Goal: Task Accomplishment & Management: Complete application form

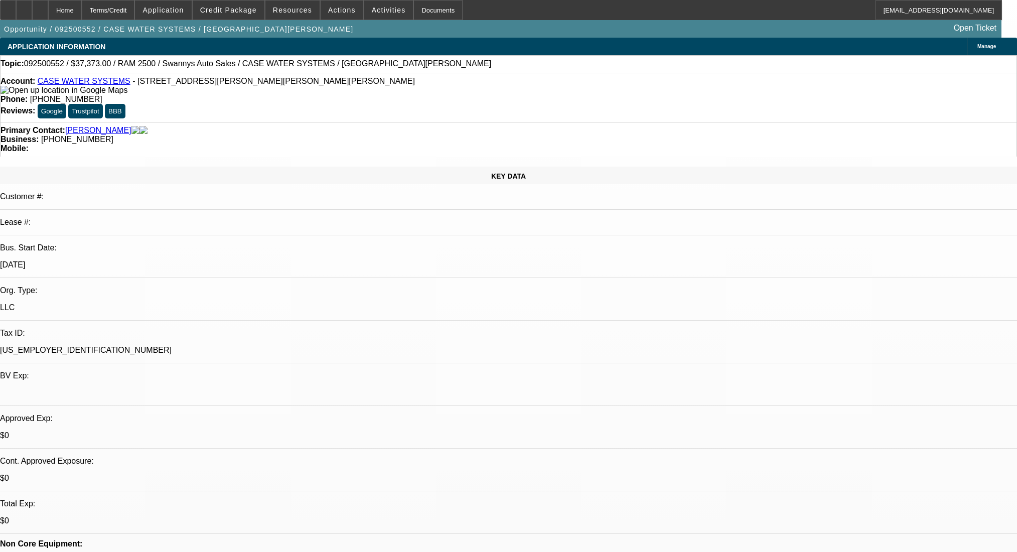
select select "2"
select select "0.1"
select select "4"
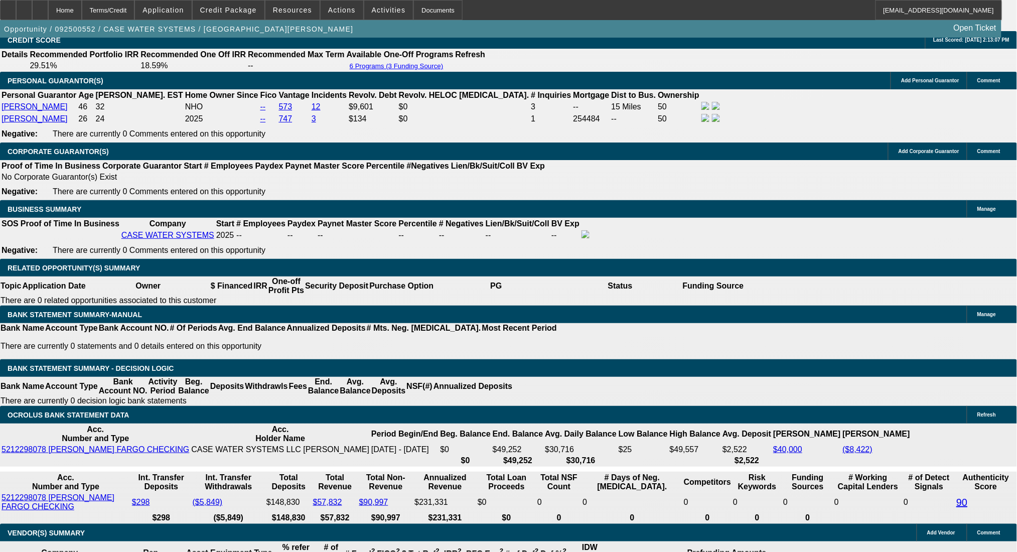
scroll to position [1539, 0]
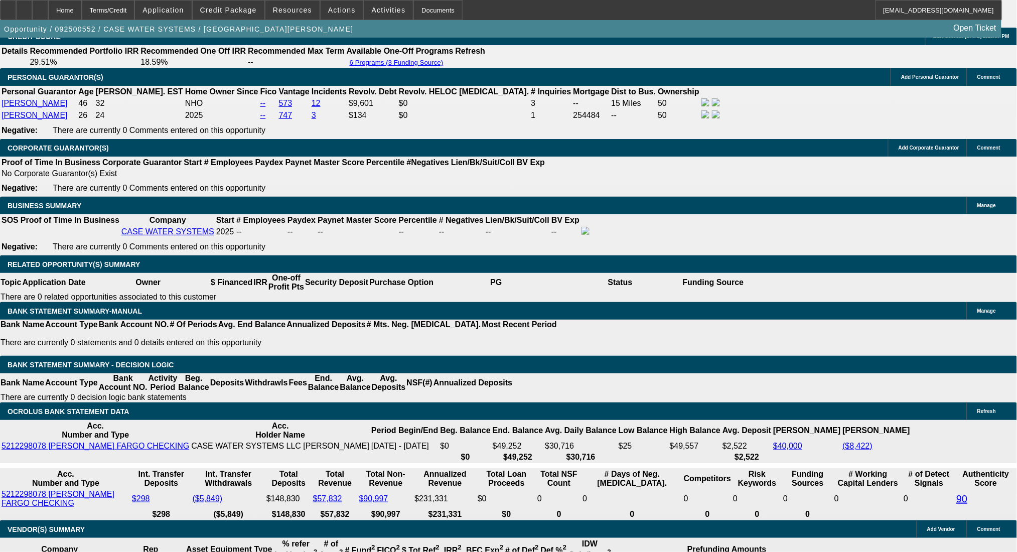
select select "0.1"
type input "$3,934.00"
type input "UNKNOWN"
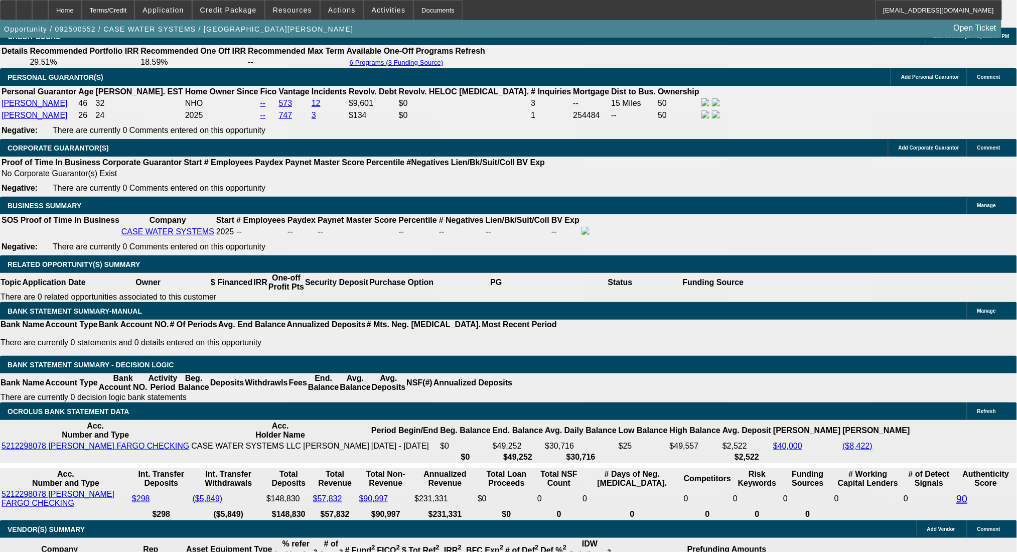
type input "$1,071.15"
type input "$2,142.30"
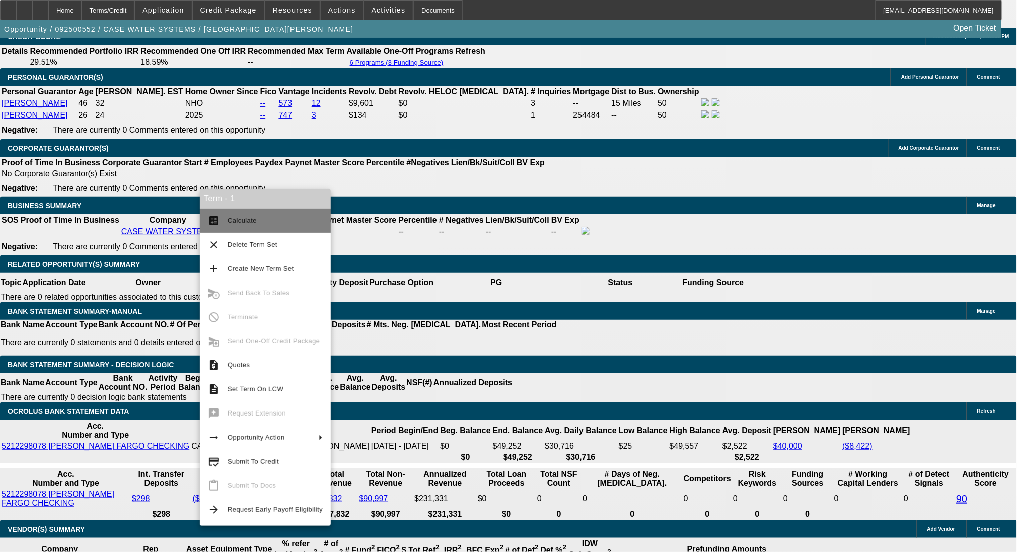
click at [252, 217] on span "Calculate" at bounding box center [242, 221] width 29 height 8
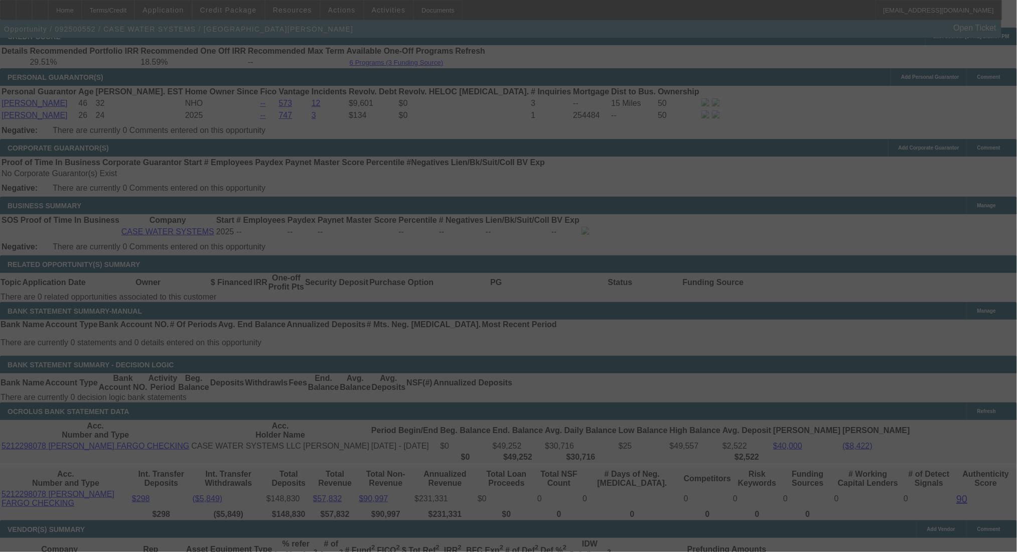
select select "0.1"
select select "2"
select select "0.1"
select select "4"
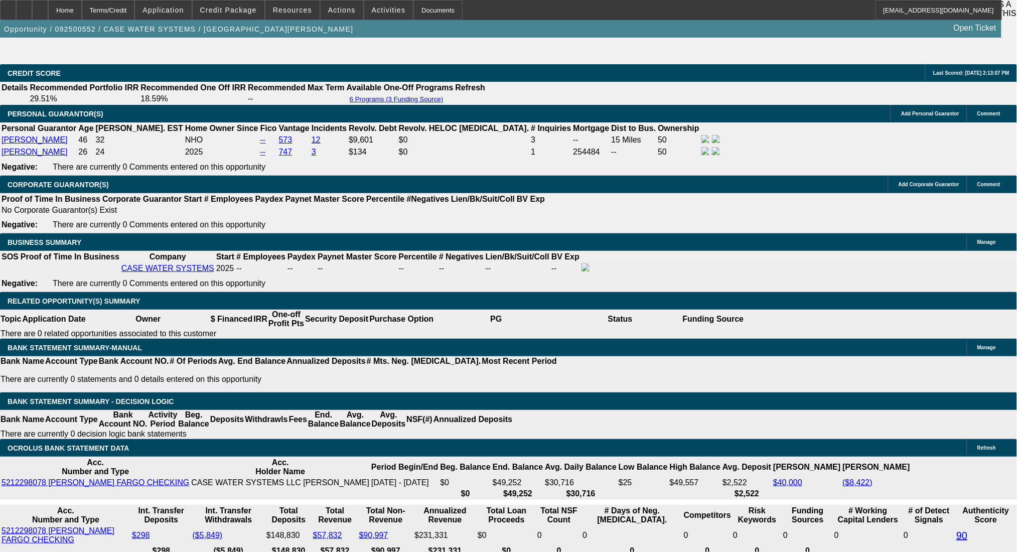
scroll to position [1472, 0]
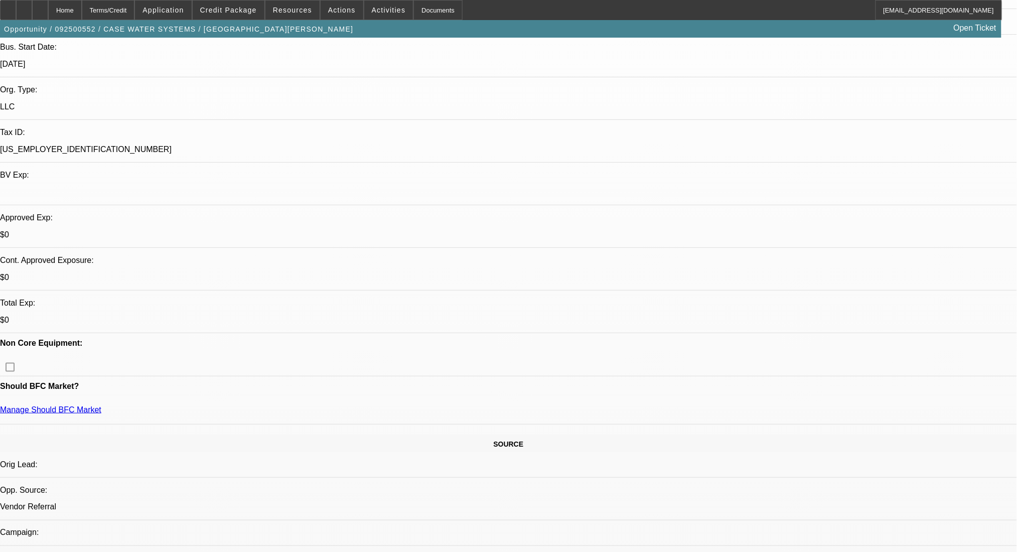
scroll to position [0, 0]
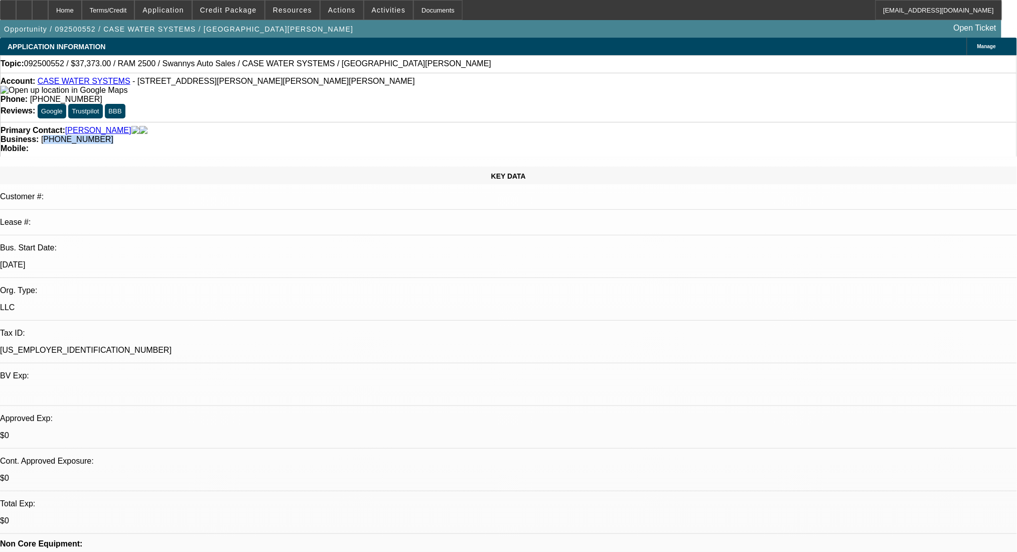
drag, startPoint x: 446, startPoint y: 115, endPoint x: 382, endPoint y: 116, distance: 63.8
click at [382, 122] on div "Primary Contact: Guerrero, Lorenzo Business: (971) 413-9264 Mobile:" at bounding box center [508, 139] width 1017 height 35
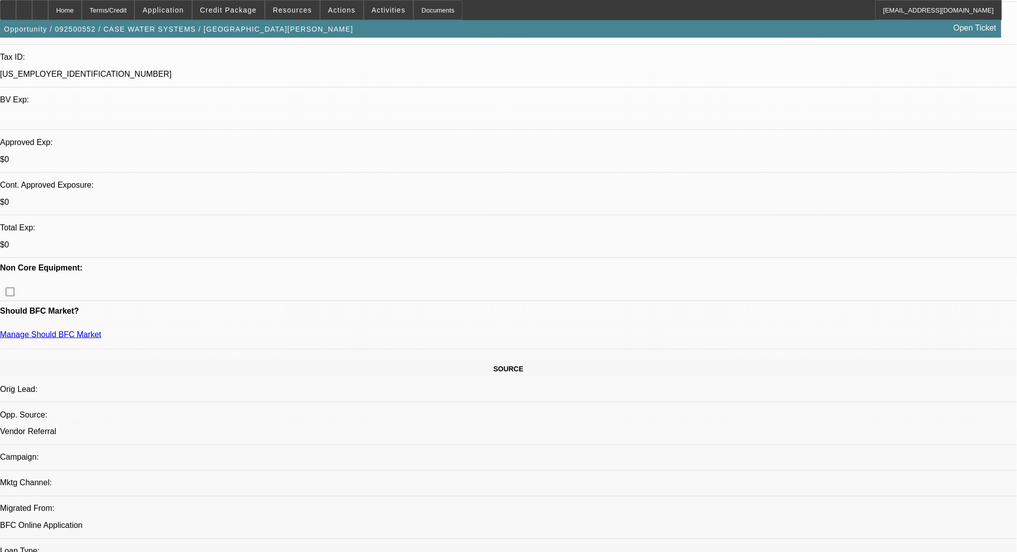
scroll to position [267, 0]
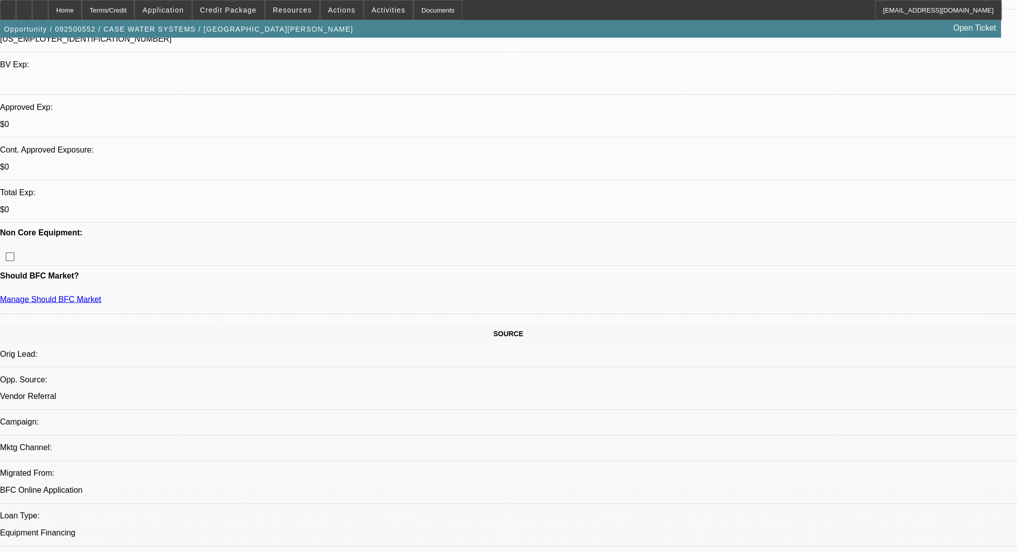
scroll to position [334, 0]
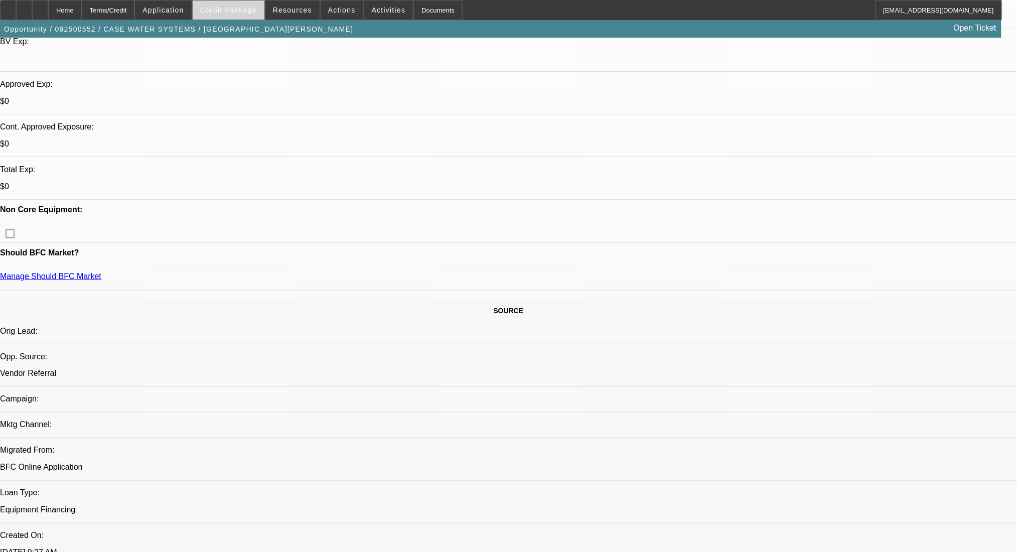
click at [237, 10] on span "Credit Package" at bounding box center [228, 10] width 57 height 8
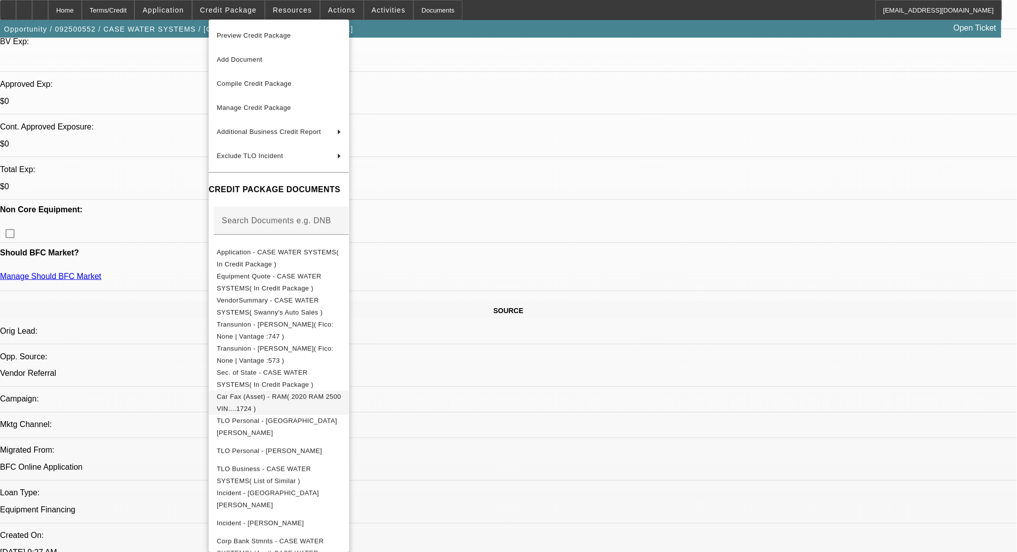
click at [284, 396] on span "Car Fax (Asset) - RAM( 2020 RAM 2500 VIN....1724 )" at bounding box center [279, 402] width 124 height 20
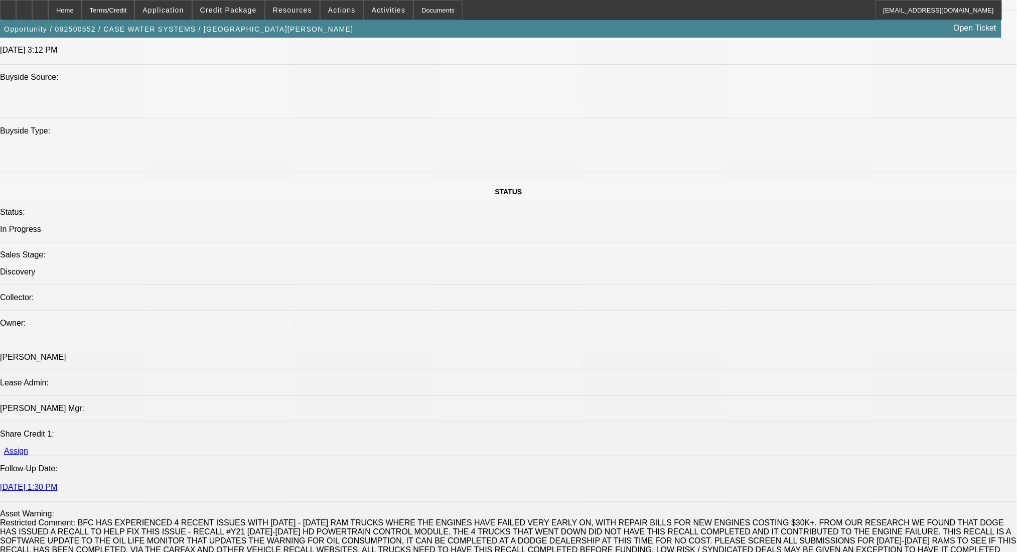
scroll to position [1137, 0]
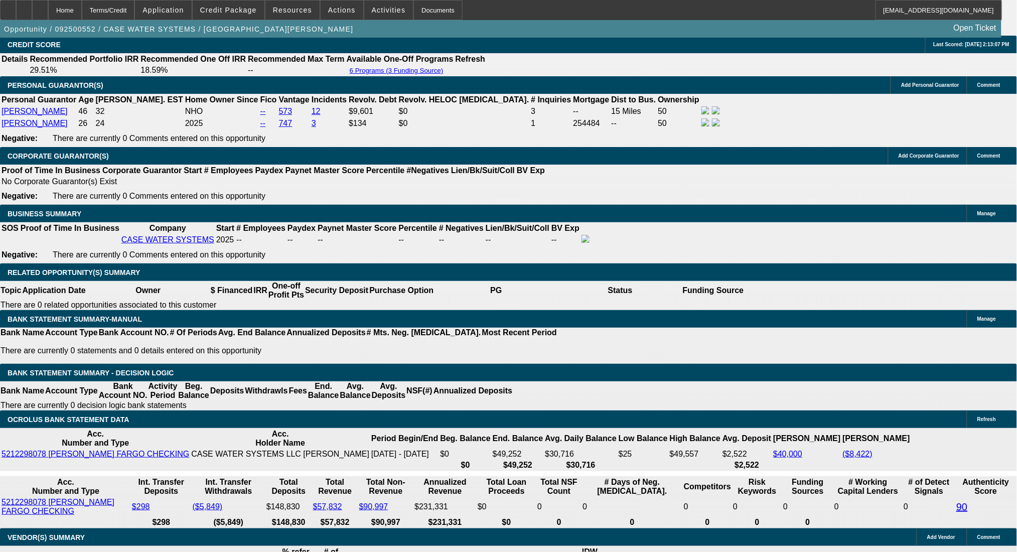
scroll to position [1539, 0]
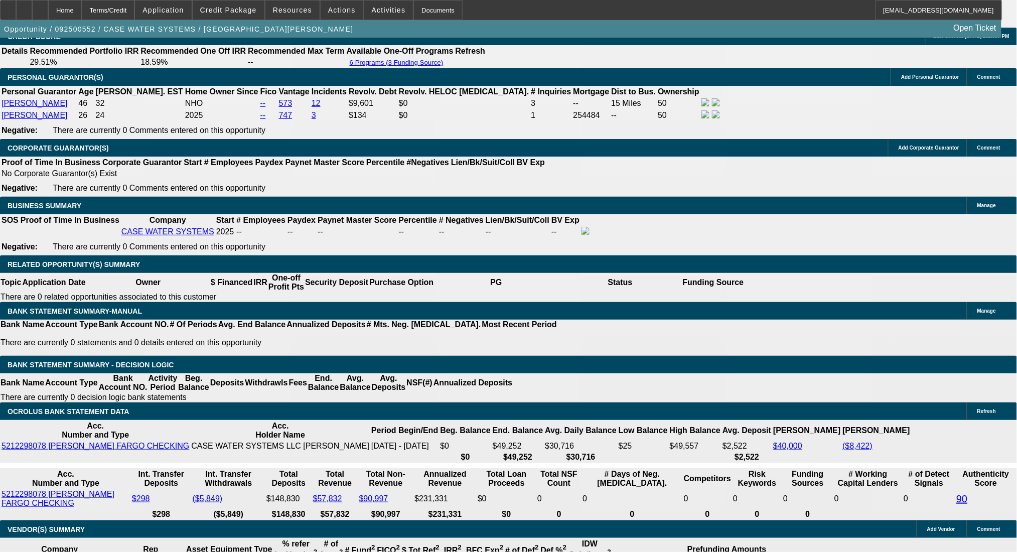
drag, startPoint x: 205, startPoint y: 325, endPoint x: 224, endPoint y: 324, distance: 19.1
type input "3"
type input "UNKNOWN"
type input "39"
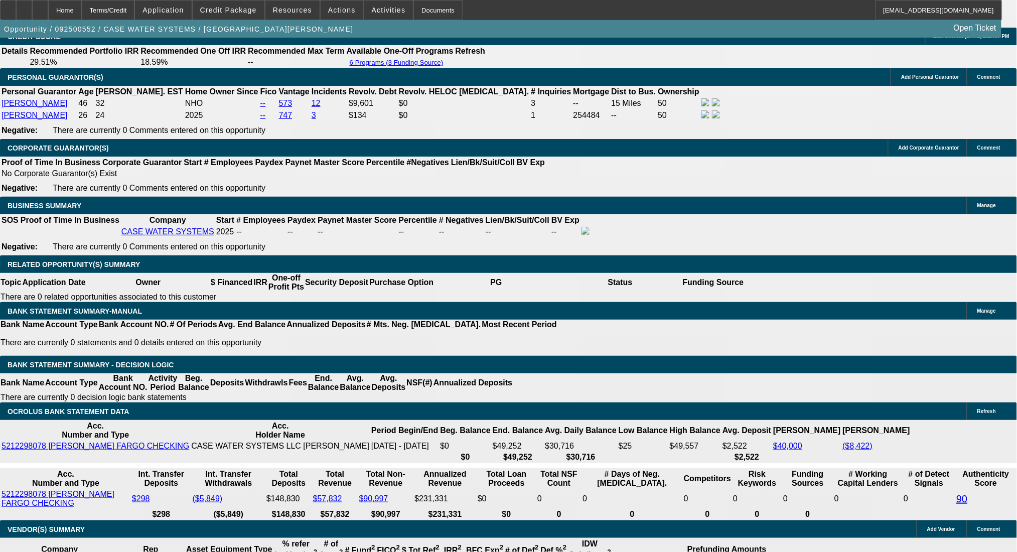
type input "$12,078.44"
type input "$24,156.88"
type input "$1,135.19"
type input "$2,270.38"
type input "39"
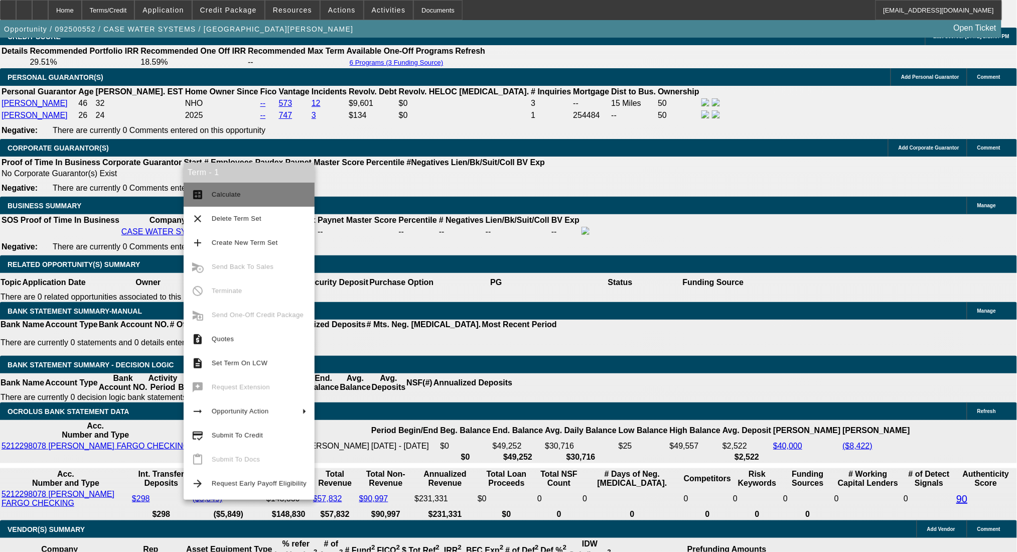
click at [211, 189] on button "calculate Calculate" at bounding box center [249, 195] width 131 height 24
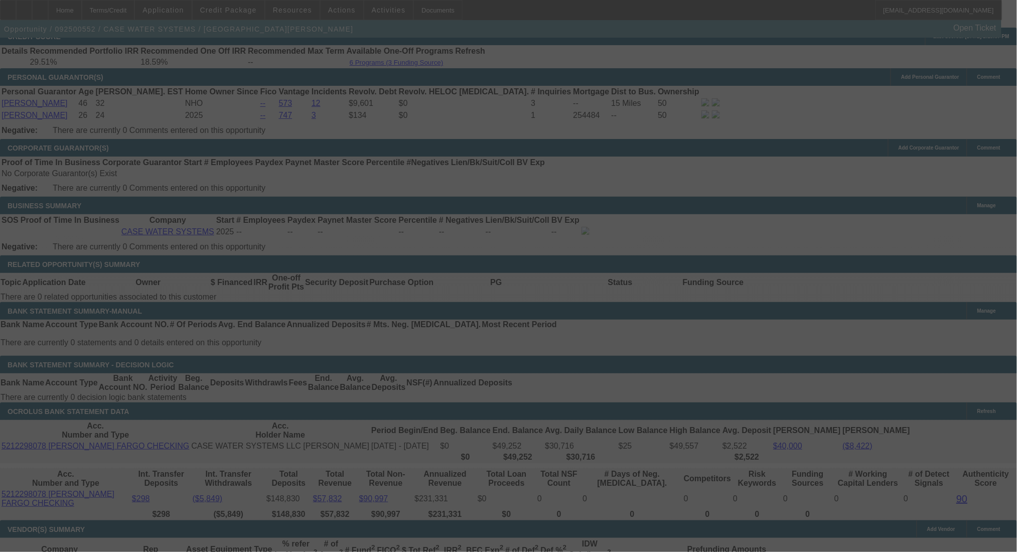
select select "0.1"
select select "2"
select select "0.1"
select select "4"
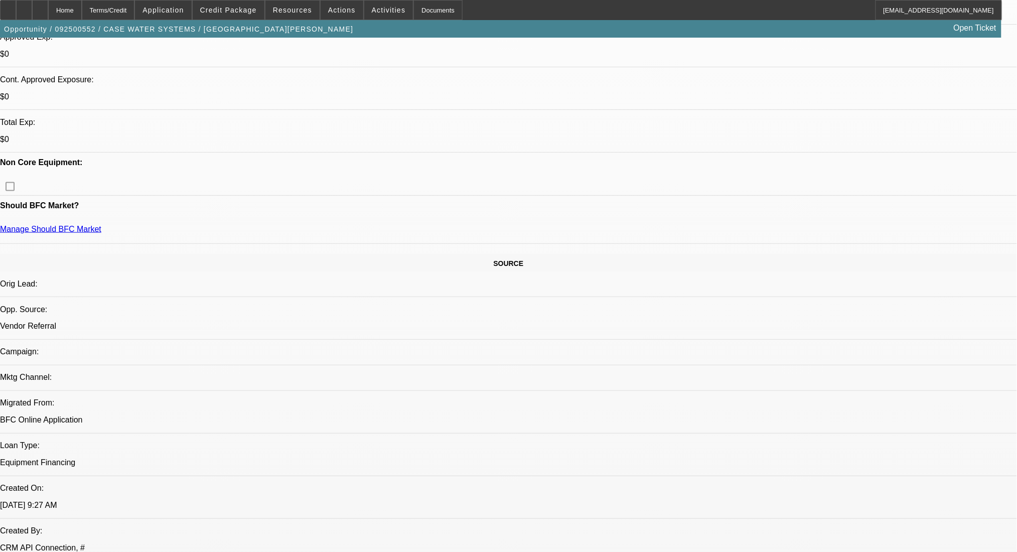
scroll to position [201, 0]
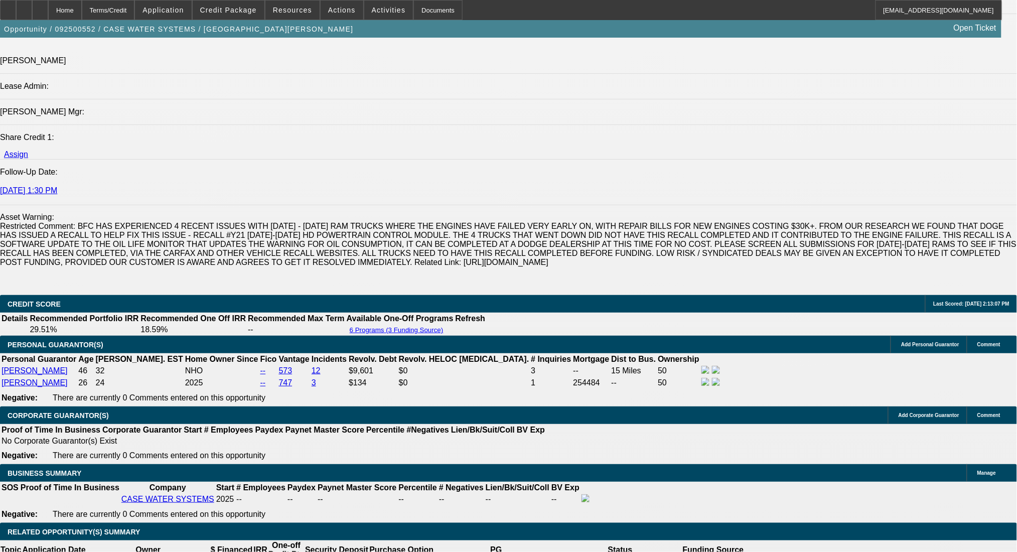
scroll to position [1539, 0]
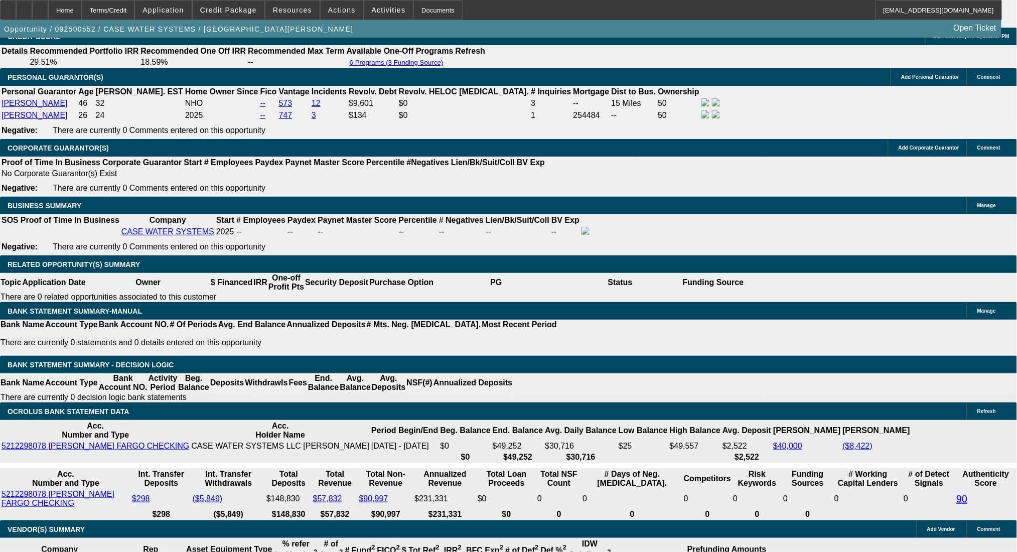
drag, startPoint x: 156, startPoint y: 322, endPoint x: 265, endPoint y: 327, distance: 109.5
type input "1135"
type input "$2,270.00"
type input "UNKNOWN"
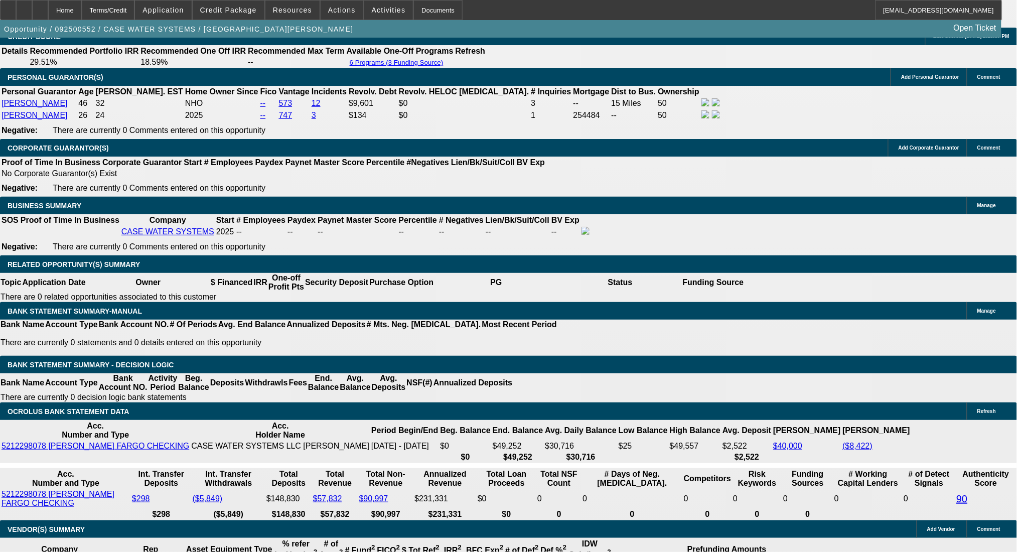
type input "14"
type input "$1,135.00"
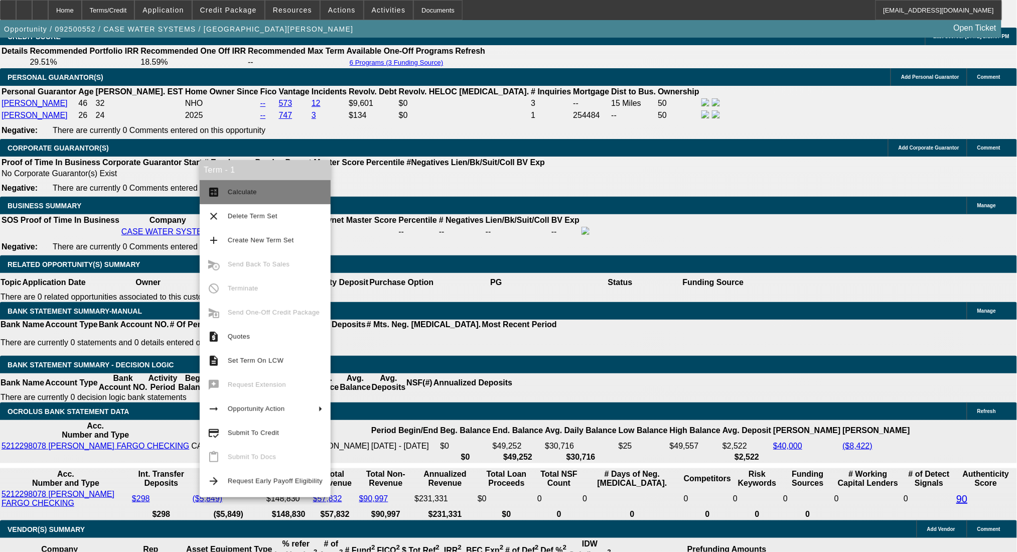
click at [228, 184] on button "calculate Calculate" at bounding box center [265, 192] width 131 height 24
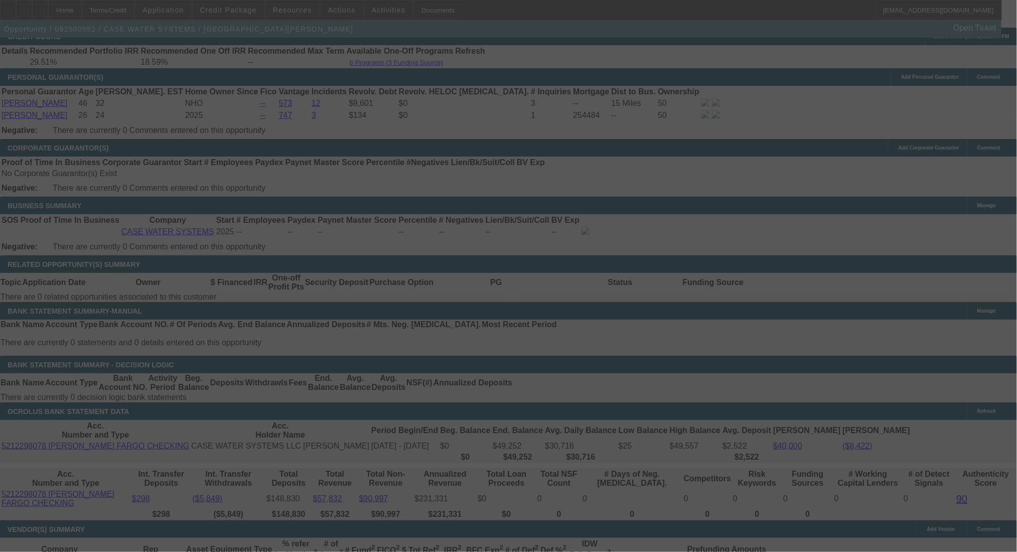
select select "0.1"
select select "2"
select select "0.1"
select select "4"
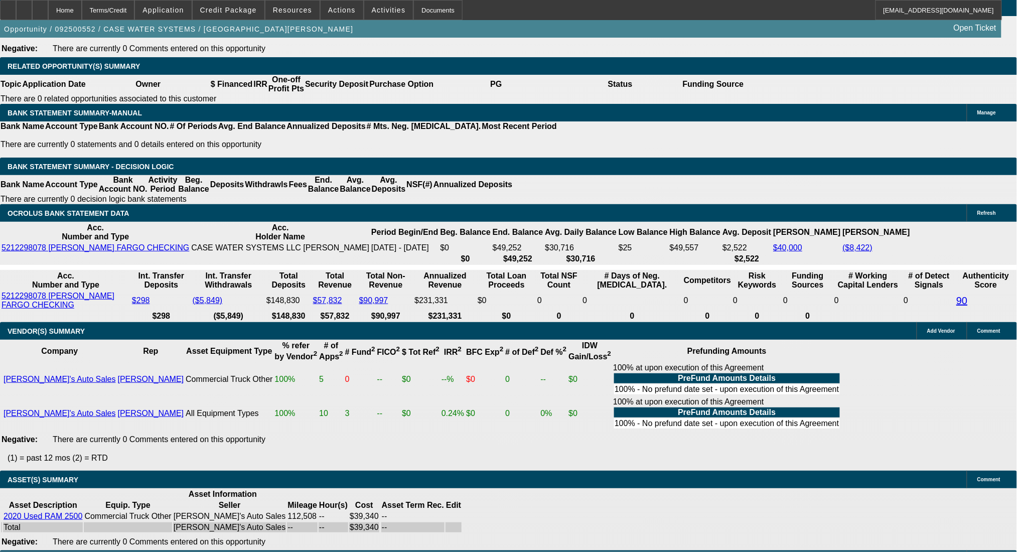
scroll to position [1739, 0]
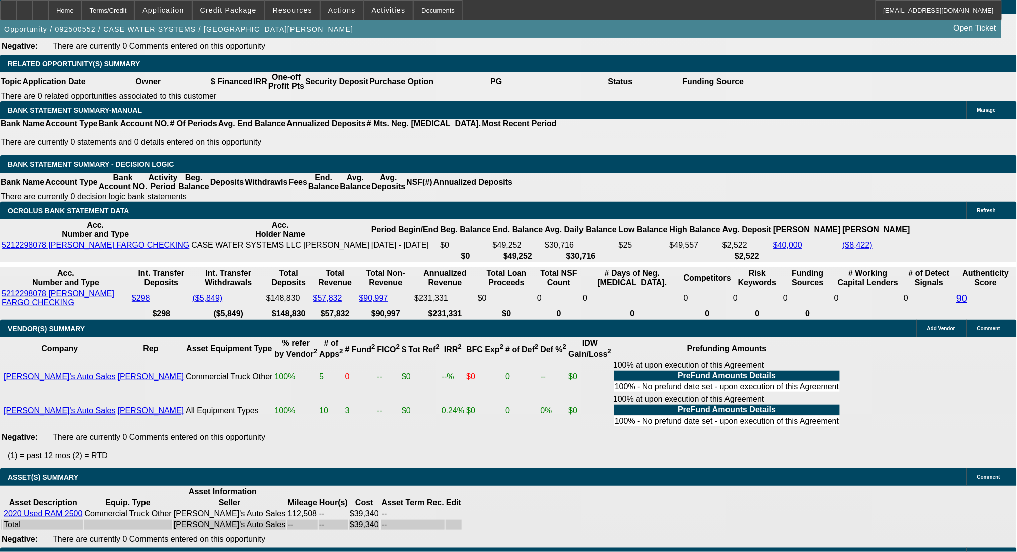
drag, startPoint x: 224, startPoint y: 121, endPoint x: 282, endPoint y: 127, distance: 58.0
type input "UNKNOWN"
type input "1"
type input "$1,846.12"
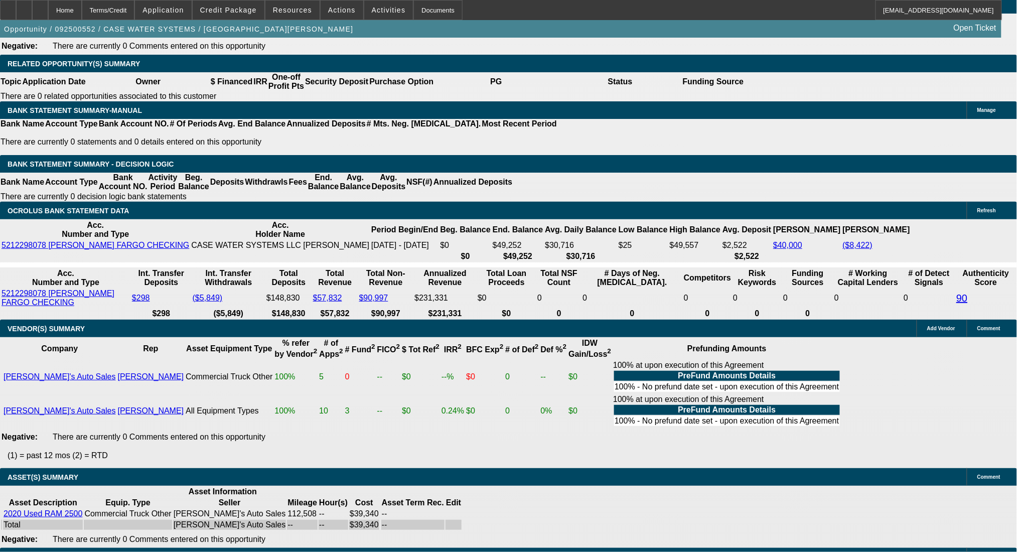
type input "$923.06"
type input "17"
type input "$2,375.74"
type input "$1,187.87"
type input "17"
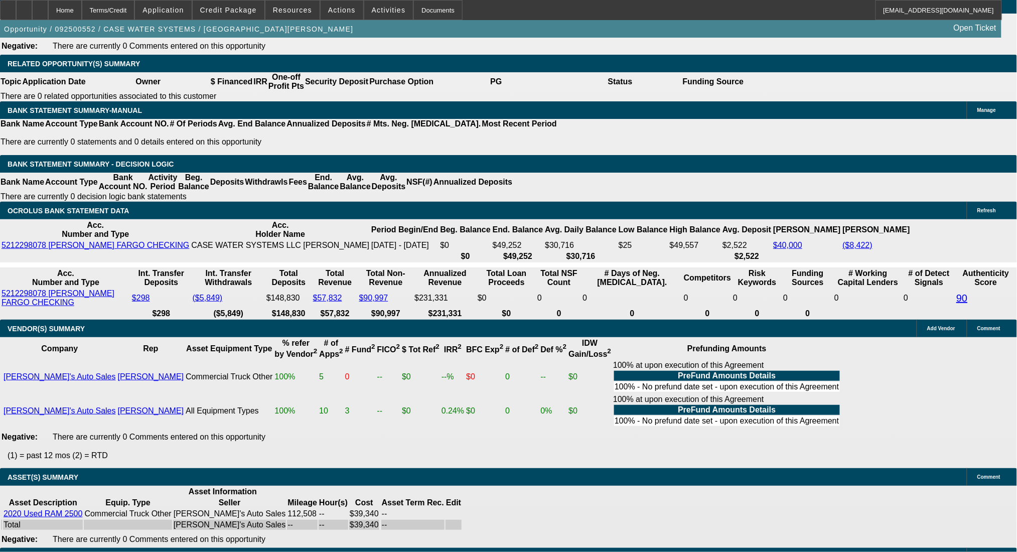
drag, startPoint x: 154, startPoint y: 119, endPoint x: 209, endPoint y: 126, distance: 56.1
type input "11"
type input "$22.00"
type input "1187"
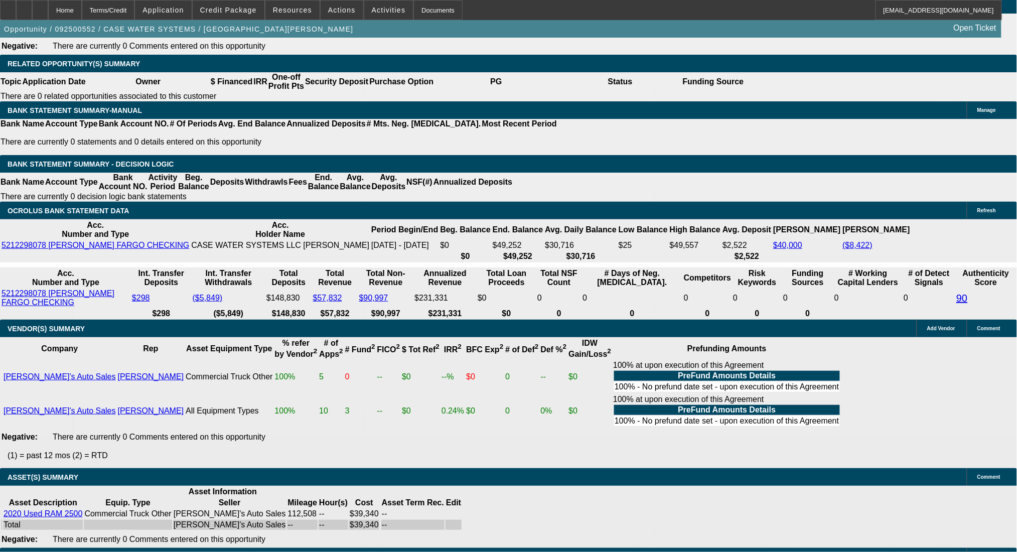
type input "$2,374.00"
type input "17"
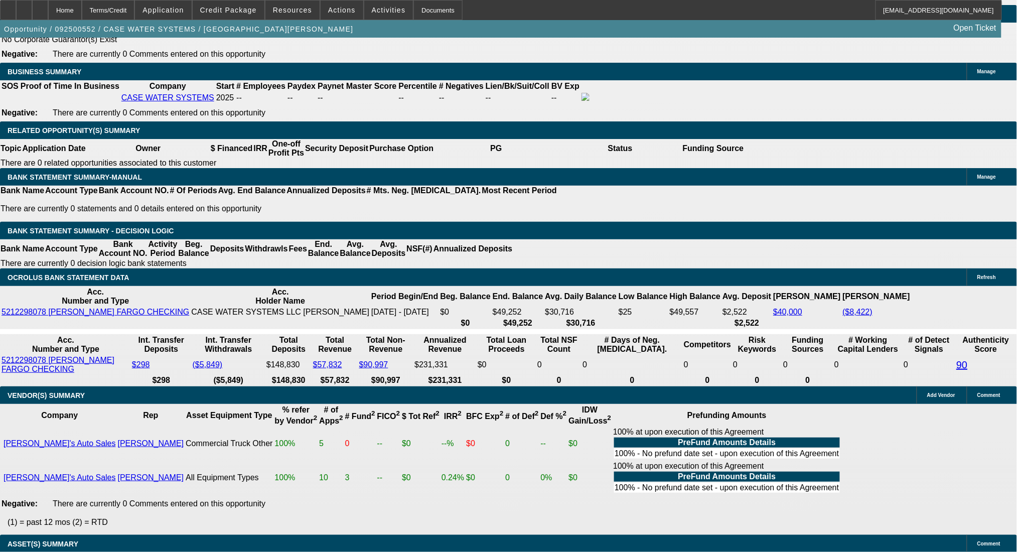
type input "$1,187.00"
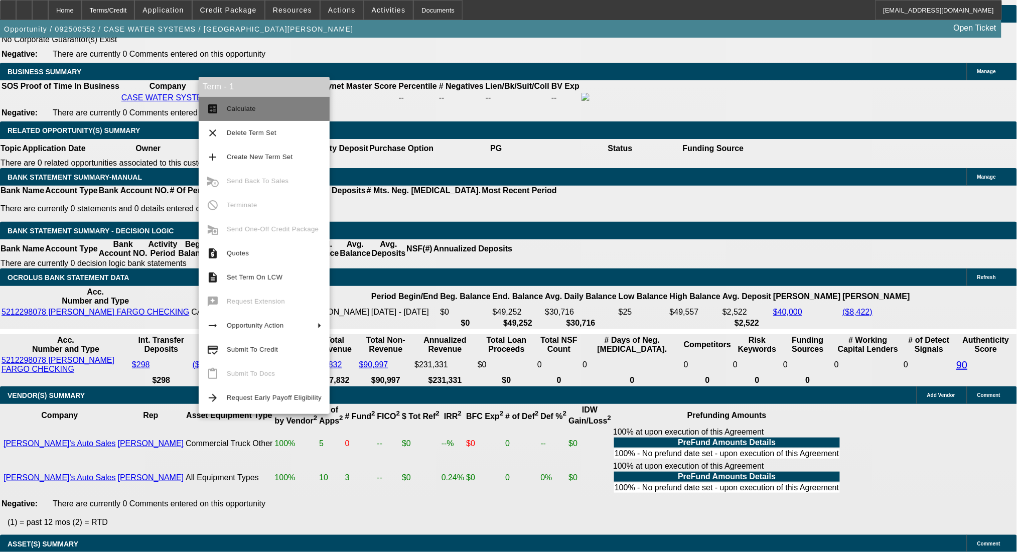
click at [227, 100] on button "calculate Calculate" at bounding box center [264, 109] width 131 height 24
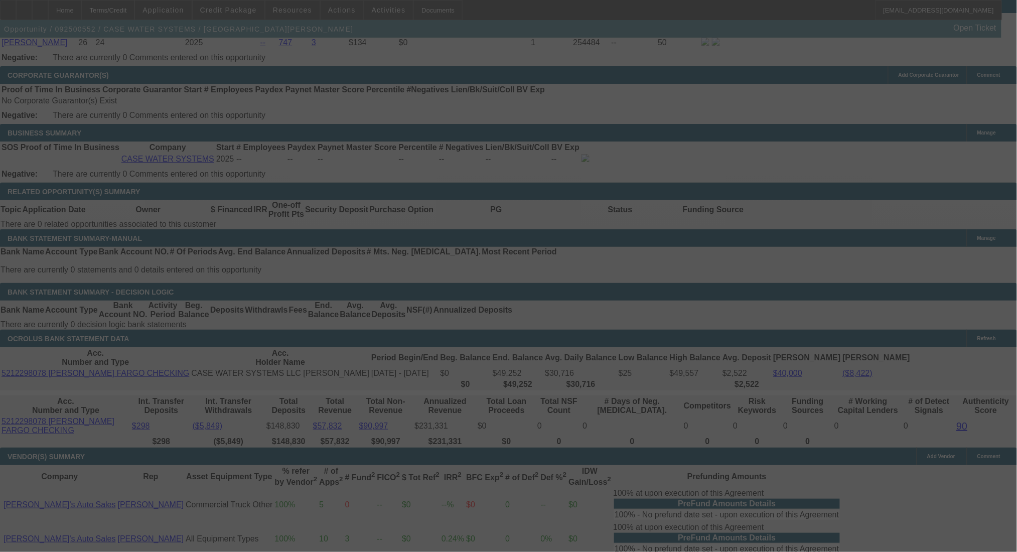
scroll to position [1539, 0]
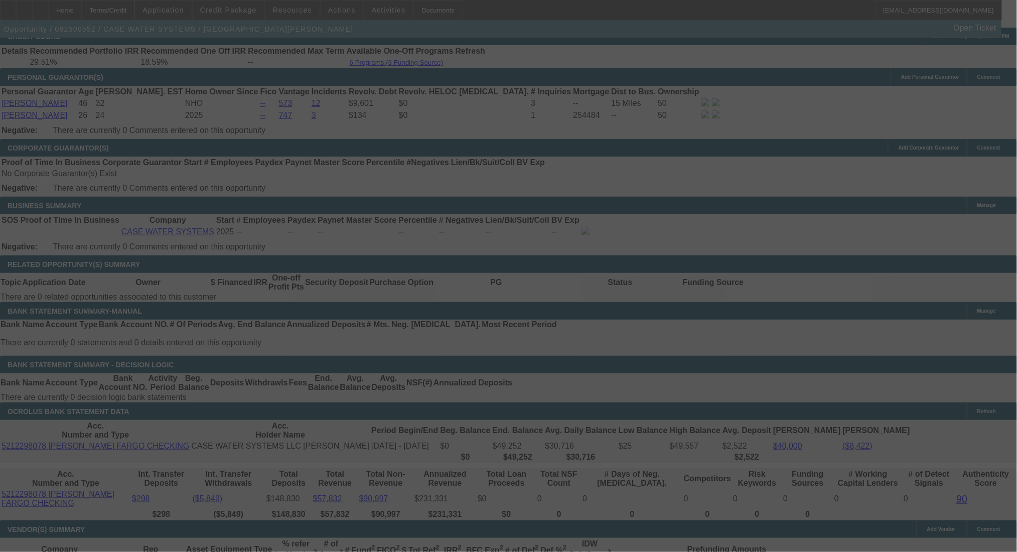
select select "0.1"
select select "2"
select select "0.1"
select select "4"
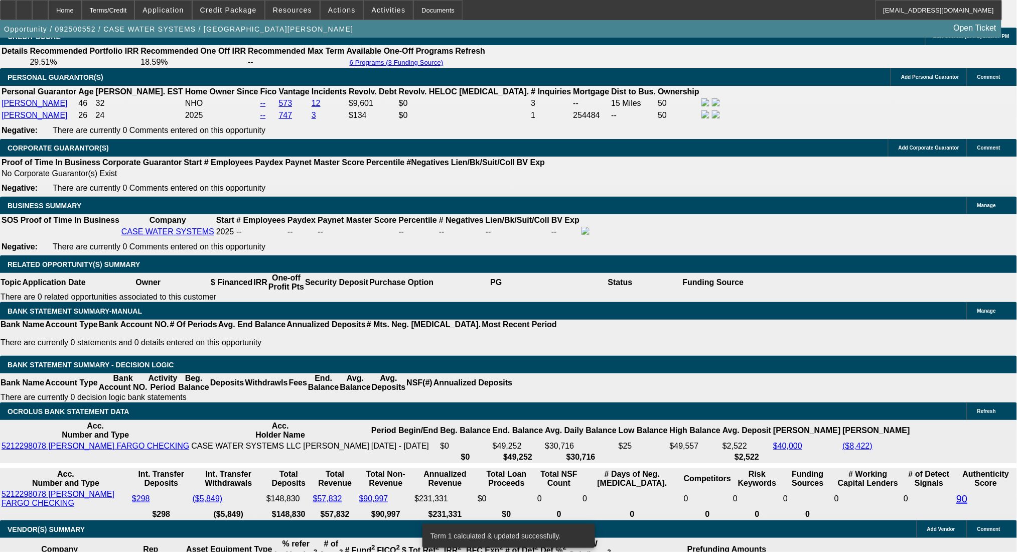
drag, startPoint x: 189, startPoint y: 247, endPoint x: 257, endPoint y: 249, distance: 68.8
type input "$4,340.00"
click at [188, 200] on body "Home Terms/Credit Application Credit Package Resources Actions Activities Docum…" at bounding box center [508, 384] width 1017 height 3846
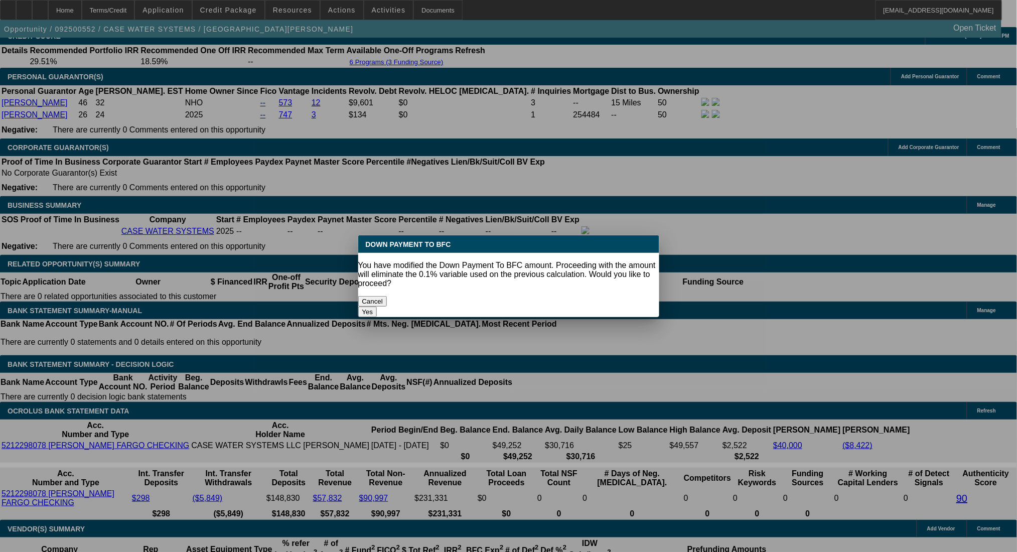
click at [377, 307] on button "Yes" at bounding box center [367, 312] width 19 height 11
select select "0"
type input "UNKNOWN"
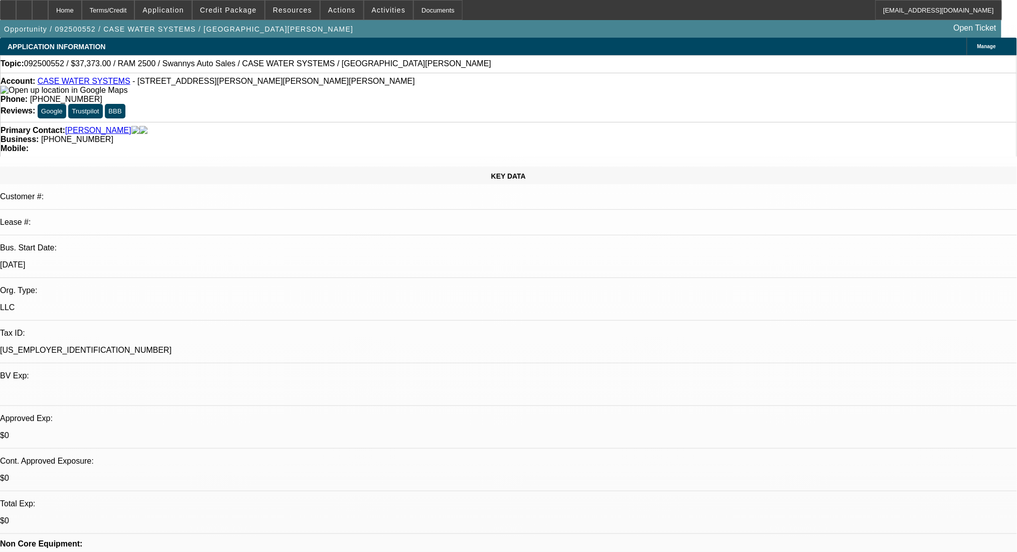
scroll to position [1539, 0]
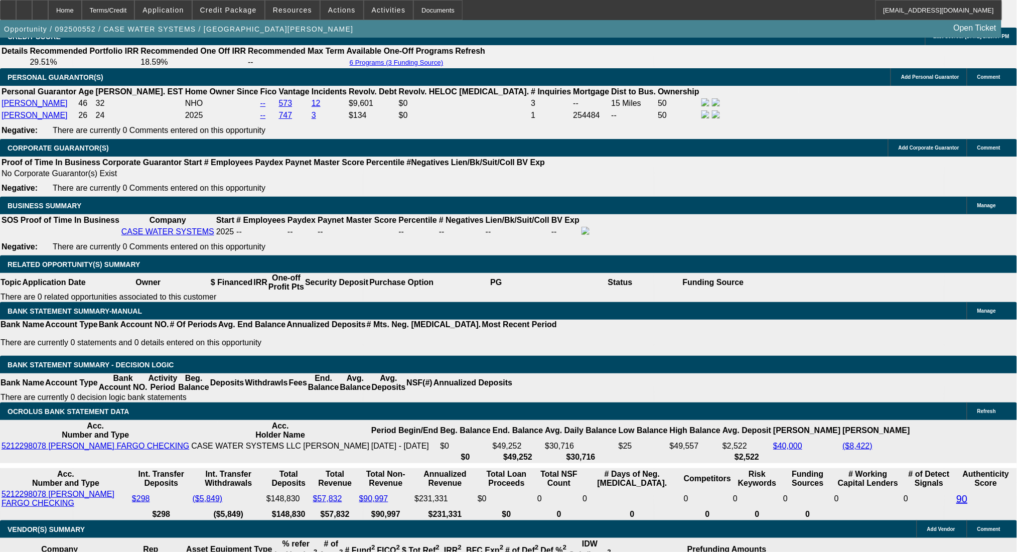
type input "$2,346.78"
type input "$1,173.39"
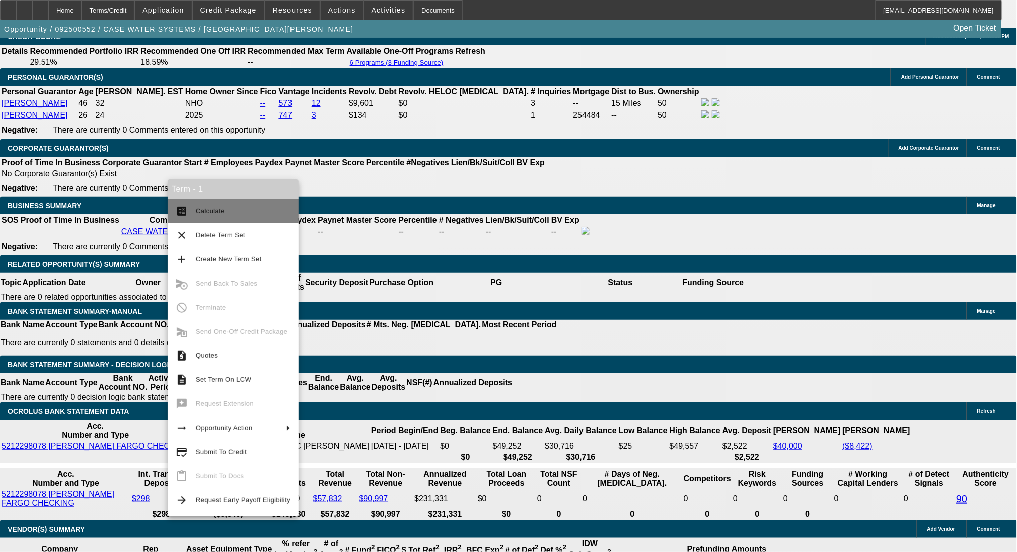
click at [223, 212] on span "Calculate" at bounding box center [243, 211] width 95 height 12
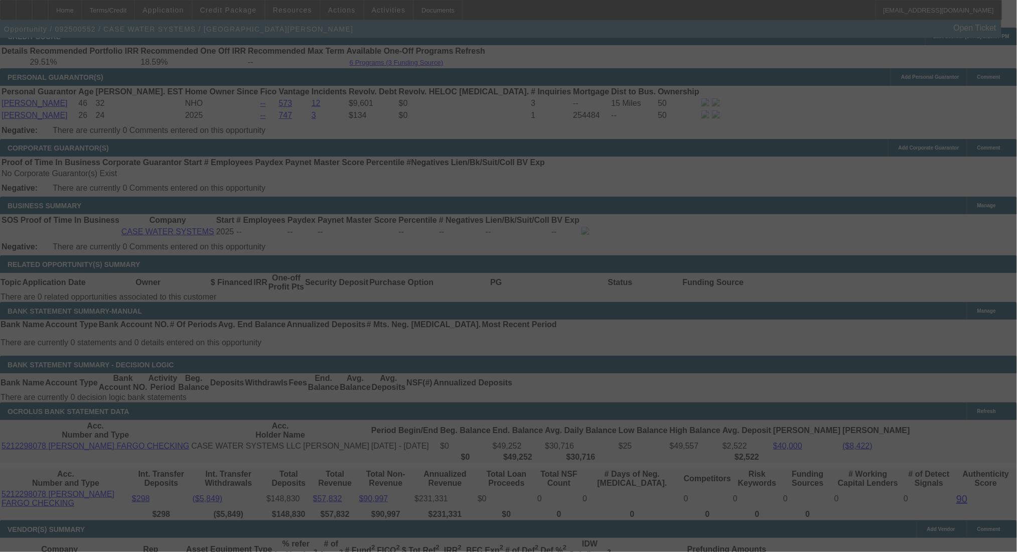
select select "0"
select select "2"
select select "0.1"
select select "4"
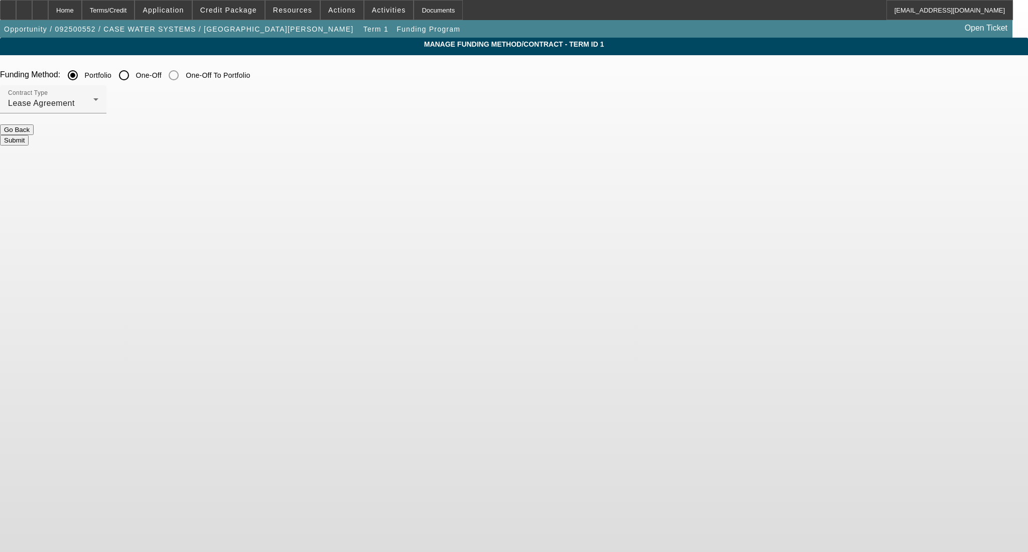
click at [106, 114] on div at bounding box center [53, 118] width 106 height 11
click at [93, 108] on div "Lease Agreement" at bounding box center [50, 103] width 85 height 12
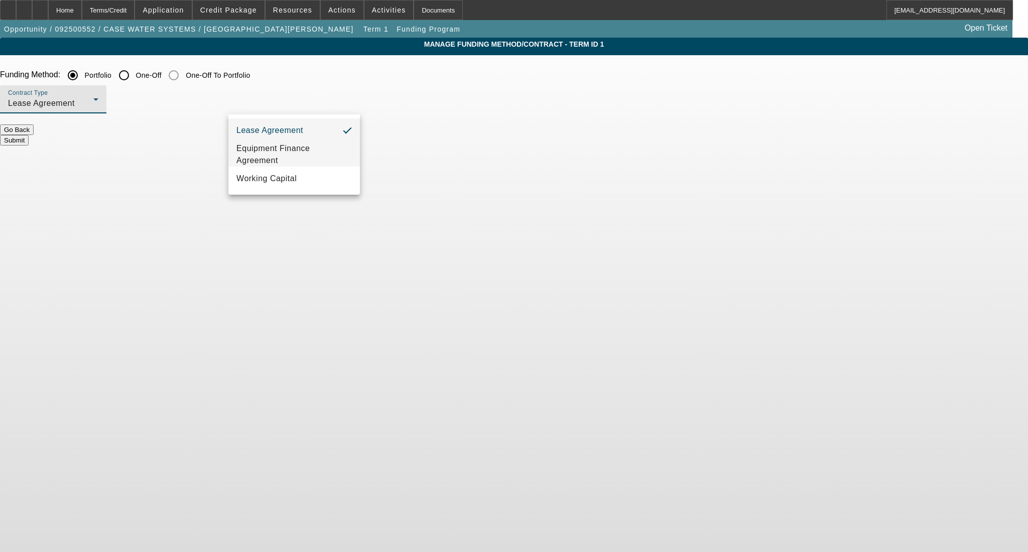
drag, startPoint x: 300, startPoint y: 149, endPoint x: 422, endPoint y: 148, distance: 121.4
click at [301, 149] on span "Equipment Finance Agreement" at bounding box center [293, 155] width 115 height 24
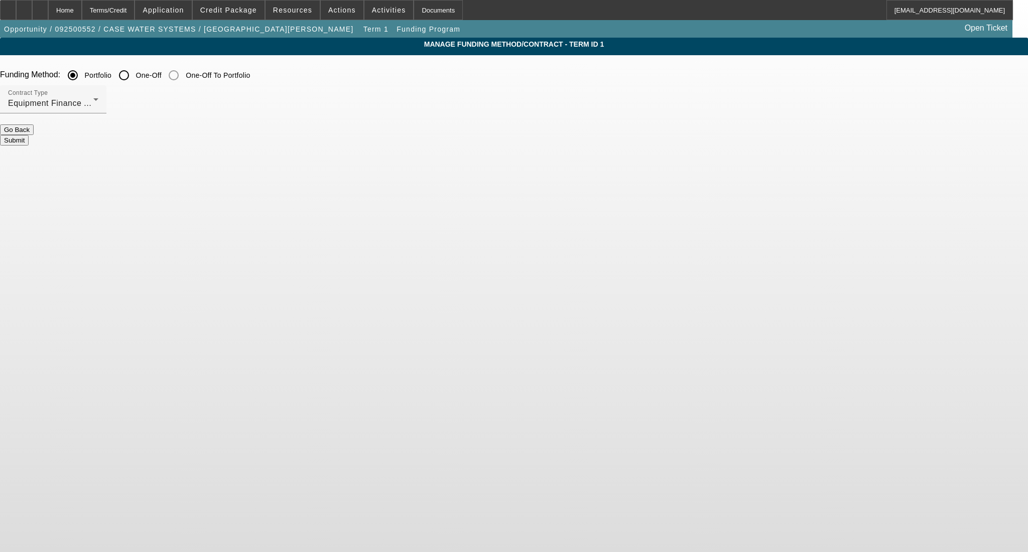
click at [29, 135] on button "Submit" at bounding box center [14, 140] width 29 height 11
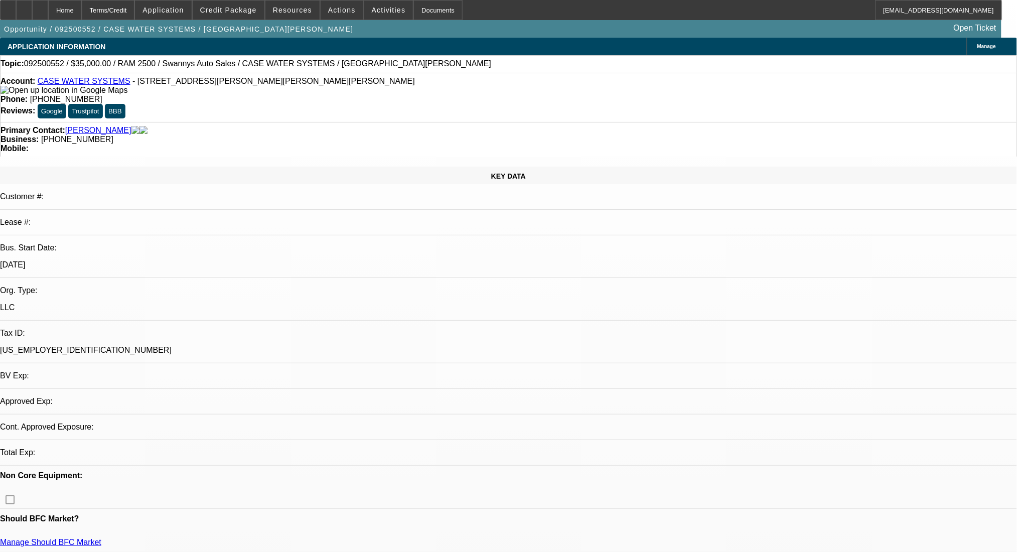
select select "0"
select select "2"
select select "0"
select select "6"
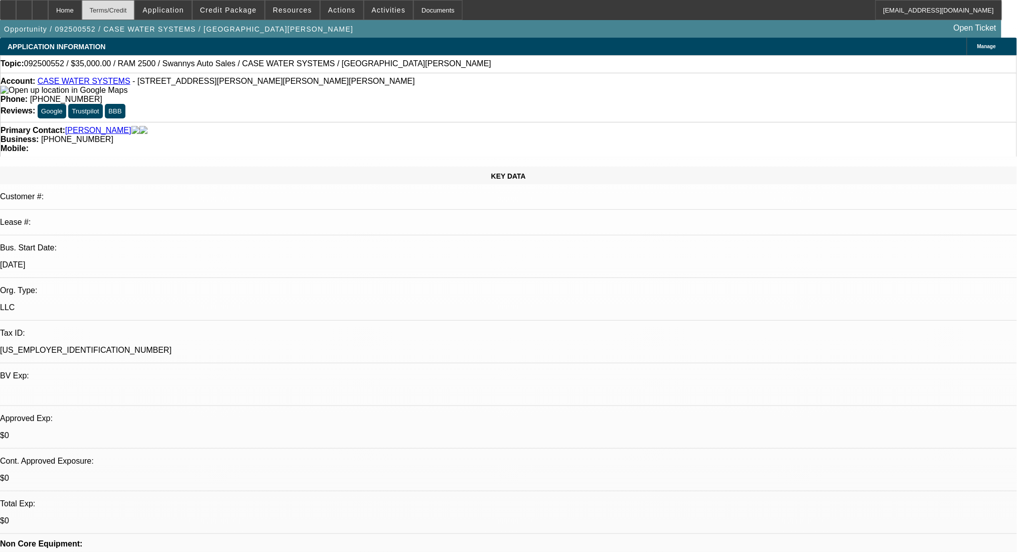
click at [135, 7] on div "Terms/Credit" at bounding box center [108, 10] width 53 height 20
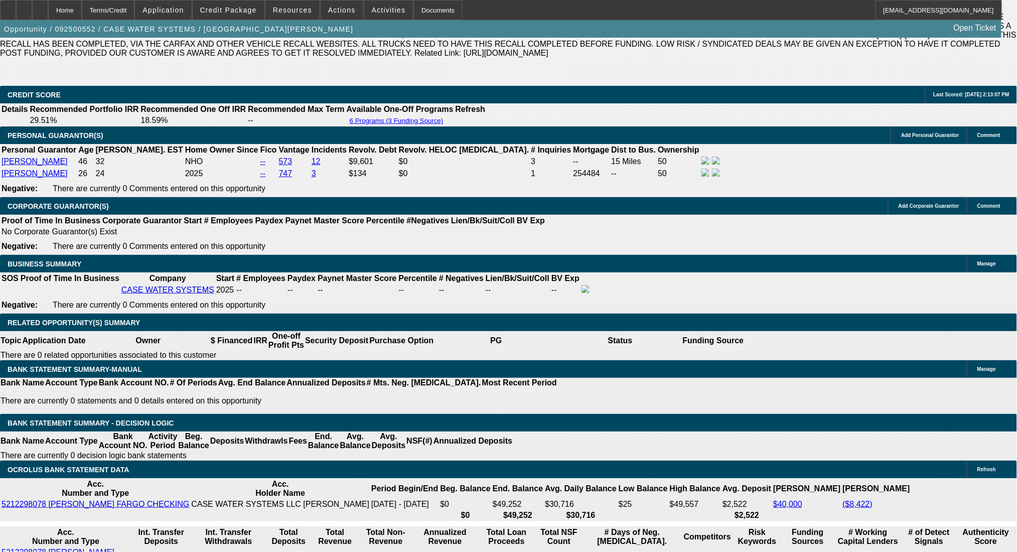
drag, startPoint x: 147, startPoint y: 324, endPoint x: 217, endPoint y: 332, distance: 70.7
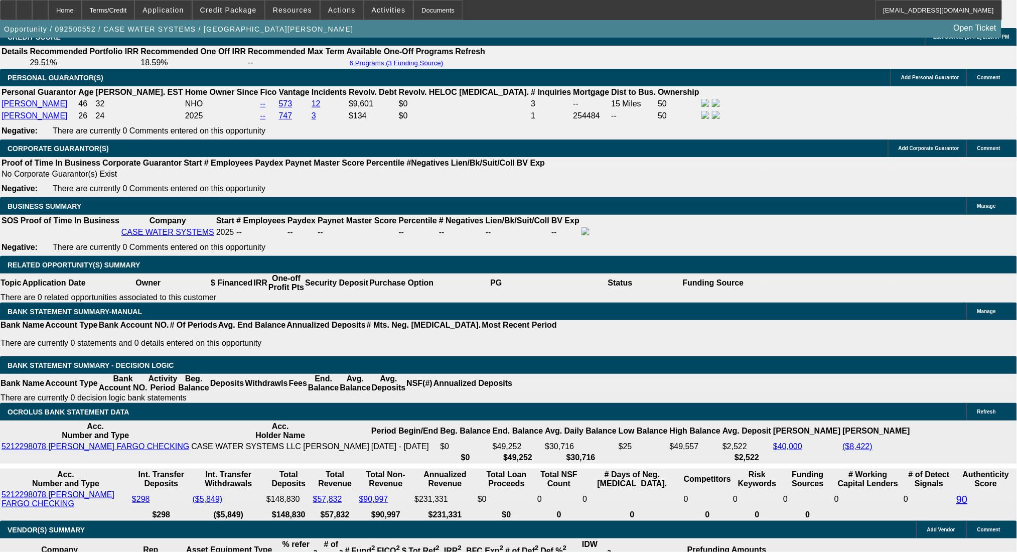
type input "11"
type input "$22.00"
type input "UNKNOWN"
type input "1176"
type input "$2,352.00"
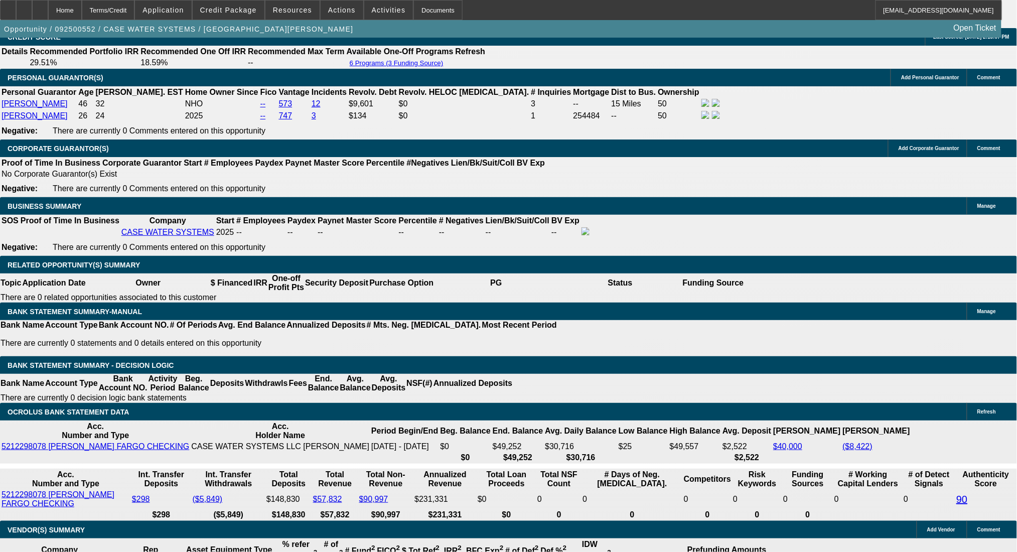
type input "17.1"
type input "$1,176.00"
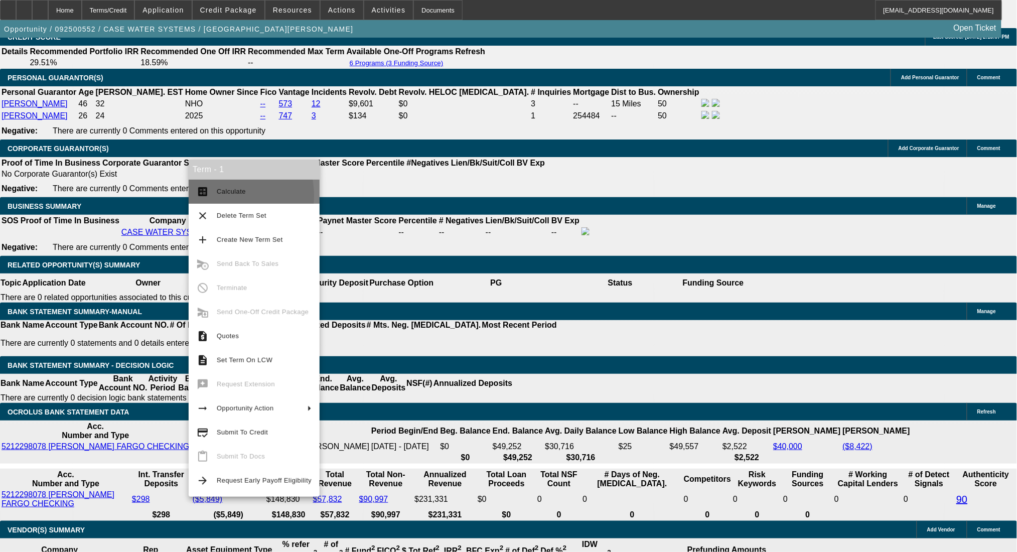
click at [209, 196] on button "calculate Calculate" at bounding box center [254, 192] width 131 height 24
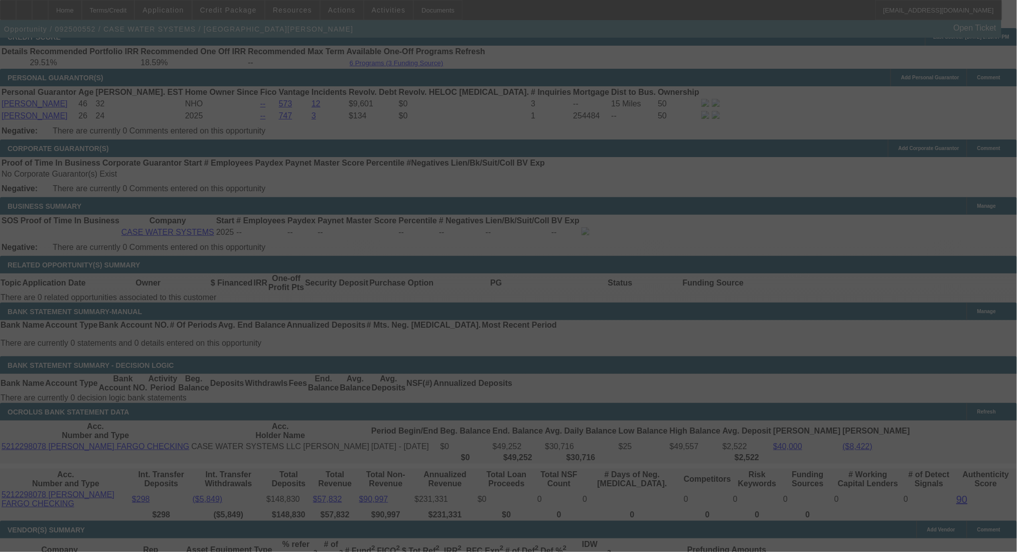
select select "0"
select select "2"
select select "0"
select select "6"
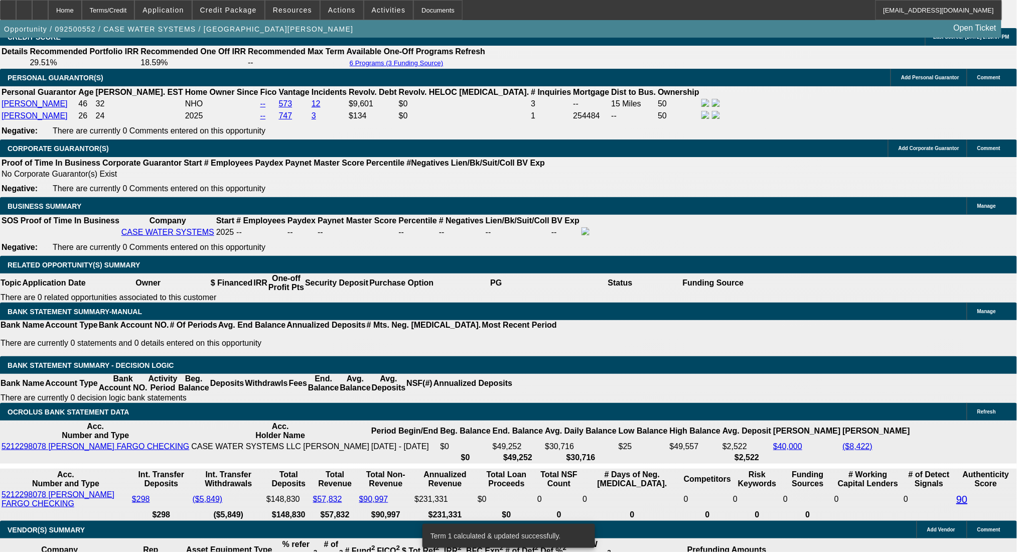
drag, startPoint x: 220, startPoint y: 325, endPoint x: 269, endPoint y: 325, distance: 49.2
type input "UNKNOWN"
type input "1"
type input "$1,824.94"
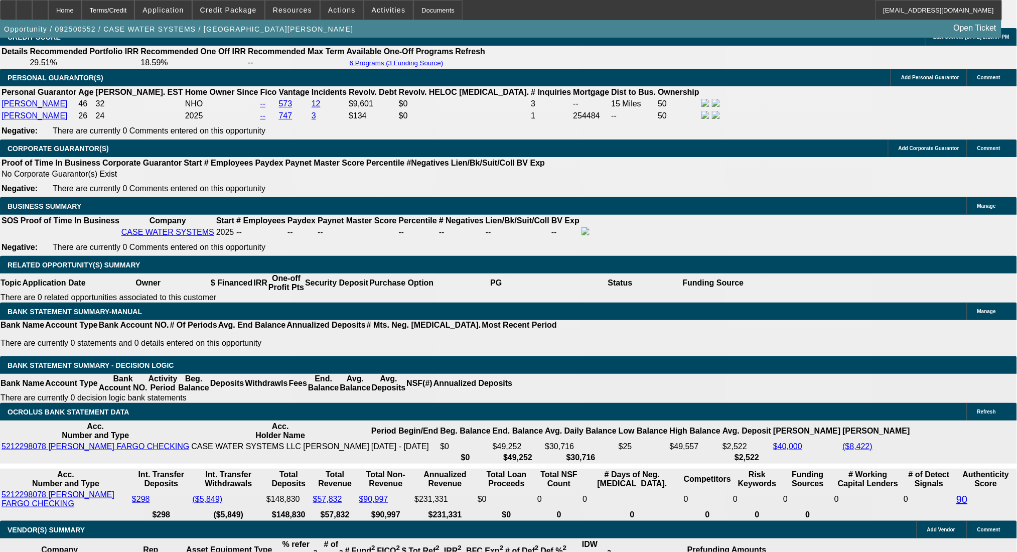
type input "$912.47"
type input "19"
type input "$2,419.44"
type input "$1,209.72"
type input "19"
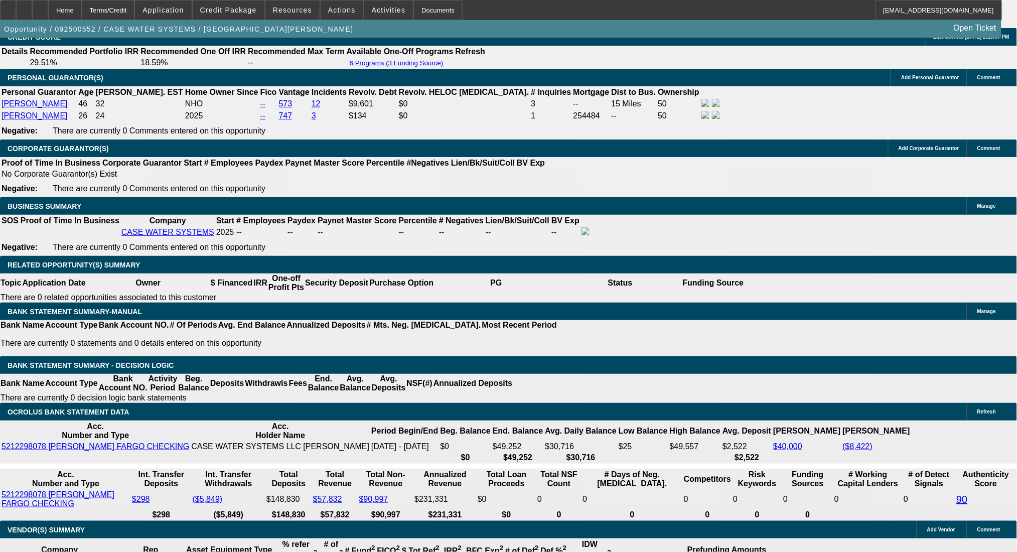
drag, startPoint x: 157, startPoint y: 320, endPoint x: 229, endPoint y: 328, distance: 73.2
type input "12"
type input "$24.00"
type input "1209"
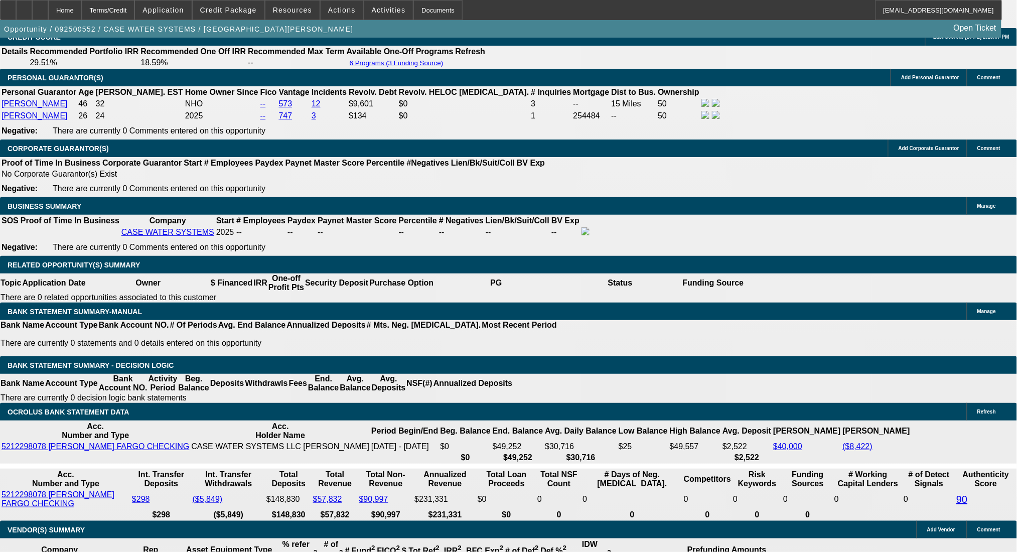
type input "$2,418.00"
type input "19"
type input "$1,209.00"
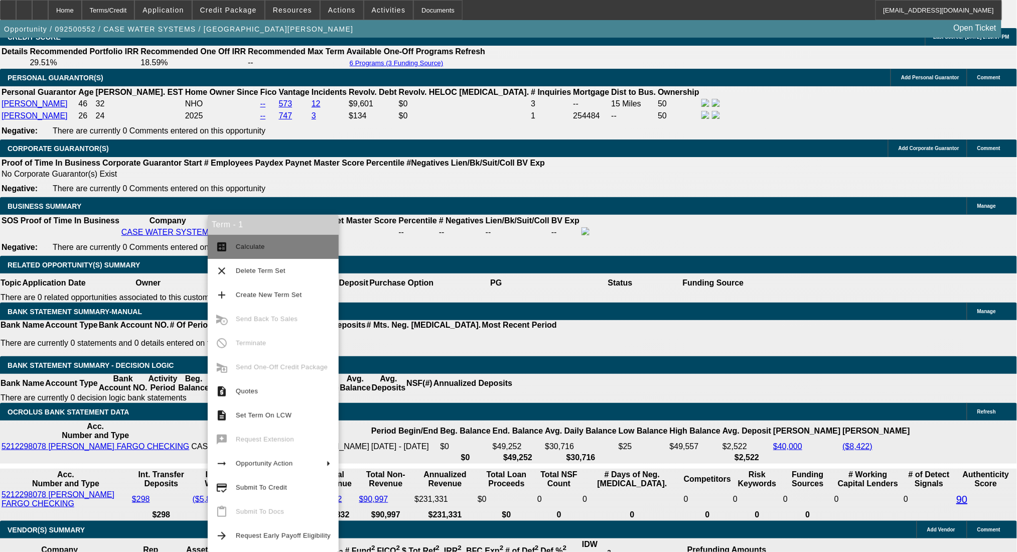
click at [235, 239] on button "calculate Calculate" at bounding box center [273, 247] width 131 height 24
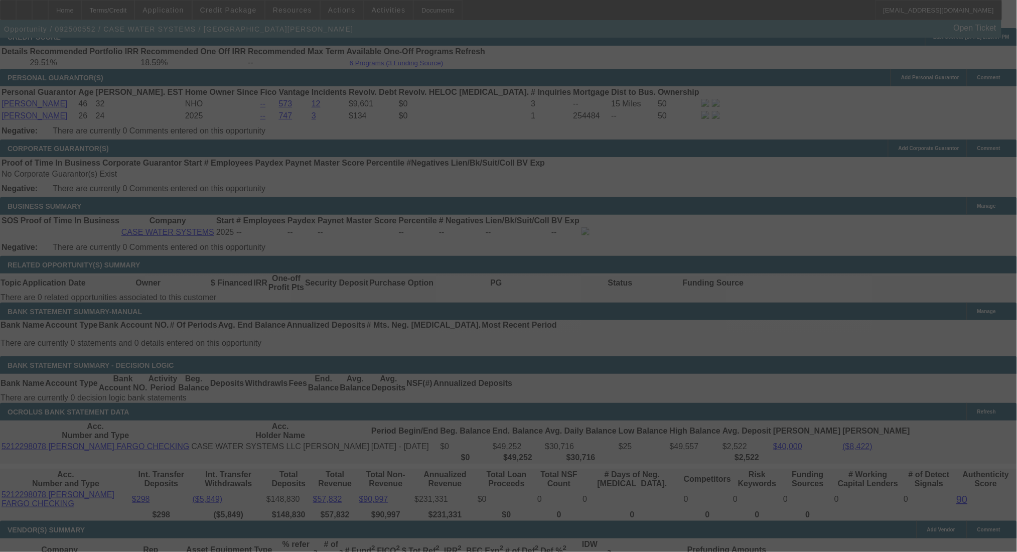
select select "0"
select select "2"
select select "0"
select select "6"
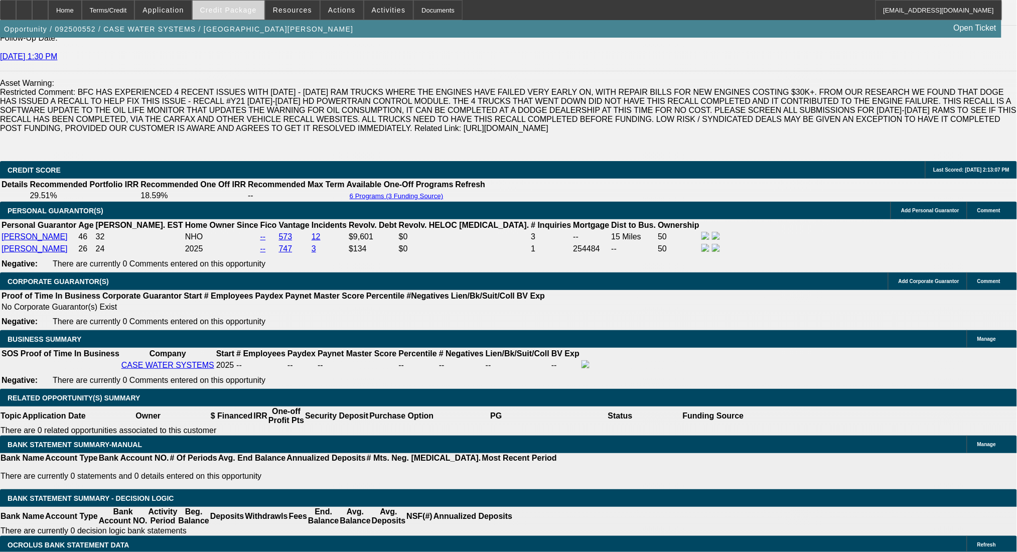
scroll to position [1404, 0]
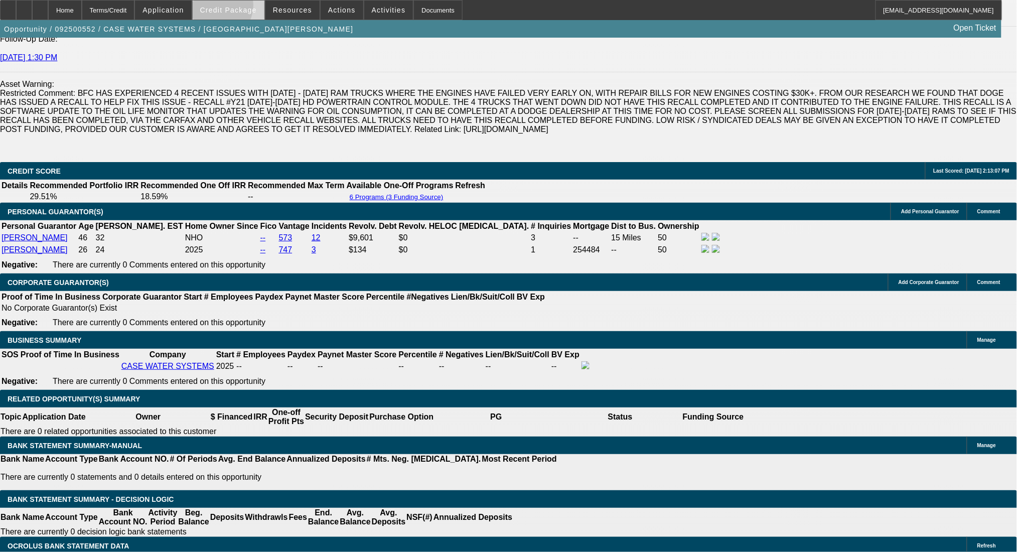
click at [231, 8] on span "Credit Package" at bounding box center [228, 10] width 57 height 8
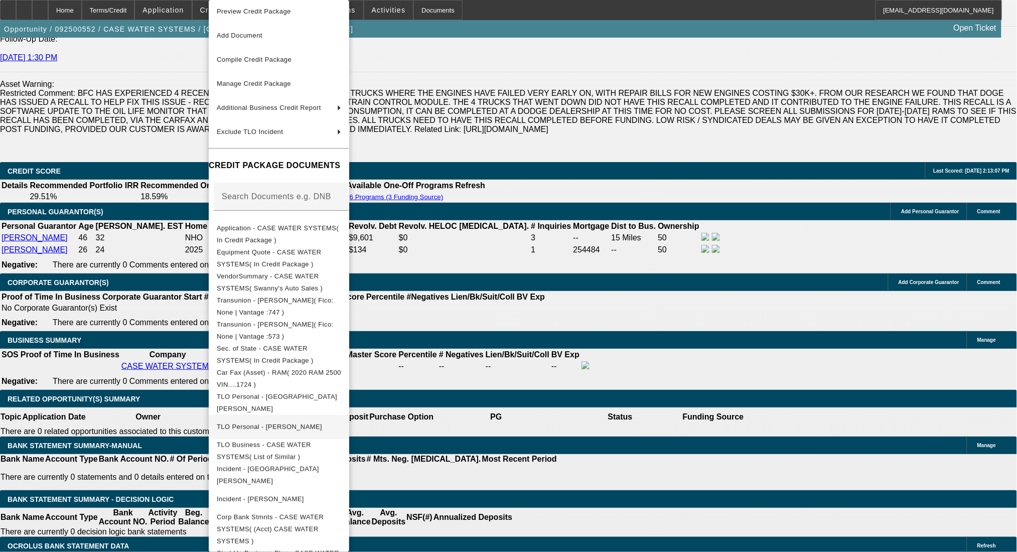
scroll to position [12, 0]
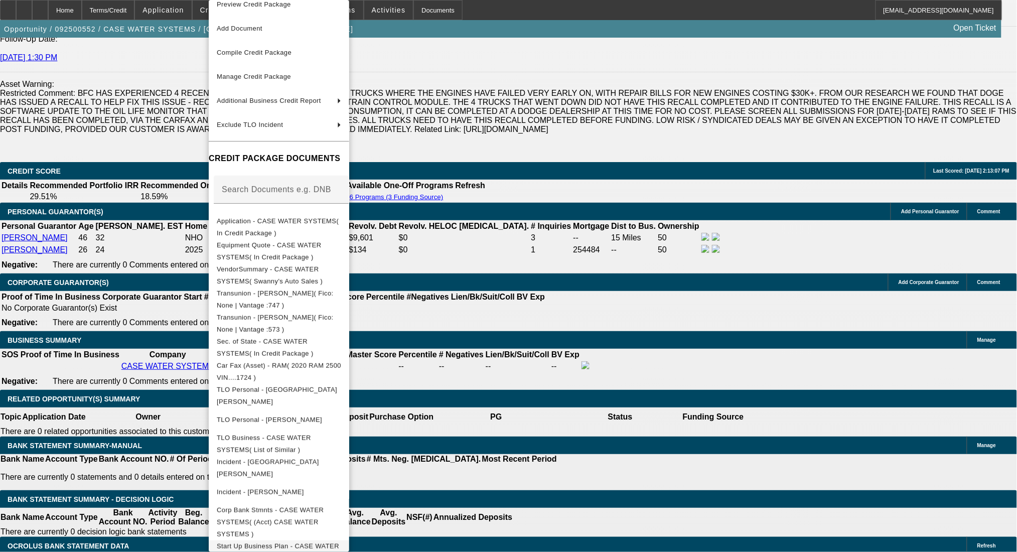
click at [341, 540] on span "Start Up Business Plan - CASE WATER SYSTEMS( In Credit Package )" at bounding box center [279, 552] width 124 height 24
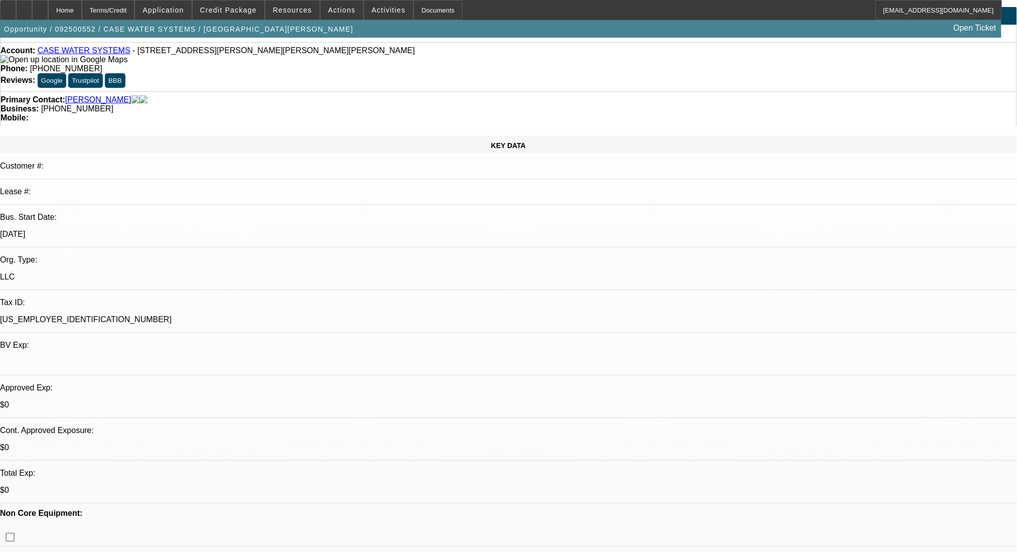
scroll to position [0, 0]
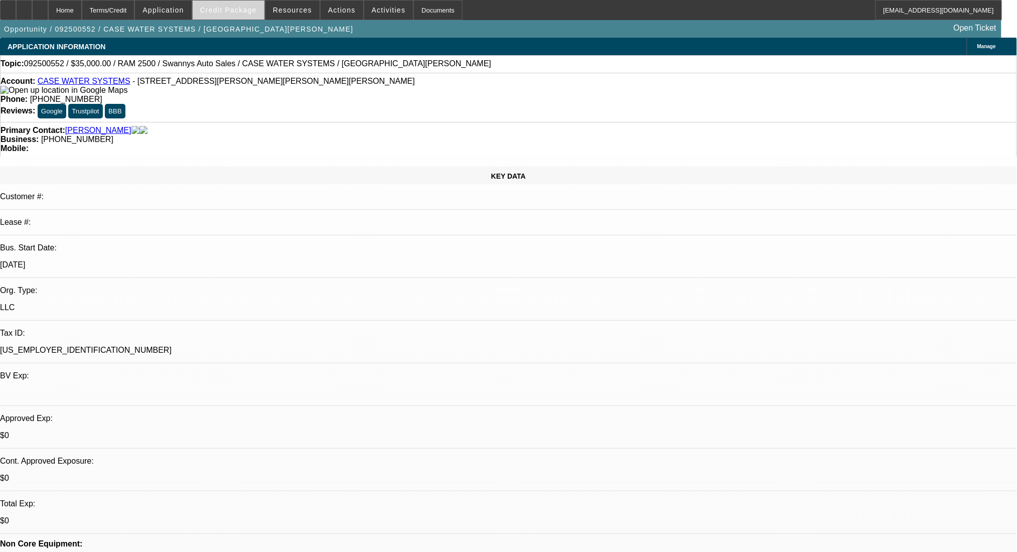
click at [252, 8] on span "Credit Package" at bounding box center [228, 10] width 57 height 8
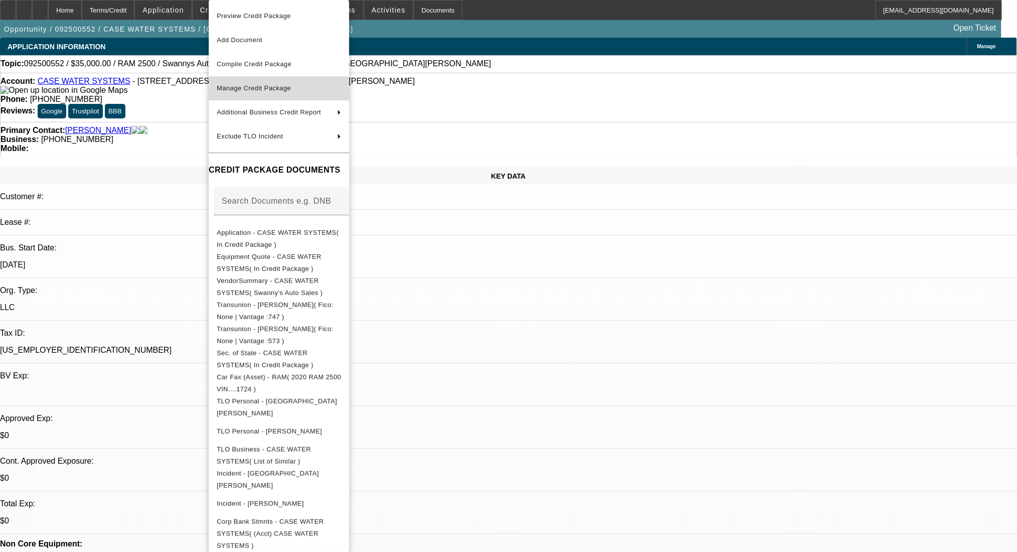
click at [279, 83] on span "Manage Credit Package" at bounding box center [279, 88] width 124 height 12
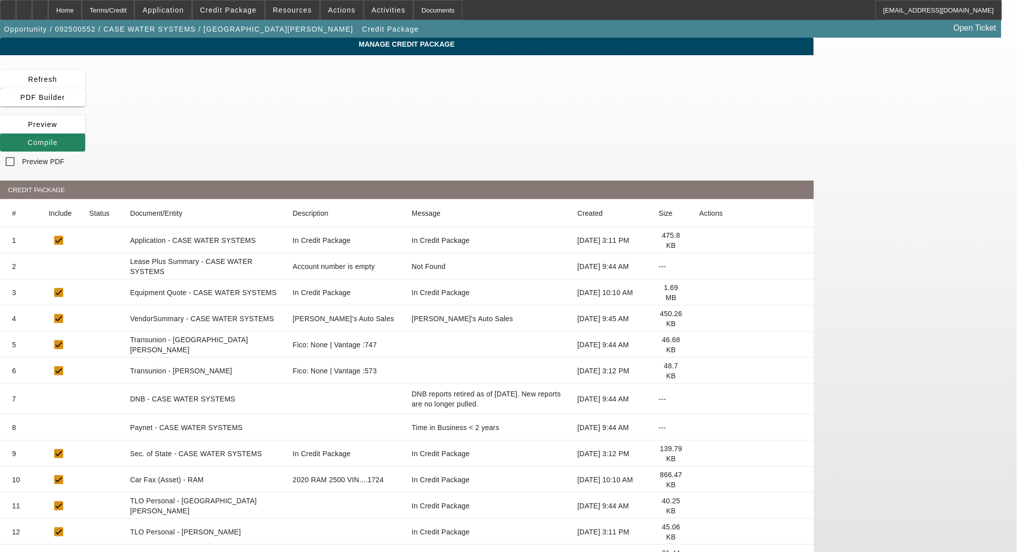
scroll to position [119, 0]
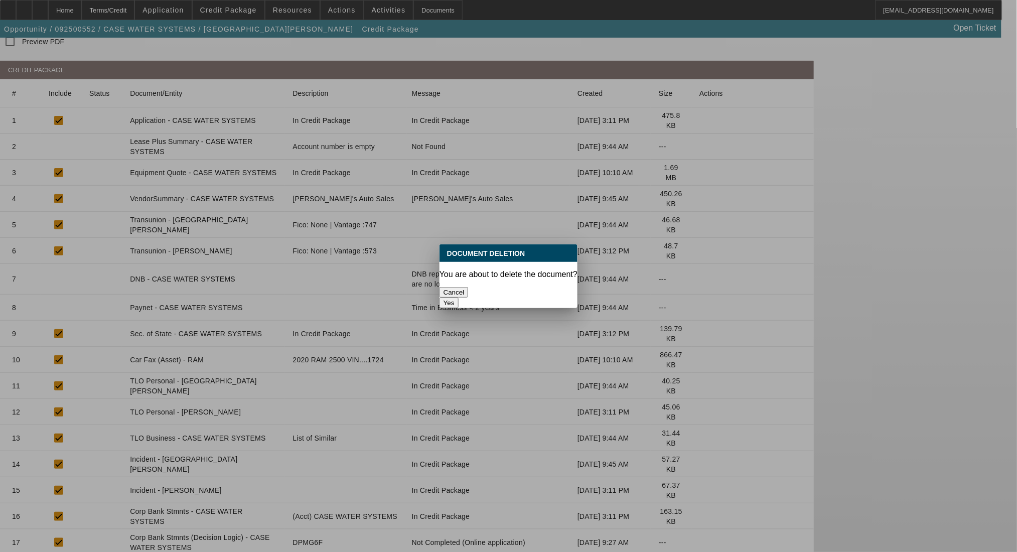
click at [459, 298] on button "Yes" at bounding box center [449, 303] width 19 height 11
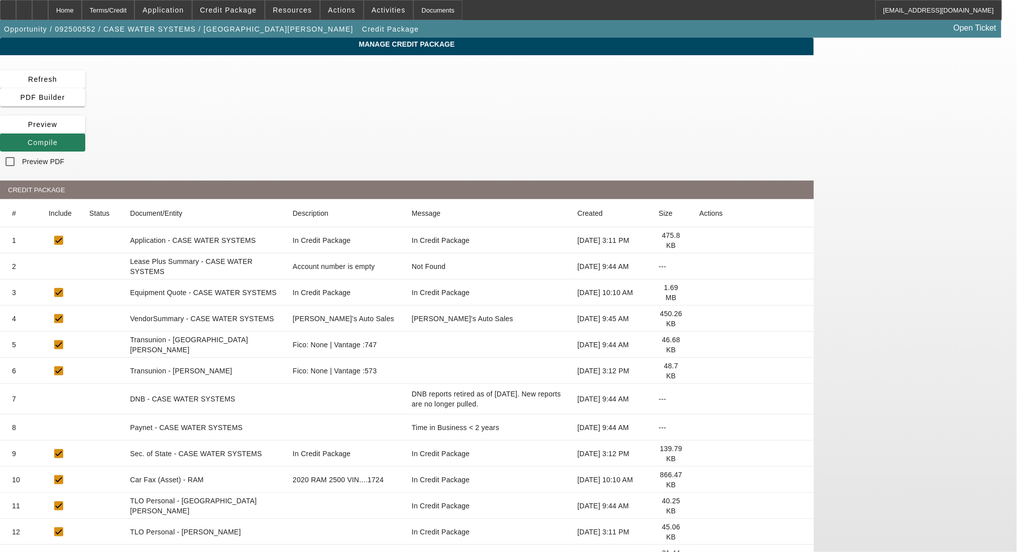
click at [28, 139] on icon at bounding box center [28, 143] width 0 height 8
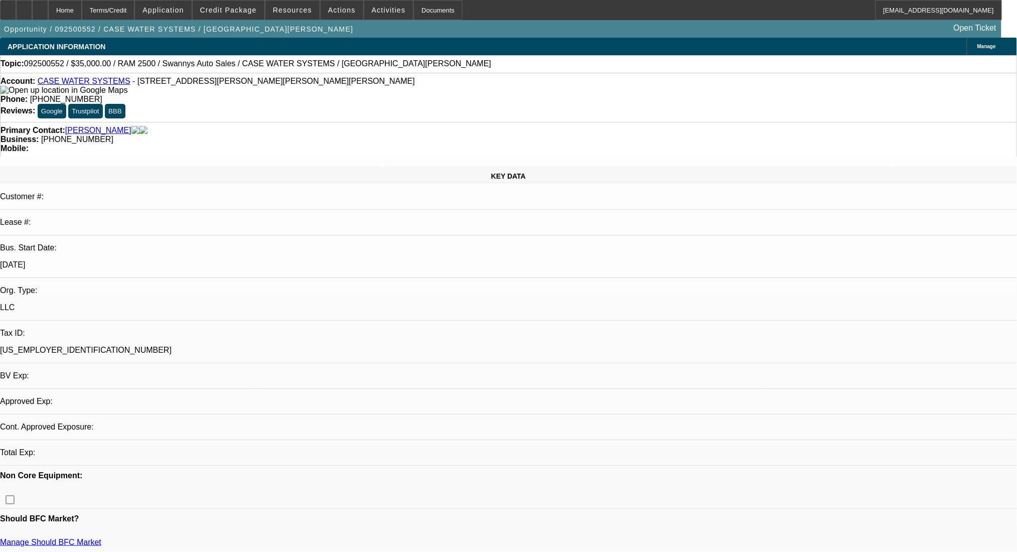
select select "0"
select select "2"
select select "0"
select select "6"
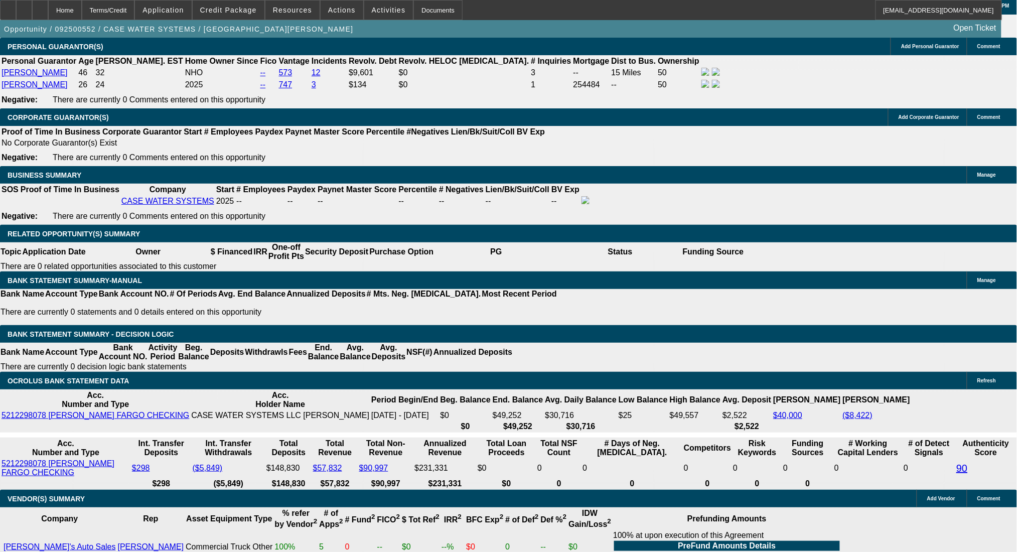
scroll to position [1592, 0]
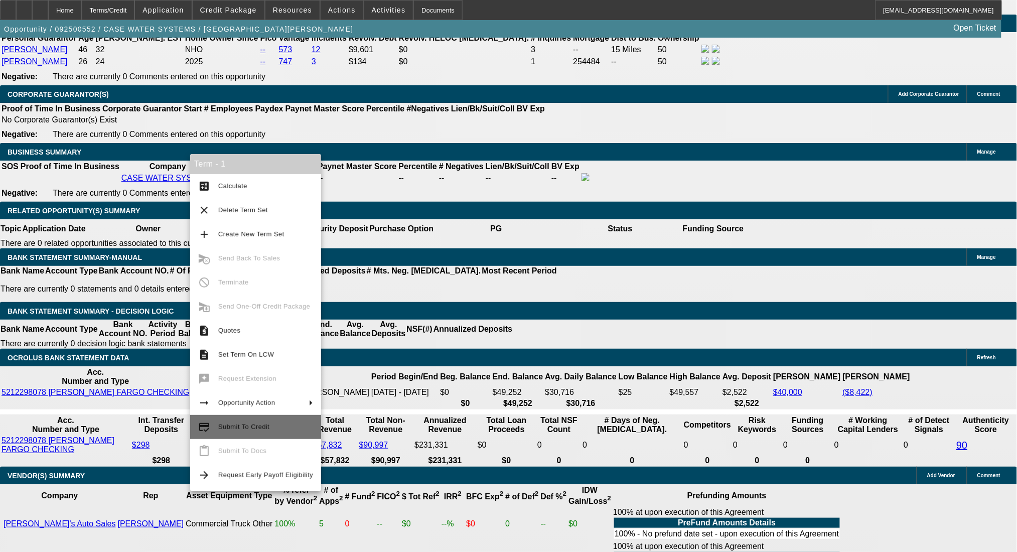
click at [290, 429] on span "Submit To Credit" at bounding box center [265, 427] width 95 height 12
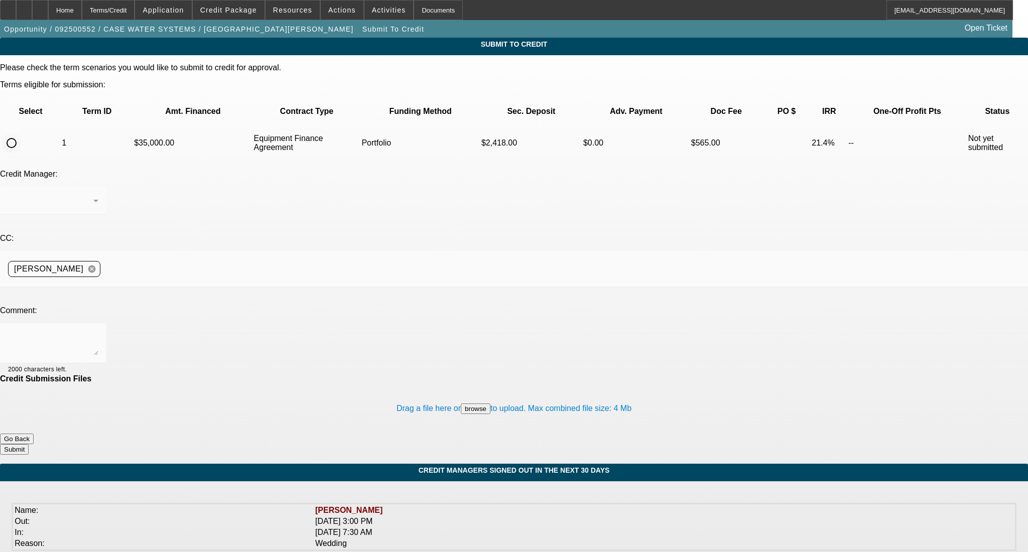
click at [22, 133] on input "radio" at bounding box center [12, 143] width 20 height 20
radio input "true"
click at [98, 187] on div "Arida, George" at bounding box center [53, 201] width 90 height 28
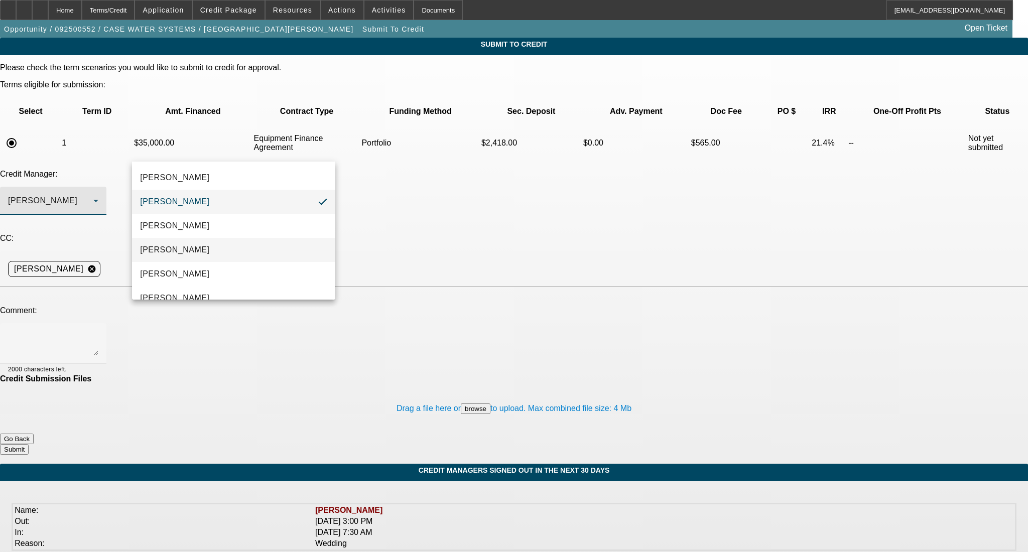
click at [234, 250] on mat-option "[PERSON_NAME]" at bounding box center [233, 250] width 203 height 24
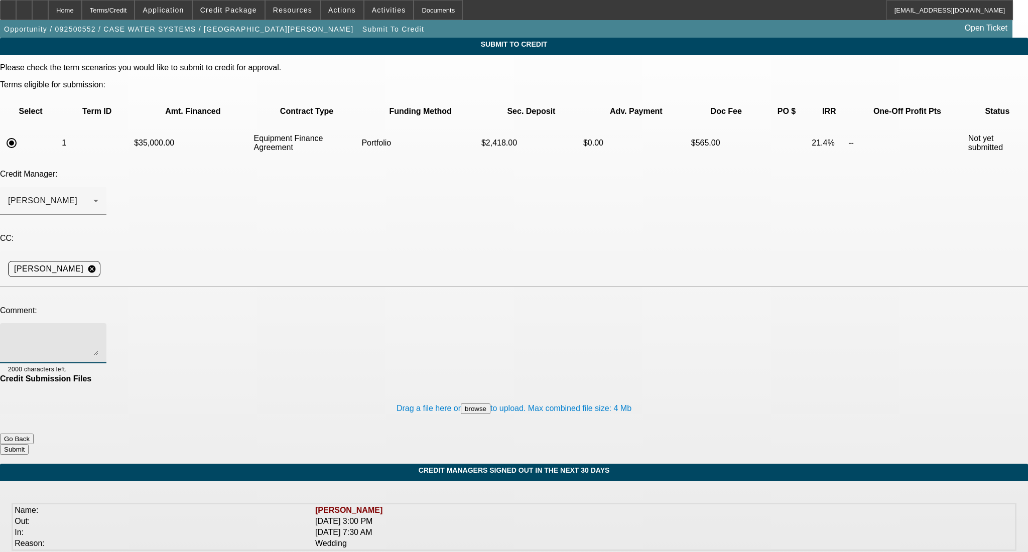
click at [98, 331] on textarea at bounding box center [53, 343] width 90 height 24
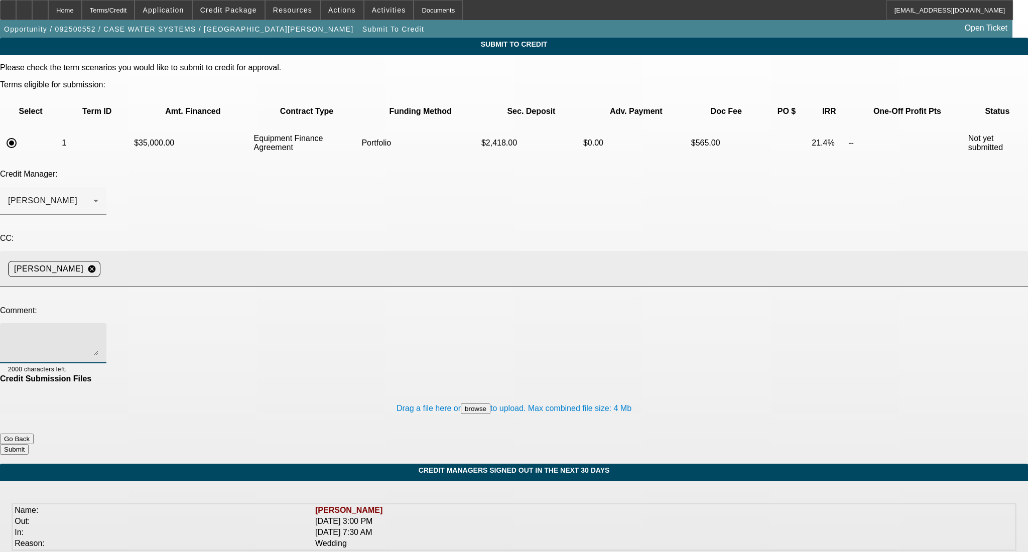
paste textarea "Good Afternoon- PGs Lorenzo and Chad are looking at adding this clean 2020 RAM …"
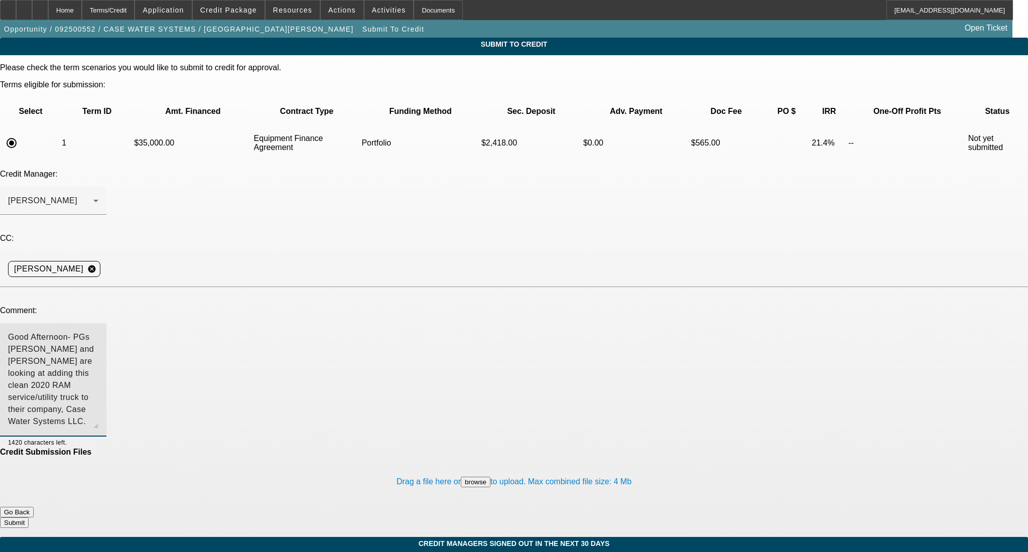
drag, startPoint x: 648, startPoint y: 251, endPoint x: 556, endPoint y: 284, distance: 97.9
click at [106, 324] on div "Good Afternoon- PGs Lorenzo and Chad are looking at adding this clean 2020 RAM …" at bounding box center [53, 379] width 106 height 113
type textarea "Good Afternoon- PGs Lorenzo and Chad are looking at adding this clean 2020 RAM …"
click at [29, 517] on button "Submit" at bounding box center [14, 522] width 29 height 11
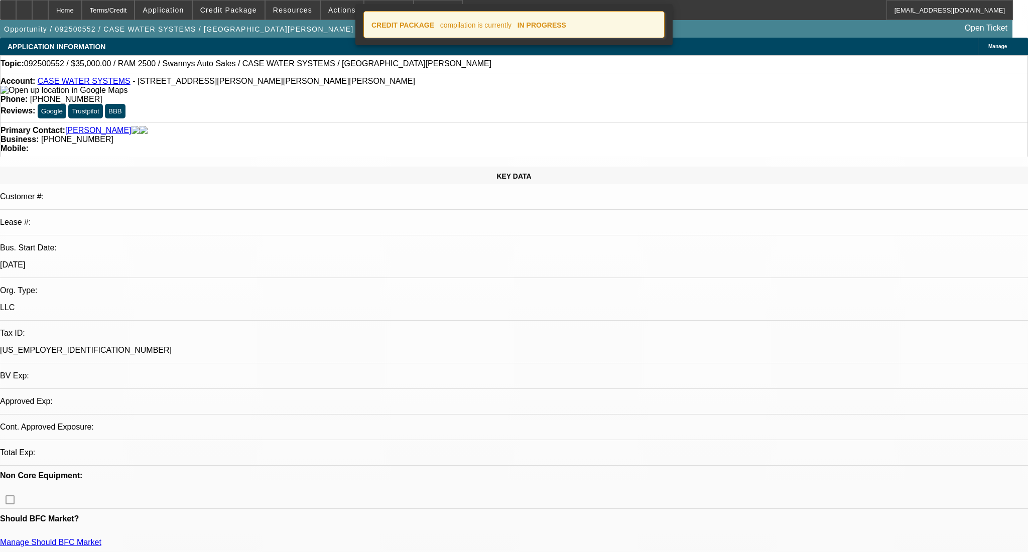
select select "0"
select select "2"
select select "0"
select select "6"
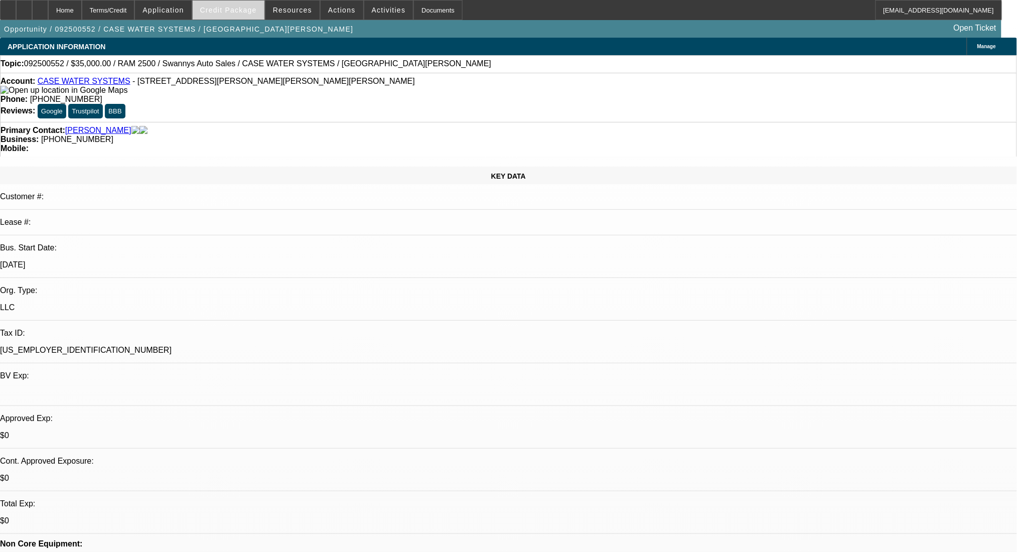
click at [234, 5] on span at bounding box center [229, 10] width 72 height 24
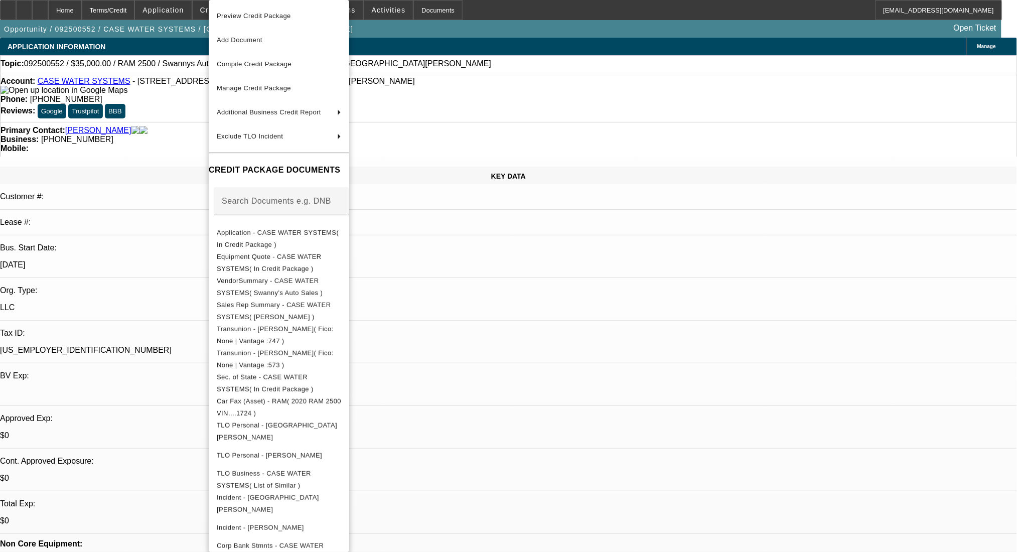
click at [602, 317] on div at bounding box center [508, 276] width 1017 height 552
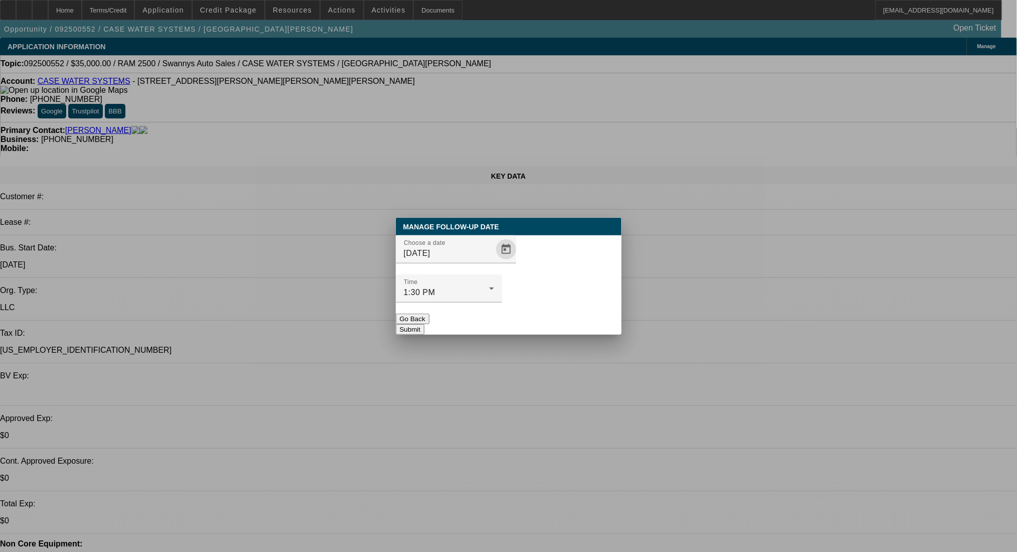
click at [494, 261] on span "Open calendar" at bounding box center [506, 249] width 24 height 24
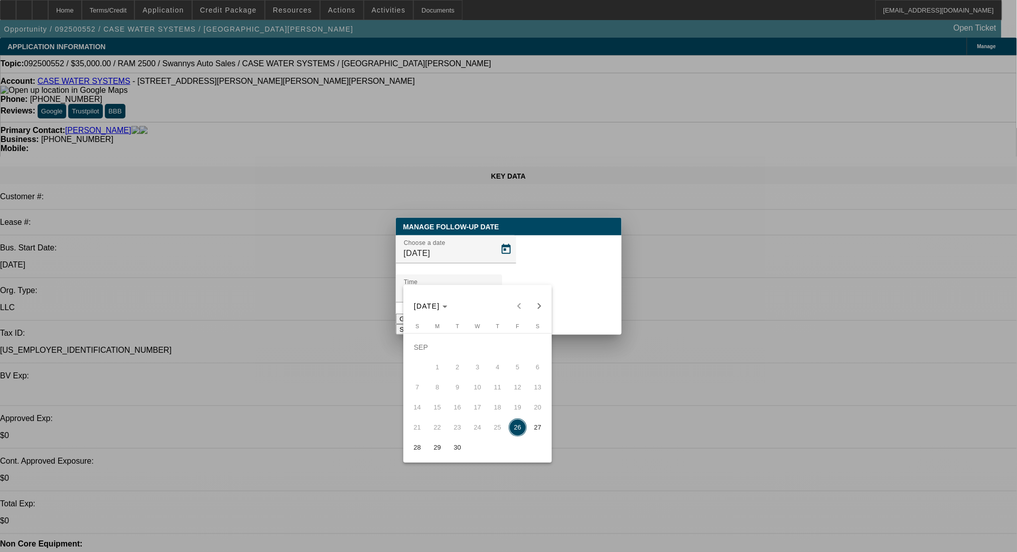
drag, startPoint x: 441, startPoint y: 448, endPoint x: 467, endPoint y: 409, distance: 47.3
click at [441, 446] on span "29" at bounding box center [438, 448] width 18 height 18
type input "9/29/2025"
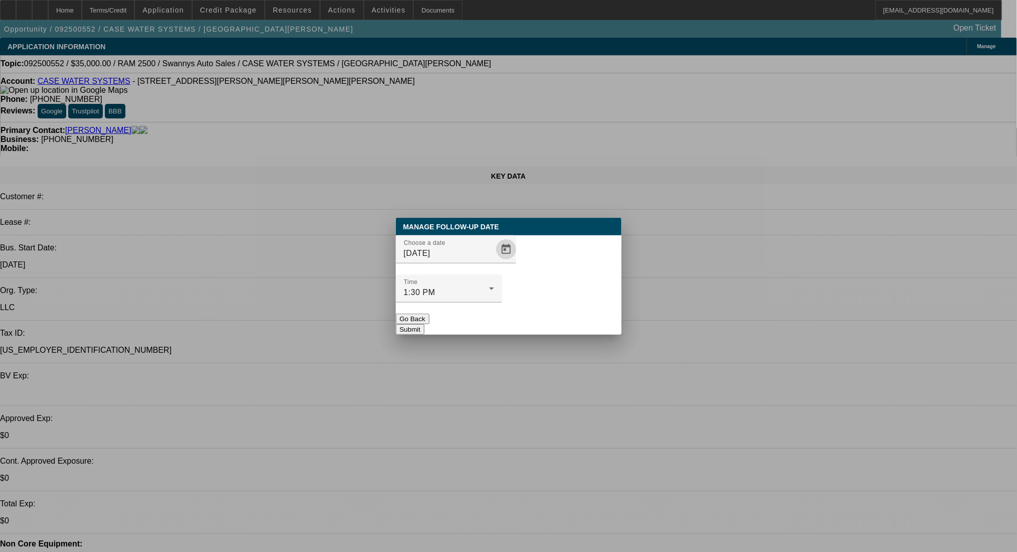
click at [425, 324] on button "Submit" at bounding box center [410, 329] width 29 height 11
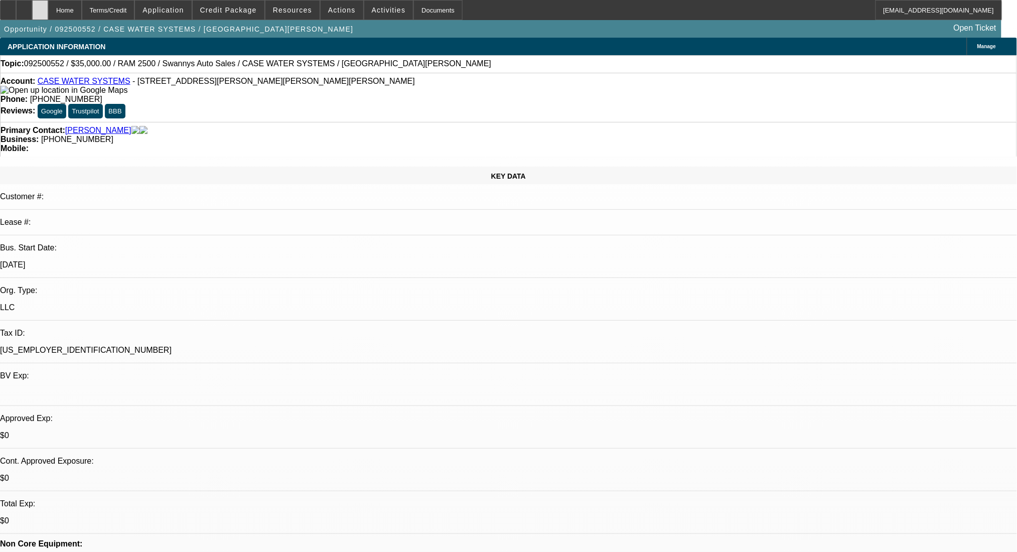
click at [48, 6] on div at bounding box center [40, 10] width 16 height 20
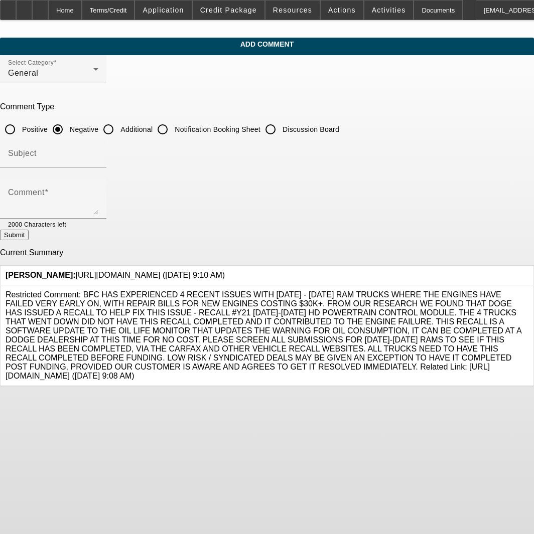
click at [118, 129] on input "Additional" at bounding box center [108, 129] width 20 height 20
radio input "true"
click at [88, 198] on textarea "Comment" at bounding box center [53, 203] width 90 height 24
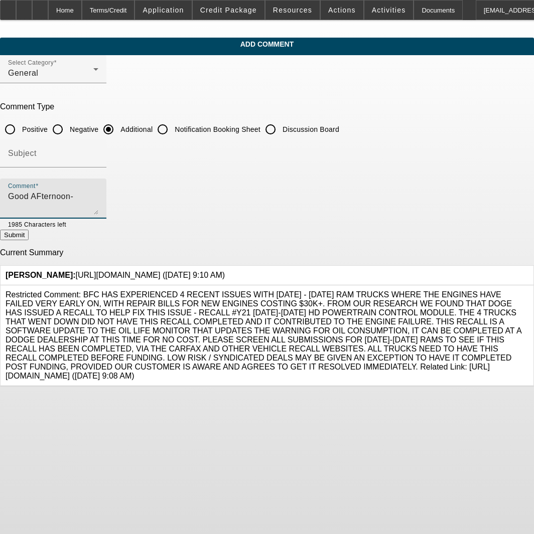
click at [63, 199] on textarea "Good AFternoon-" at bounding box center [53, 203] width 90 height 24
click at [98, 210] on textarea "Good Afternoon-" at bounding box center [53, 203] width 90 height 24
drag, startPoint x: 125, startPoint y: 199, endPoint x: 119, endPoint y: 194, distance: 8.2
click at [98, 194] on textarea "Good Afternoon- PGs Lorezeno and Chad" at bounding box center [53, 203] width 90 height 24
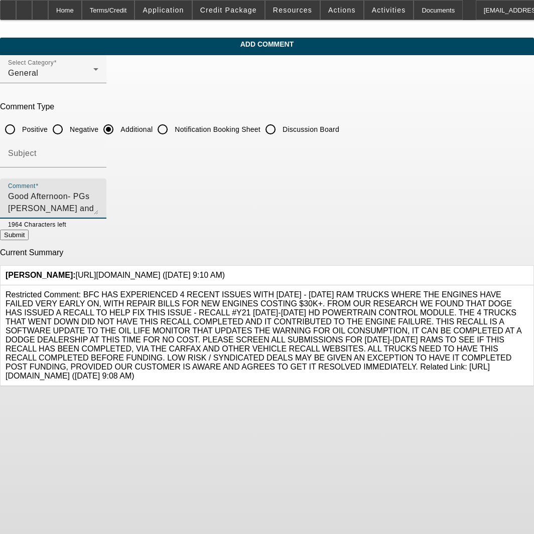
click at [98, 198] on textarea "Good Afternoon- PGs Lorenzo and Chad" at bounding box center [53, 203] width 90 height 24
click at [98, 193] on textarea "Good Afternoon- PGs Lorenzo and Chad are looking at adding this clean" at bounding box center [53, 203] width 90 height 24
click at [98, 209] on textarea "Good Afternoon- PGs Lorenzo and Chad are looking at adding this clean 2020 RAM …" at bounding box center [53, 203] width 90 height 24
drag, startPoint x: 494, startPoint y: 207, endPoint x: 492, endPoint y: 225, distance: 17.7
click at [106, 225] on mat-form-field "Comment Good Afternoon- PGs Lorenzo and Chad are looking at adding this clean 2…" at bounding box center [53, 204] width 106 height 51
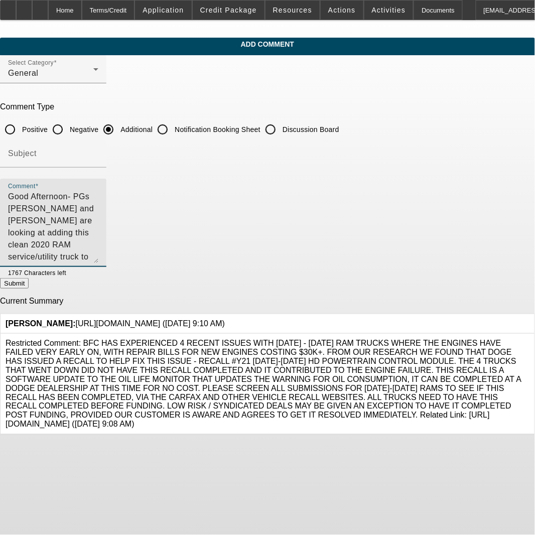
drag, startPoint x: 492, startPoint y: 210, endPoint x: 492, endPoint y: 265, distance: 55.2
click at [98, 263] on textarea "Good Afternoon- PGs Lorenzo and Chad are looking at adding this clean 2020 RAM …" at bounding box center [53, 227] width 90 height 72
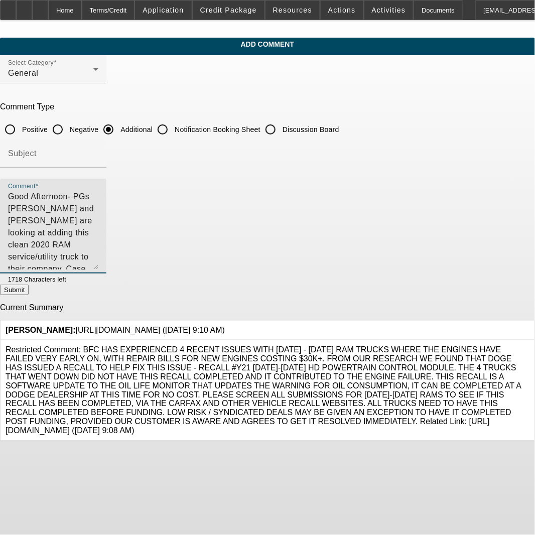
click at [98, 209] on textarea "Good Afternoon- PGs Lorenzo and Chad are looking at adding this clean 2020 RAM …" at bounding box center [53, 230] width 90 height 79
click at [98, 227] on textarea "Good Afternoon- PGs Lorenzo and Chad are looking at adding this clean 2020 RAM …" at bounding box center [53, 230] width 90 height 79
click at [98, 223] on textarea "Good Afternoon- PGs Lorenzo and Chad are looking at adding this clean 2020 RAM …" at bounding box center [53, 230] width 90 height 79
click at [98, 201] on textarea "Good Afternoon- PGs Lorenzo and Chad are looking at adding this clean 2020 RAM …" at bounding box center [53, 230] width 90 height 79
click at [98, 222] on textarea "Good Afternoon- PGs Lorenzo and Chad are looking at adding this clean 2020 RAM …" at bounding box center [53, 230] width 90 height 79
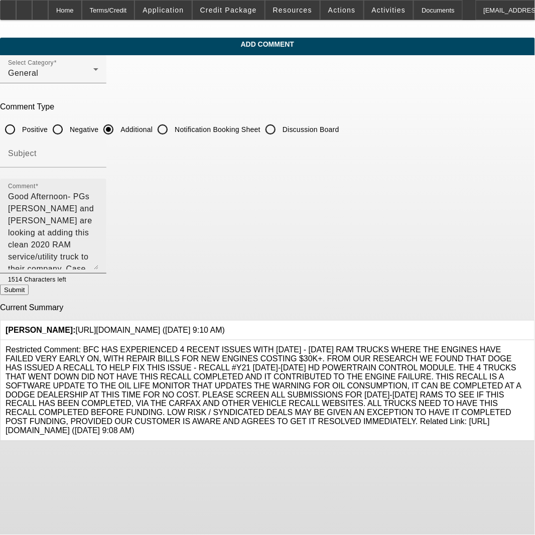
click at [98, 235] on textarea "Good Afternoon- PGs Lorenzo and Chad are looking at adding this clean 2020 RAM …" at bounding box center [53, 230] width 90 height 79
click at [98, 239] on textarea "Good Afternoon- PGs Lorenzo and Chad are looking at adding this clean 2020 RAM …" at bounding box center [53, 230] width 90 height 79
type textarea "Good Afternoon- PGs Lorenzo and Chad are looking at adding this clean 2020 RAM …"
drag, startPoint x: 453, startPoint y: 235, endPoint x: -126, endPoint y: 184, distance: 581.4
click at [0, 184] on html "Home Terms/Credit Application Credit Package Resources Actions Activities Docum…" at bounding box center [267, 267] width 535 height 535
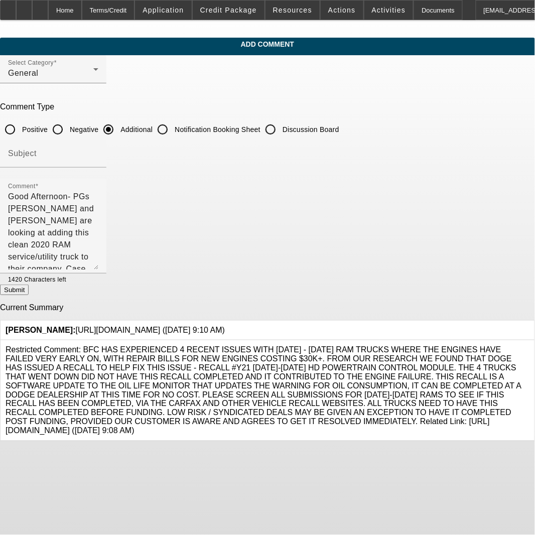
drag, startPoint x: 443, startPoint y: 294, endPoint x: 17, endPoint y: 137, distance: 454.1
click at [29, 293] on button "Submit" at bounding box center [14, 290] width 29 height 11
radio input "true"
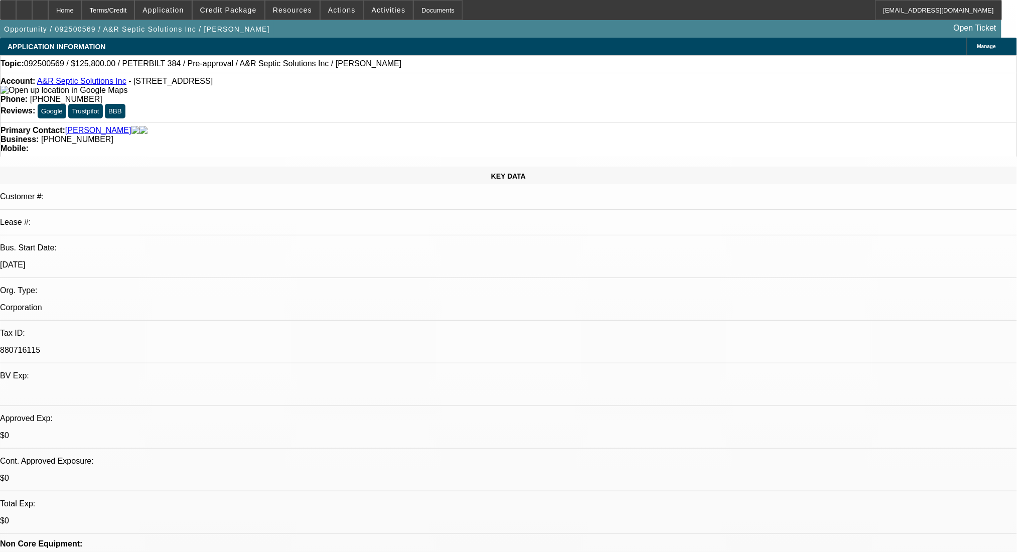
select select "0"
select select "2"
select select "0.1"
select select "0"
select select "2"
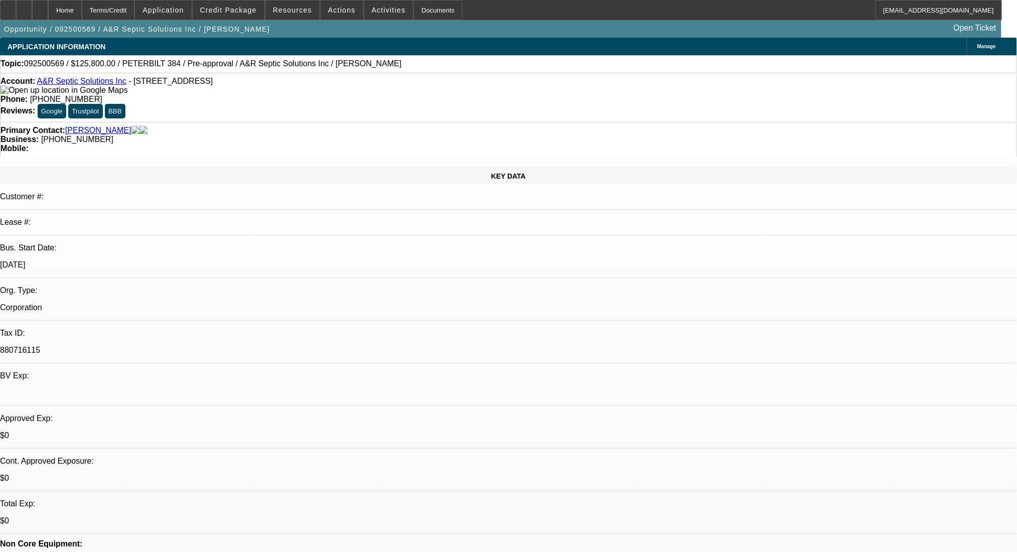
select select "0.1"
select select "1"
select select "2"
select select "4"
select select "1"
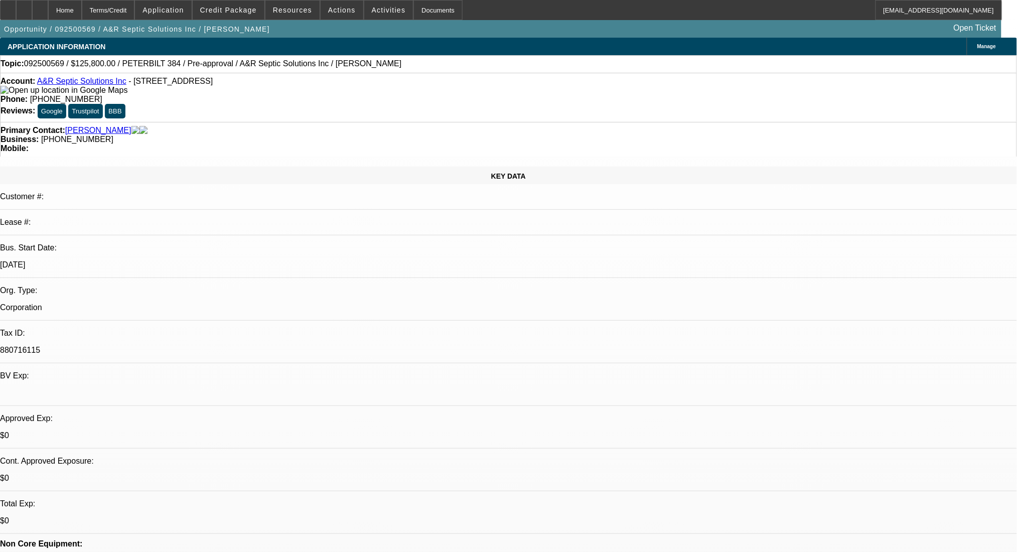
select select "2"
select select "4"
click at [118, 8] on div "Terms/Credit" at bounding box center [108, 10] width 53 height 20
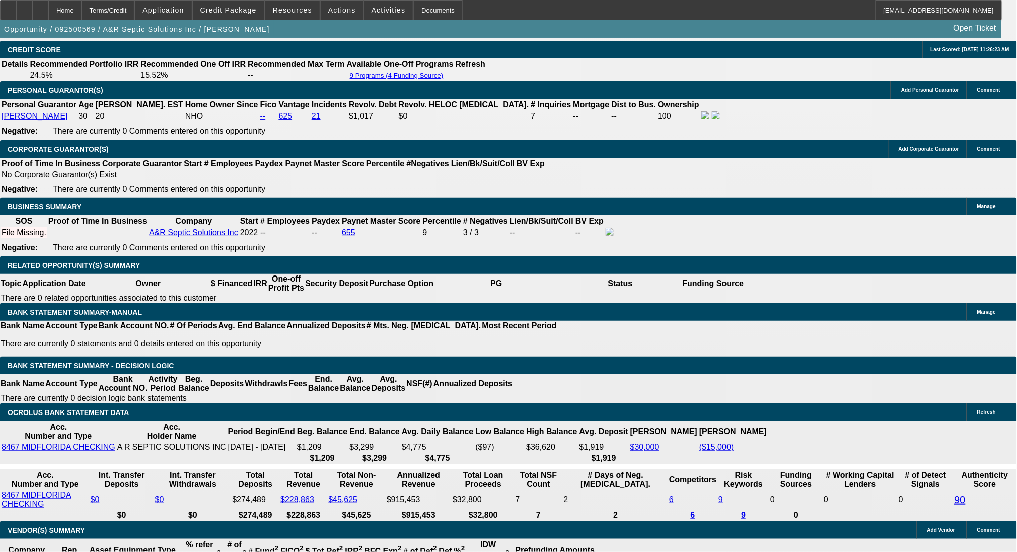
scroll to position [67, 0]
drag, startPoint x: 331, startPoint y: 159, endPoint x: 388, endPoint y: 163, distance: 56.8
drag, startPoint x: 337, startPoint y: 161, endPoint x: 382, endPoint y: 161, distance: 45.2
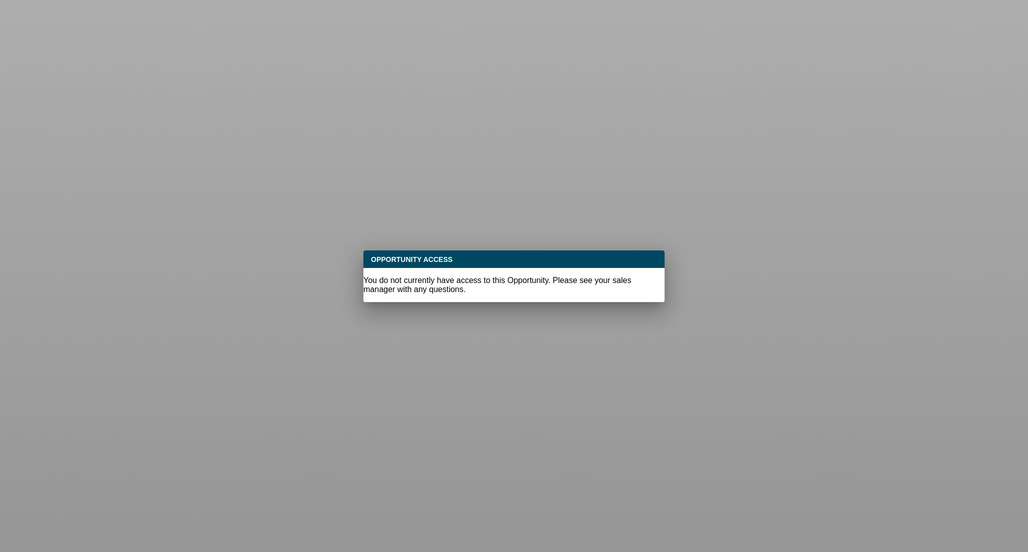
drag, startPoint x: 330, startPoint y: 236, endPoint x: 741, endPoint y: 291, distance: 414.1
click at [741, 291] on div at bounding box center [514, 276] width 1028 height 552
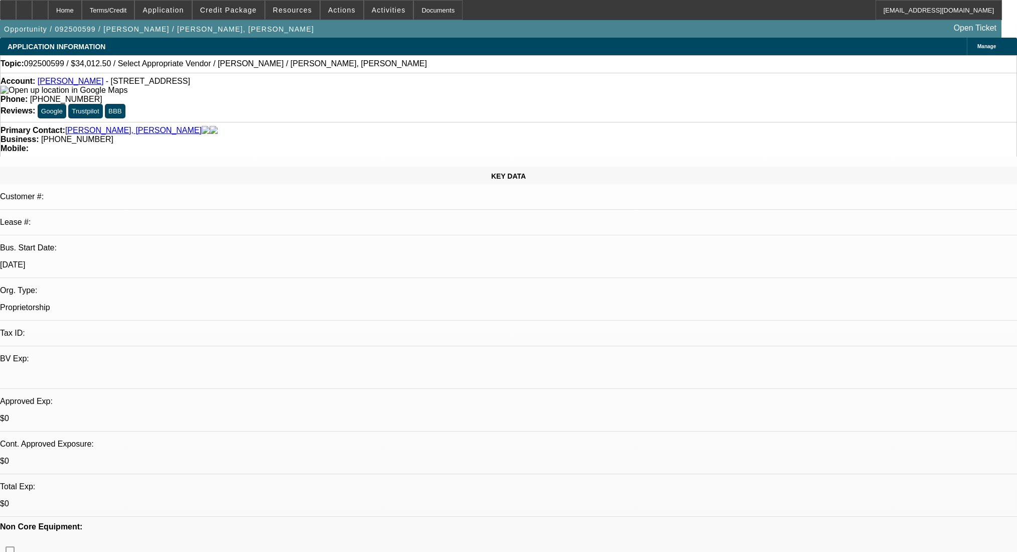
select select "0"
select select "2"
select select "0.1"
select select "4"
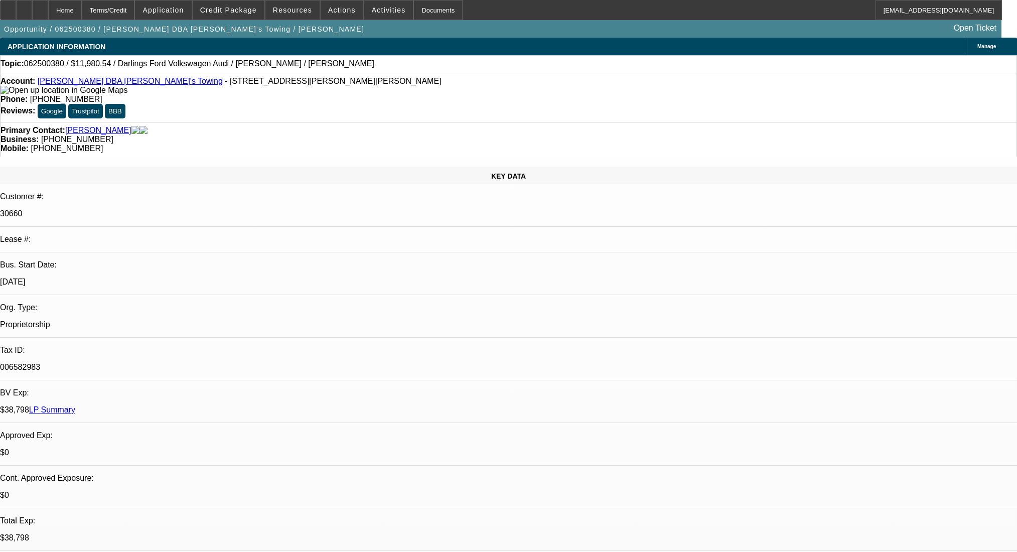
select select "0"
select select "2"
select select "0.1"
select select "4"
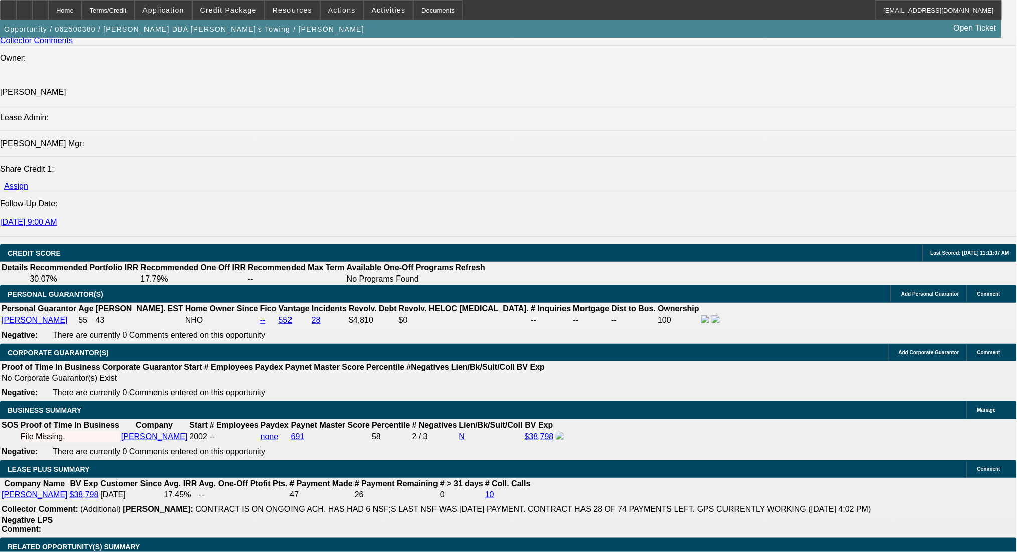
scroll to position [1405, 0]
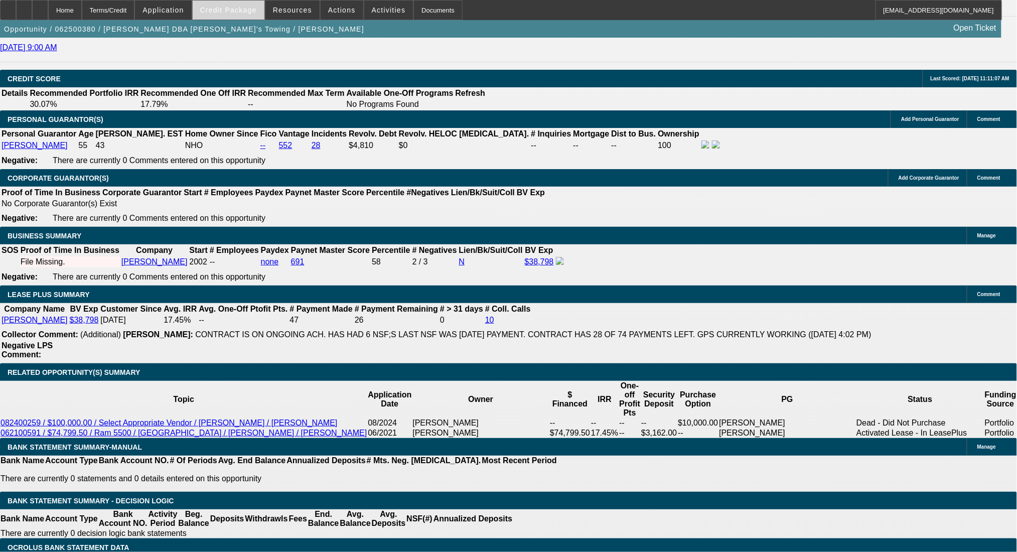
click at [218, 10] on span "Credit Package" at bounding box center [228, 10] width 57 height 8
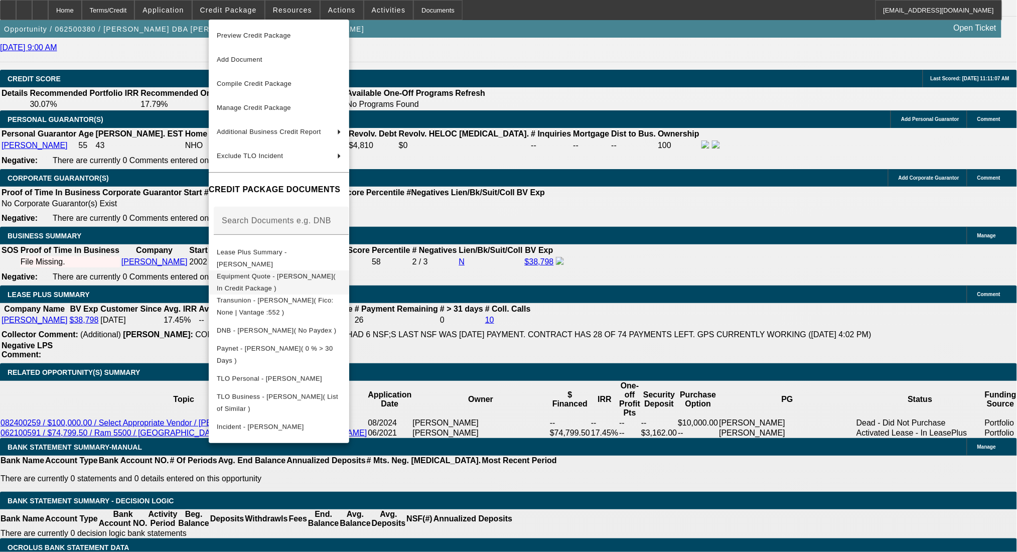
click at [319, 282] on span "Equipment Quote - [PERSON_NAME]( In Credit Package )" at bounding box center [279, 282] width 124 height 24
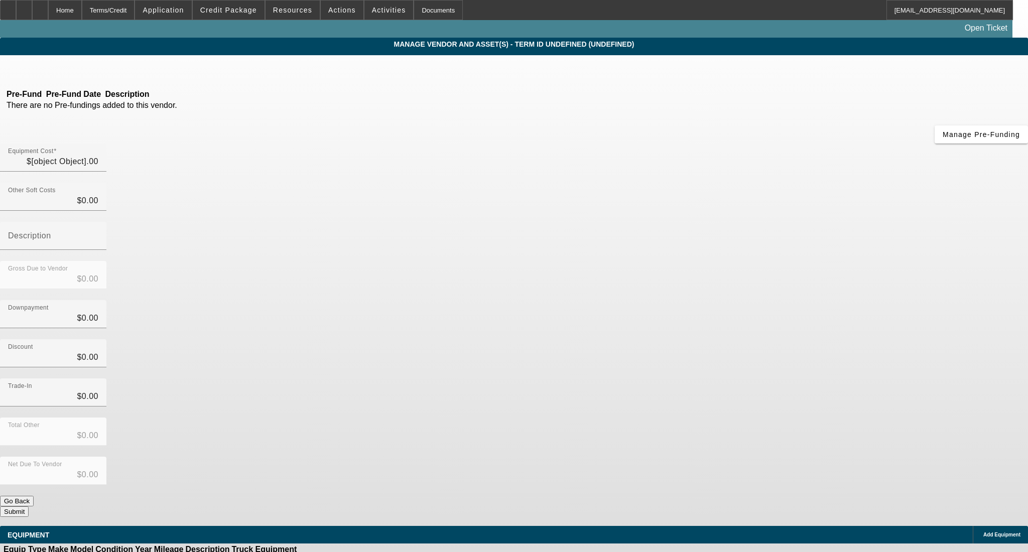
type input "$11,980.54"
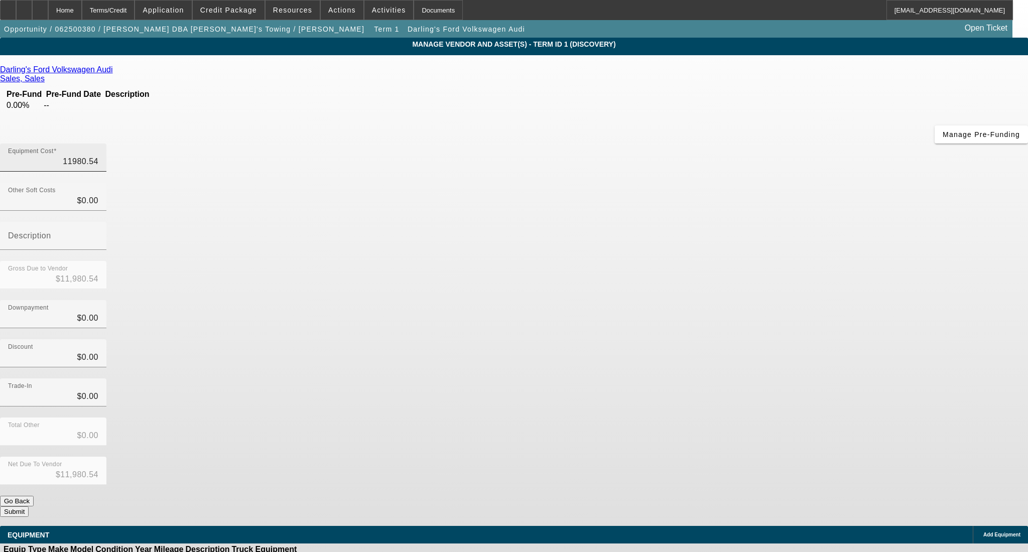
click at [98, 156] on input "11980.54" at bounding box center [53, 162] width 90 height 12
drag, startPoint x: 629, startPoint y: 83, endPoint x: 631, endPoint y: 94, distance: 11.1
click at [98, 156] on input "11980.54" at bounding box center [53, 162] width 90 height 12
type input "1180.54"
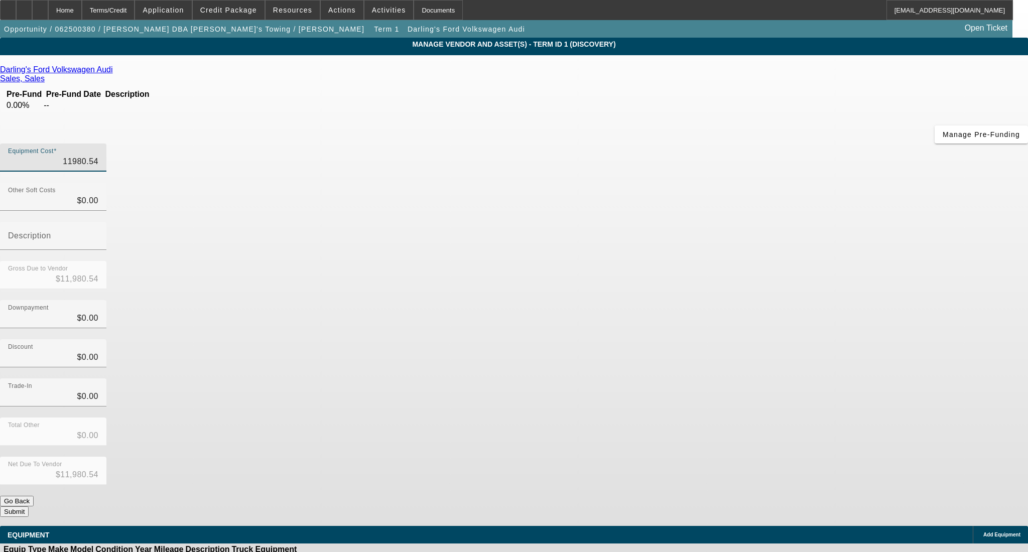
type input "$1,180.54"
type input "11680.54"
type input "$11,680.54"
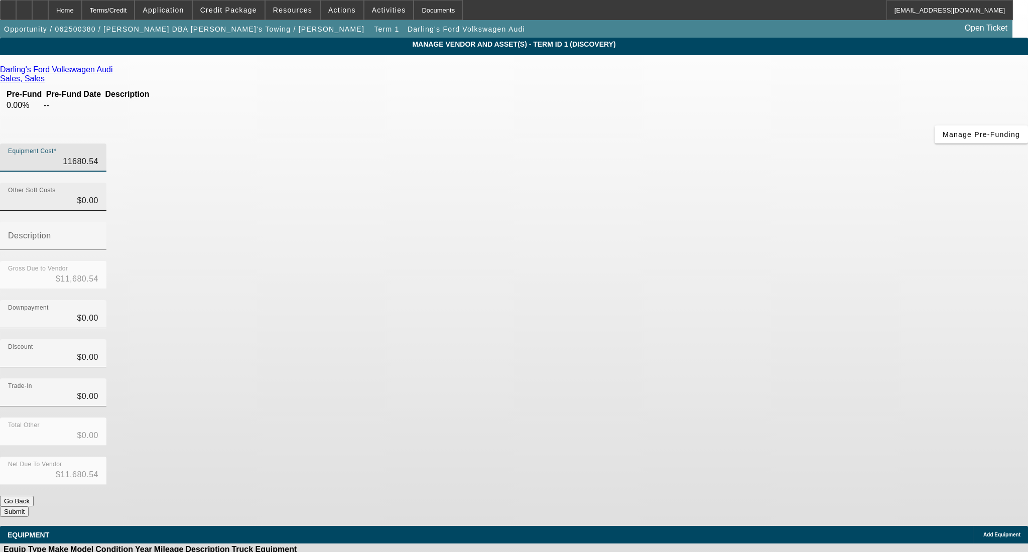
type input "$11,680.54"
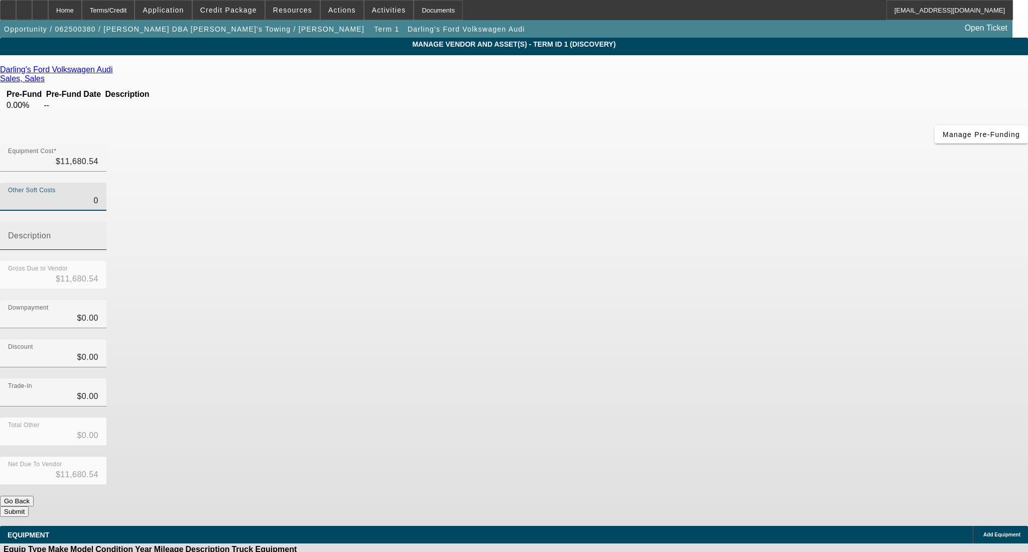
drag, startPoint x: 617, startPoint y: 125, endPoint x: 709, endPoint y: 125, distance: 91.8
click at [709, 183] on div "Other Soft Costs 0 Description" at bounding box center [514, 222] width 1028 height 78
type input "6"
type input "$11,686.54"
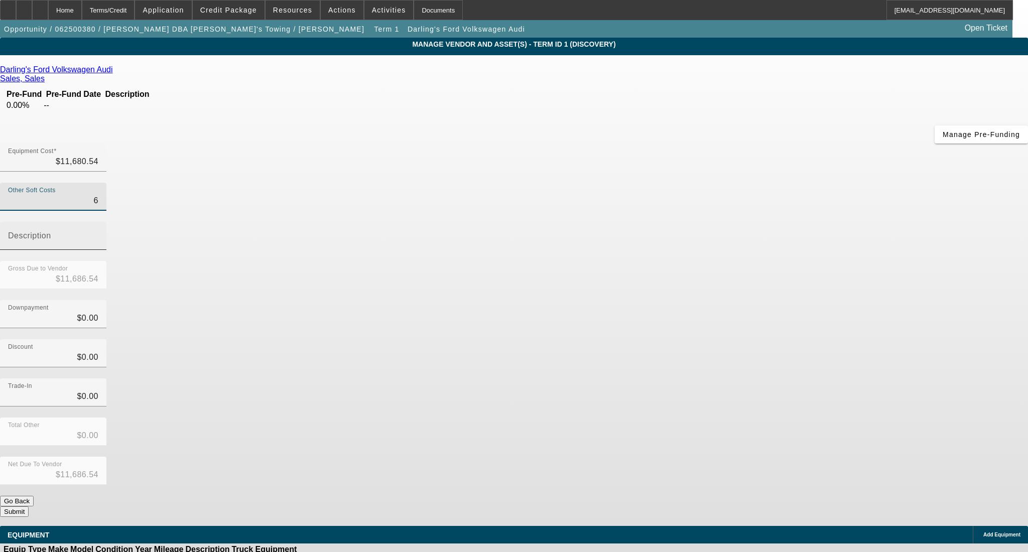
type input "67"
type input "$11,747.54"
type input "674"
type input "$12,354.54"
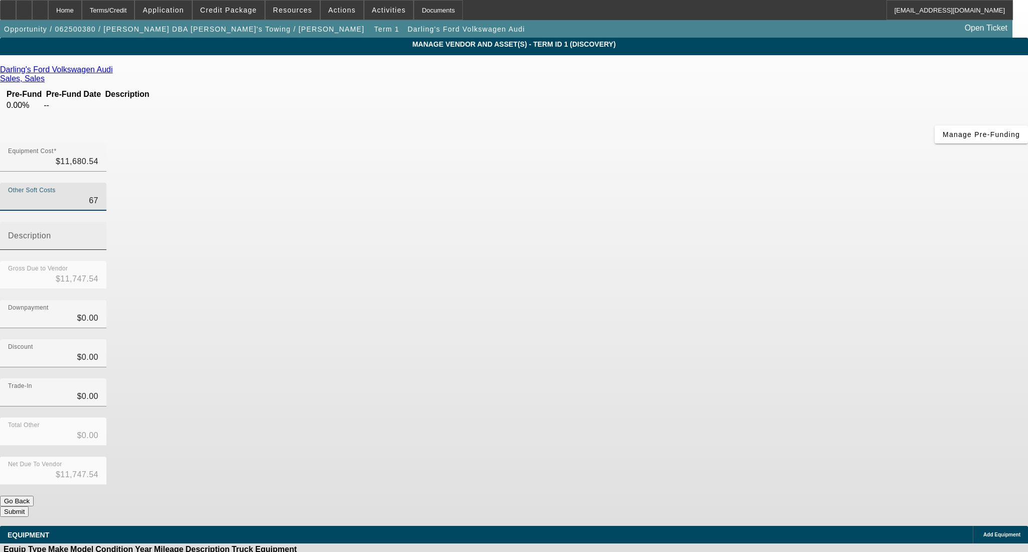
type input "$12,354.54"
type input "674.4"
type input "$12,354.94"
type input "674.43"
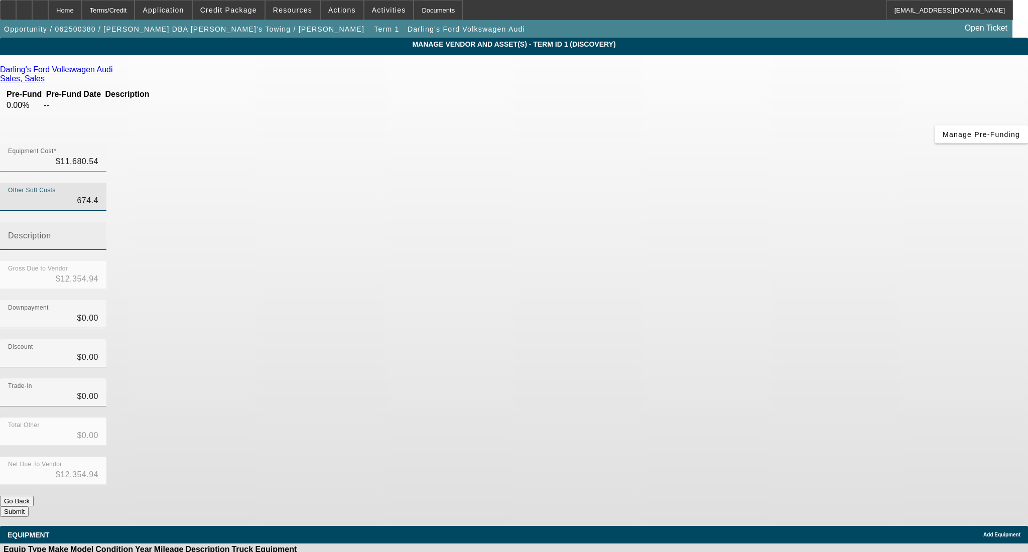
type input "$12,354.97"
type input "$674.43"
drag, startPoint x: 377, startPoint y: 232, endPoint x: 378, endPoint y: 225, distance: 6.5
click at [378, 229] on div "Darling's Ford Volkswagen Audi Sales, Sales Pre-Fund Pre-Fund Date Description …" at bounding box center [514, 291] width 1028 height 452
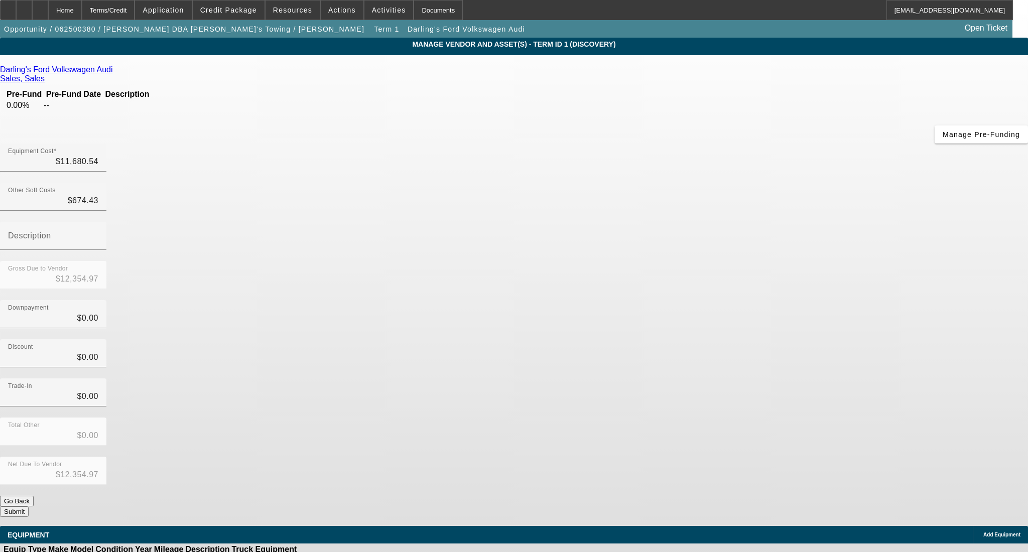
click at [983, 532] on span "Add Equipment" at bounding box center [1001, 535] width 37 height 6
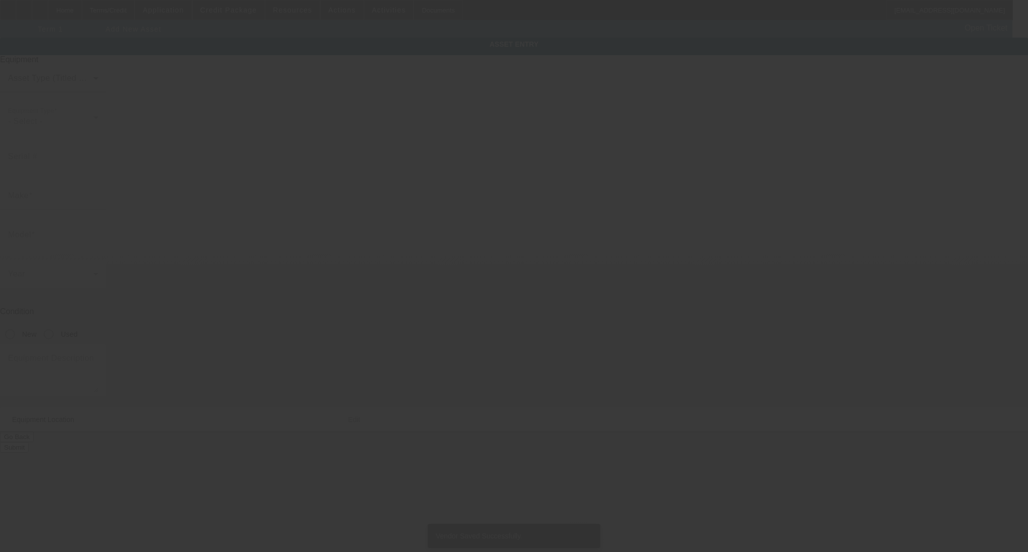
type input "432 Hallowell Rd"
type input "Chelsea"
type input "04330"
type input "Kennebec"
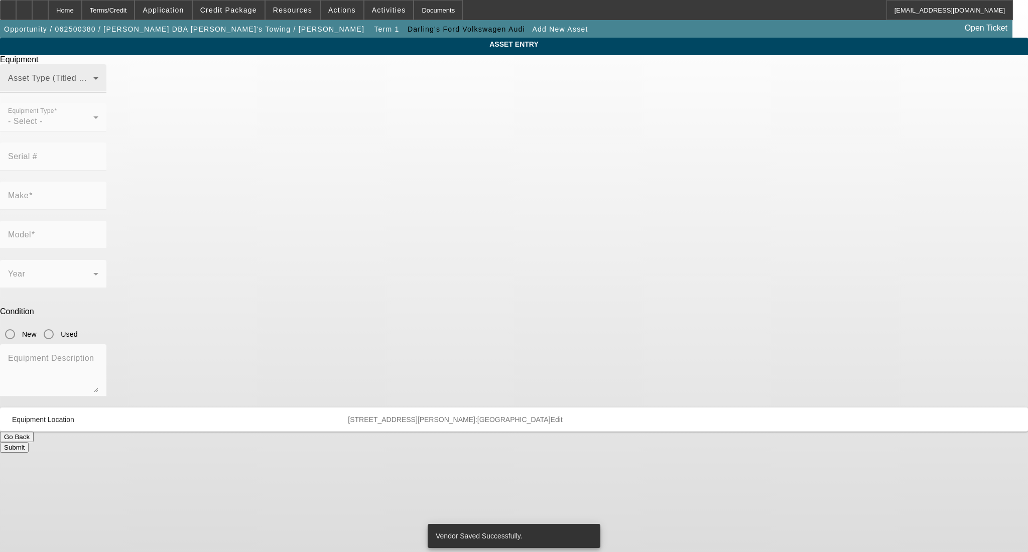
click at [93, 88] on span at bounding box center [50, 82] width 85 height 12
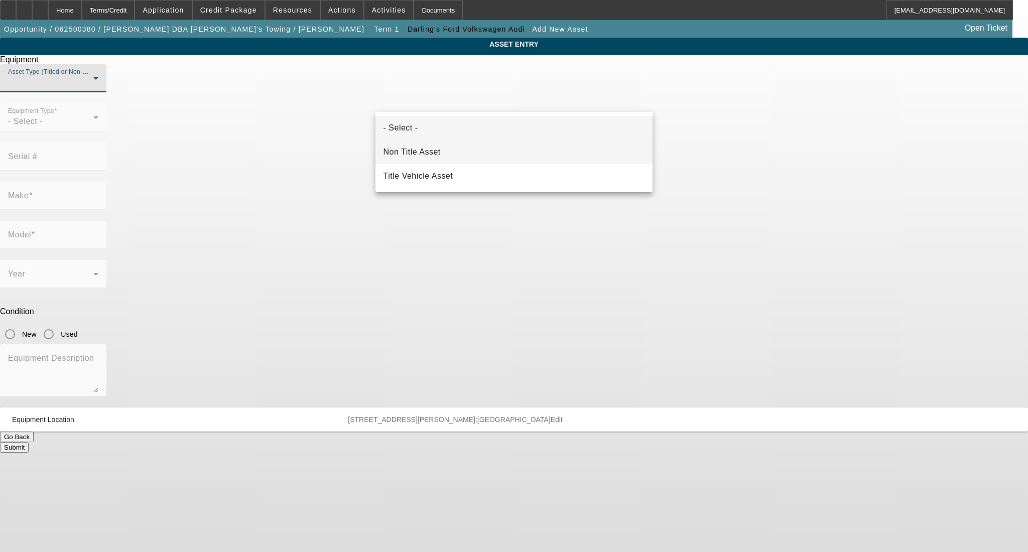
click at [441, 151] on mat-option "Non Title Asset" at bounding box center [514, 152] width 278 height 24
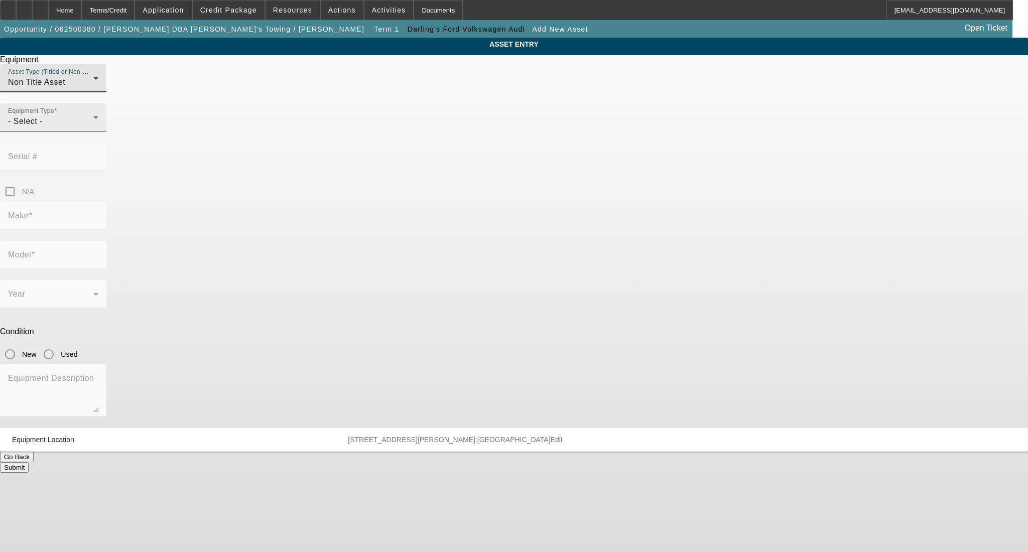
click at [93, 127] on div "- Select -" at bounding box center [50, 121] width 85 height 12
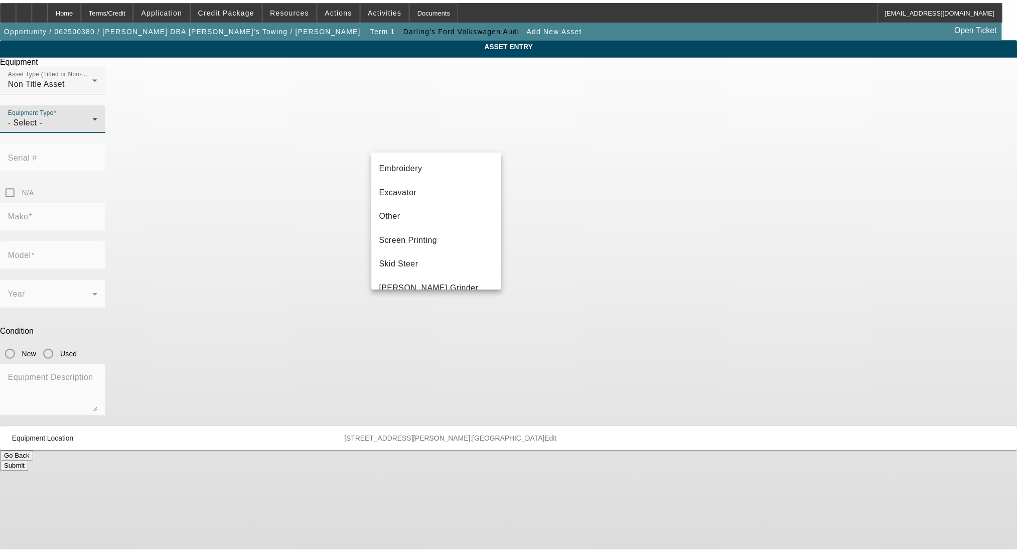
scroll to position [146, 0]
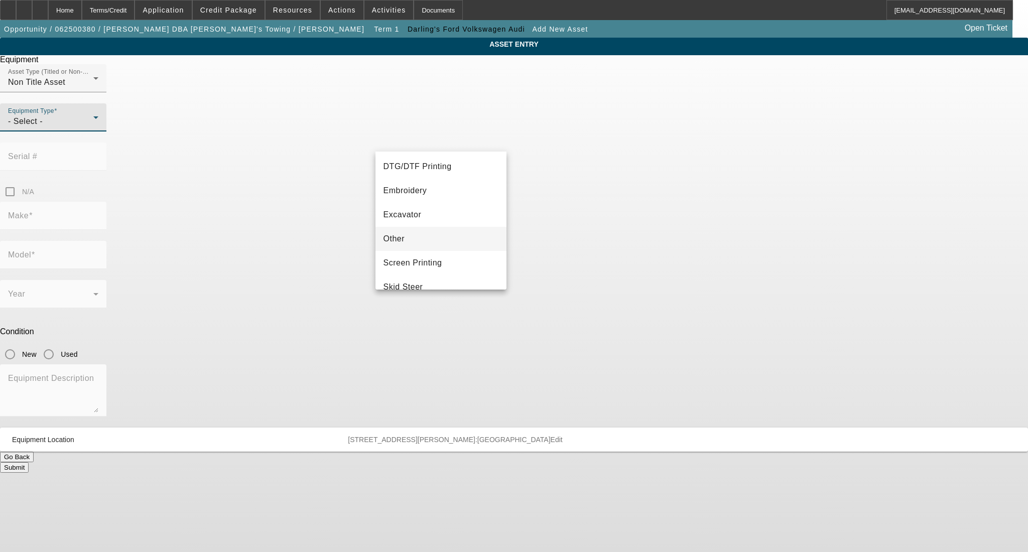
click at [444, 239] on mat-option "Other" at bounding box center [440, 239] width 131 height 24
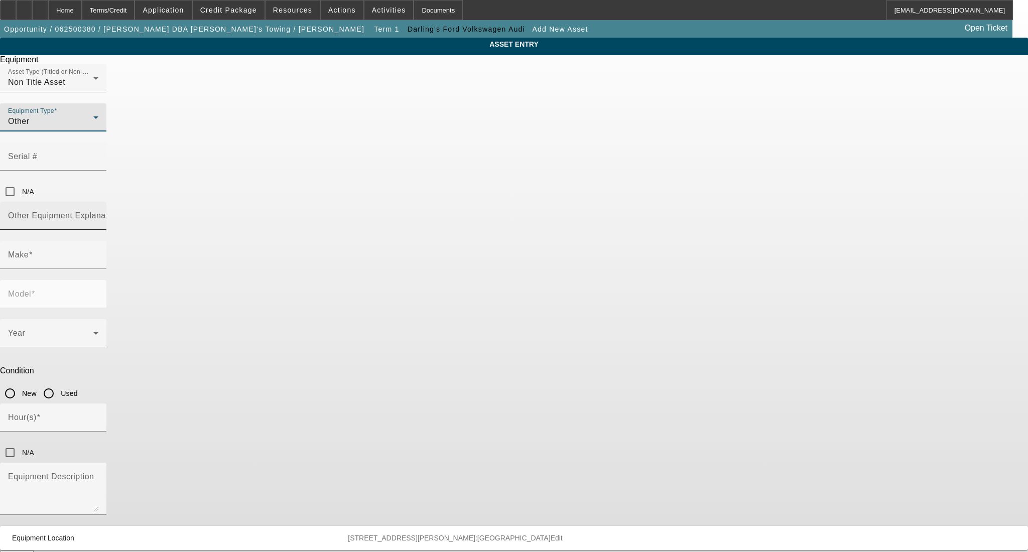
click at [120, 211] on mat-label "Other Equipment Explanation" at bounding box center [64, 215] width 112 height 9
click at [98, 214] on input "Other Equipment Explanation" at bounding box center [53, 220] width 90 height 12
type input "repair/parts"
click at [98, 253] on input "Make" at bounding box center [53, 259] width 90 height 12
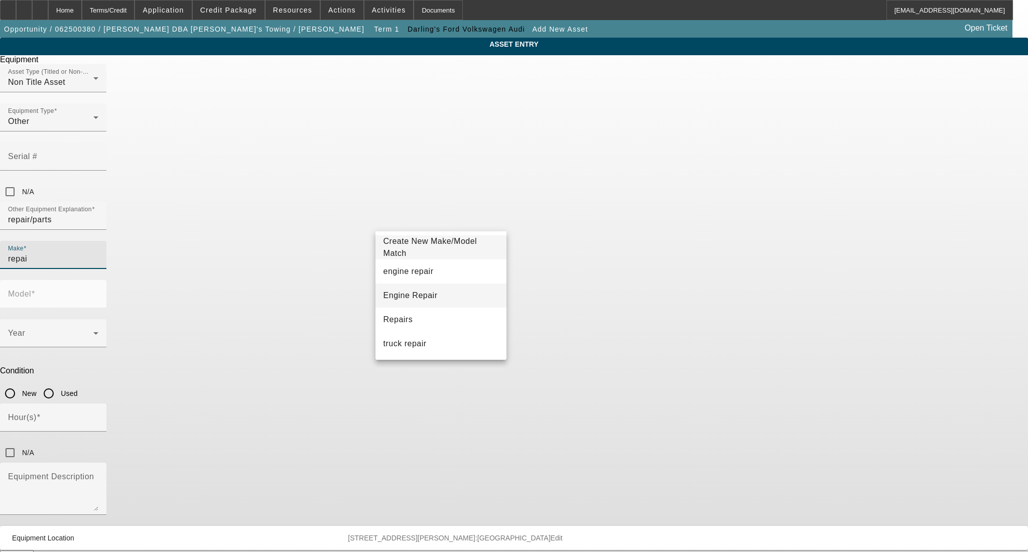
click at [421, 296] on span "Engine Repair" at bounding box center [410, 295] width 54 height 9
type input "Engine Repair"
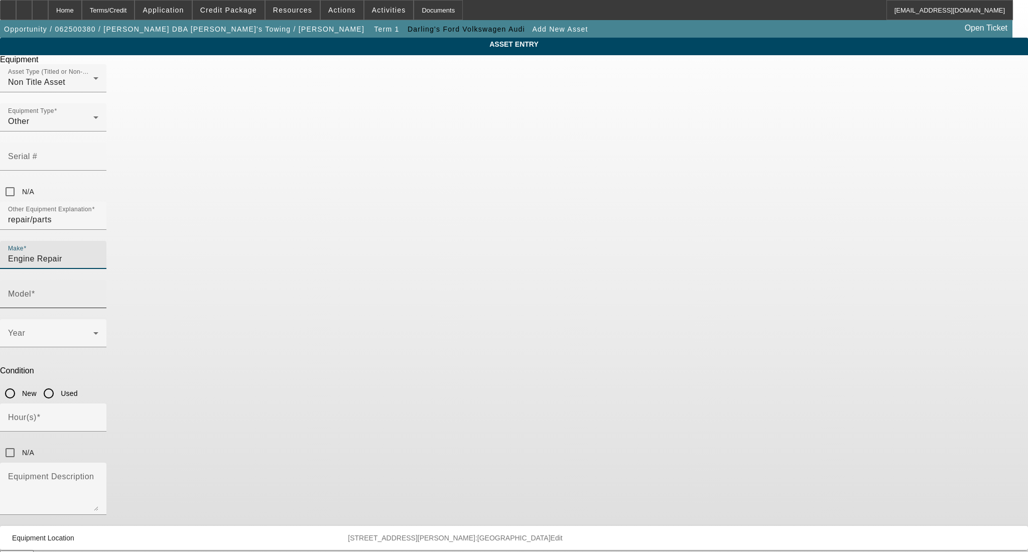
click at [98, 292] on input "Model" at bounding box center [53, 298] width 90 height 12
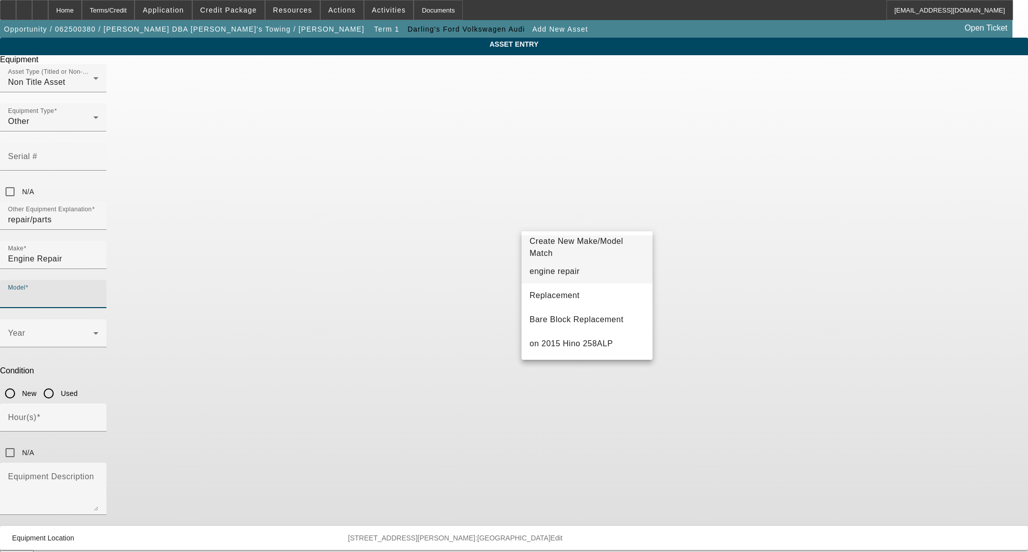
click at [564, 274] on span "engine repair" at bounding box center [554, 271] width 50 height 9
type input "engine repair"
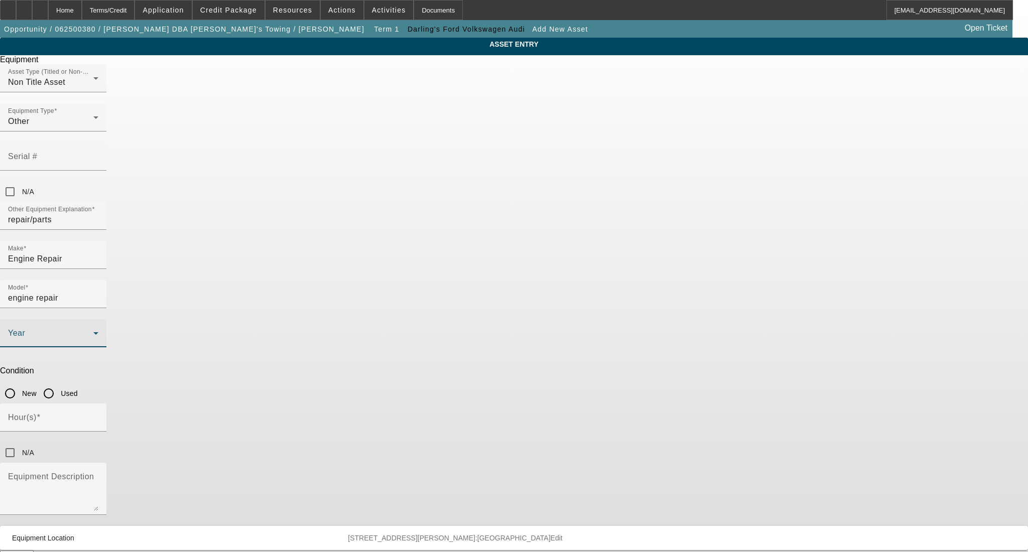
click at [93, 331] on span at bounding box center [50, 337] width 85 height 12
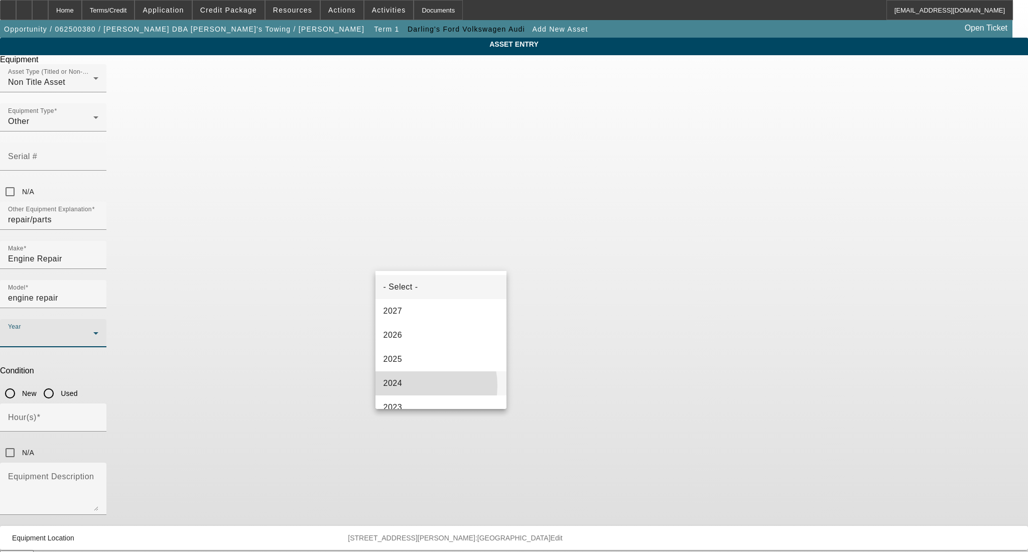
click at [410, 386] on mat-option "2024" at bounding box center [440, 383] width 131 height 24
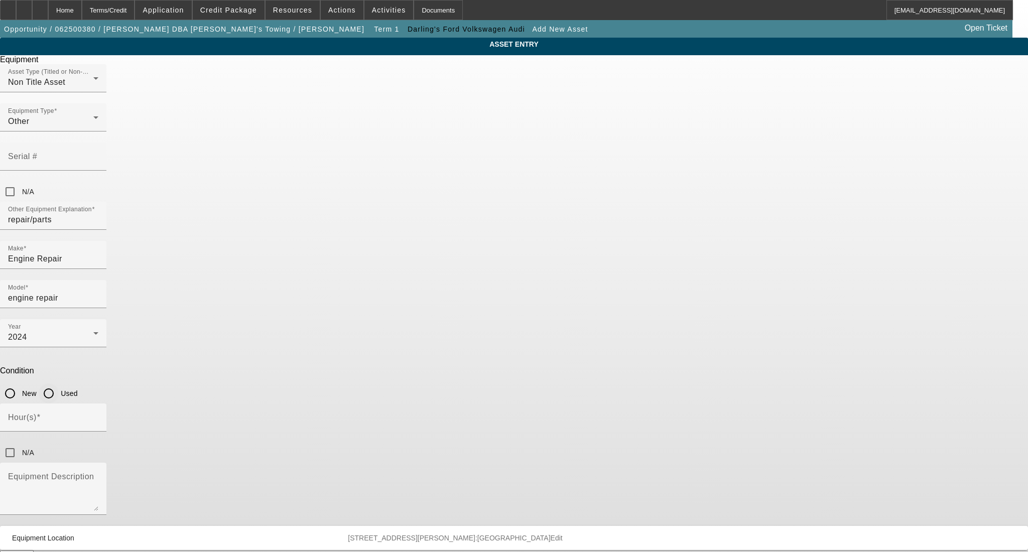
click at [59, 383] on input "Used" at bounding box center [49, 393] width 20 height 20
radio input "true"
click at [20, 383] on input "New" at bounding box center [10, 393] width 20 height 20
radio input "true"
click at [98, 416] on input "Hour(s)" at bounding box center [53, 422] width 90 height 12
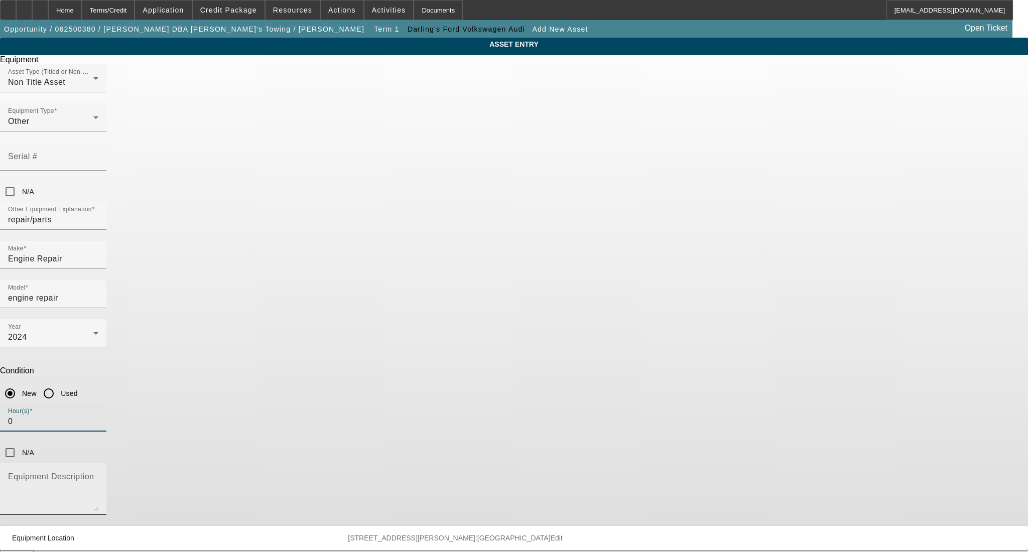
type input "0"
click at [98, 475] on textarea "Equipment Description" at bounding box center [53, 493] width 90 height 36
type textarea "P"
type textarea "New engine/parts- no labor"
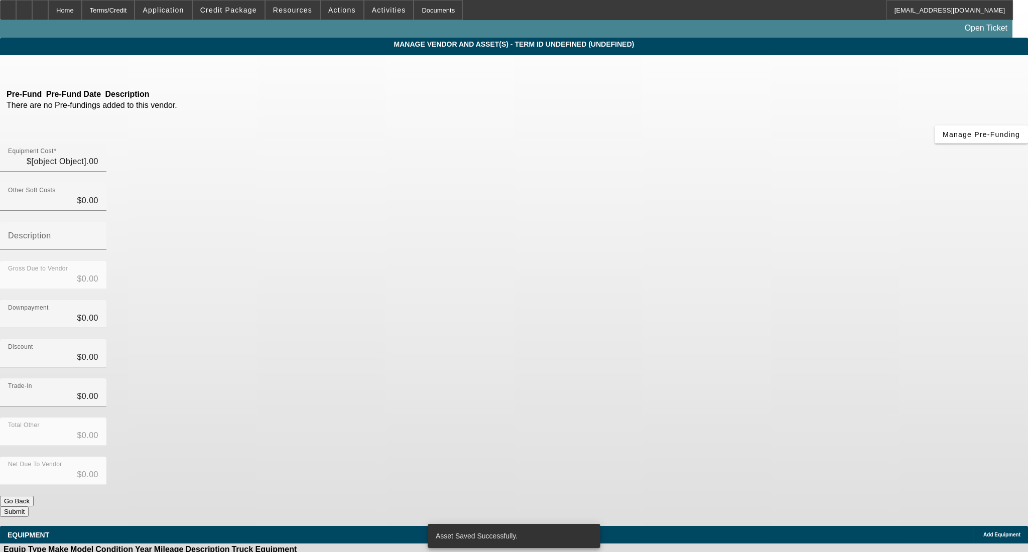
type input "$11,680.54"
type input "$674.43"
type input "$12,354.97"
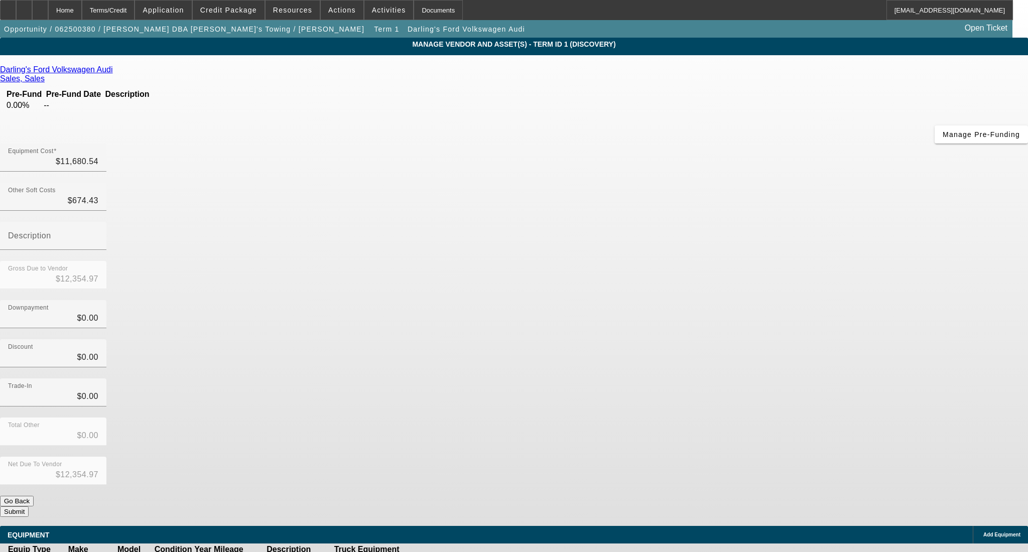
click at [29, 506] on button "Submit" at bounding box center [14, 511] width 29 height 11
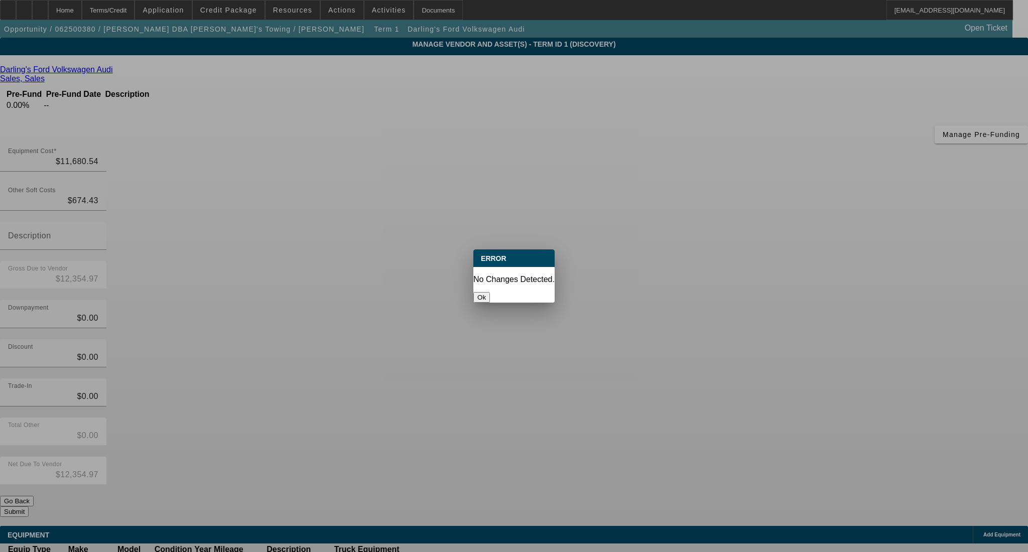
click at [490, 292] on button "Ok" at bounding box center [481, 297] width 17 height 11
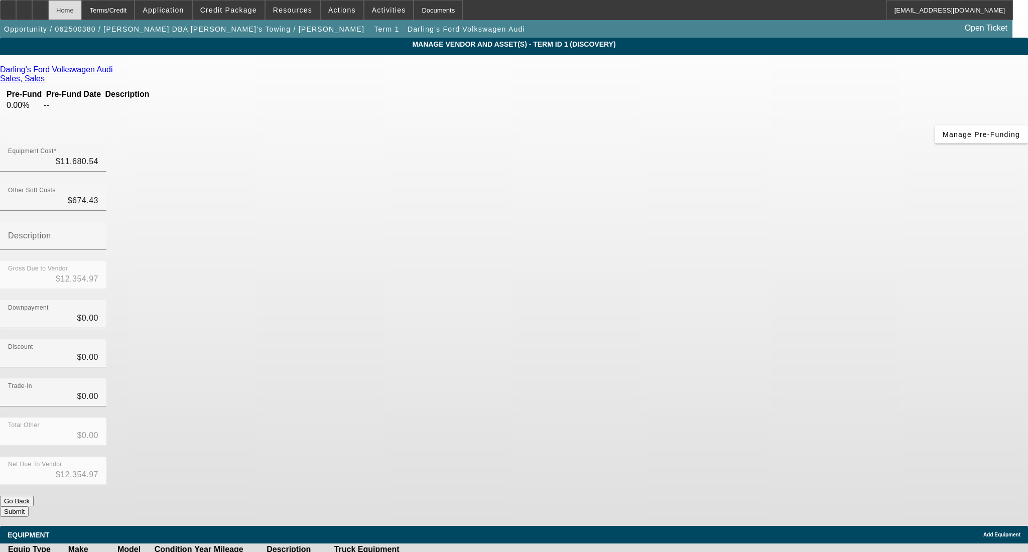
click at [82, 5] on div "Home" at bounding box center [65, 10] width 34 height 20
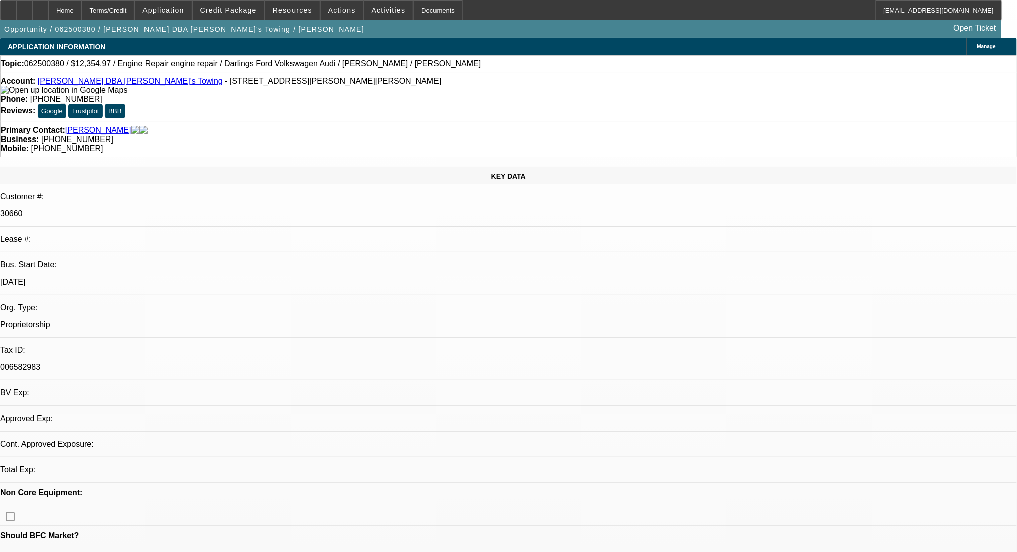
select select "0"
select select "2"
select select "0.1"
select select "4"
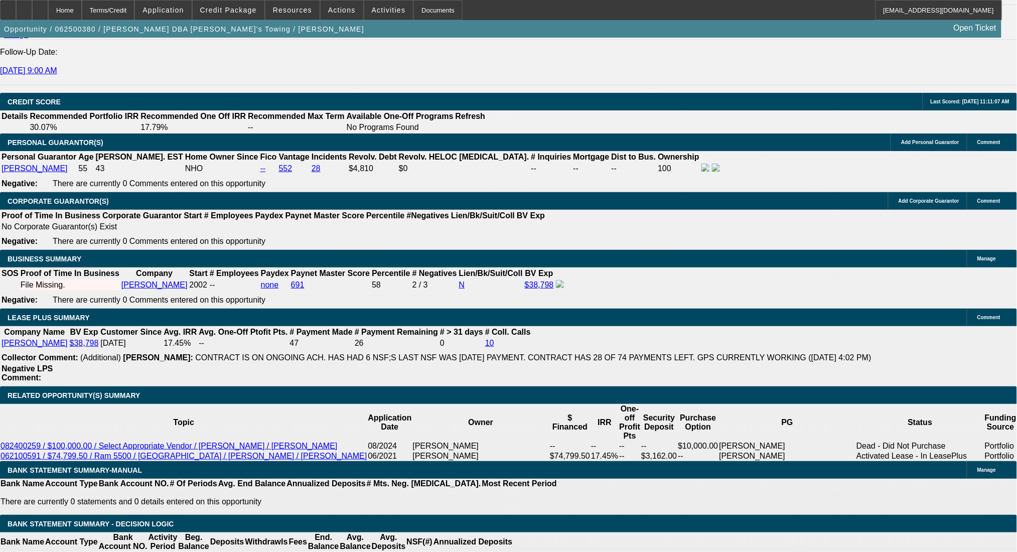
scroll to position [1400, 0]
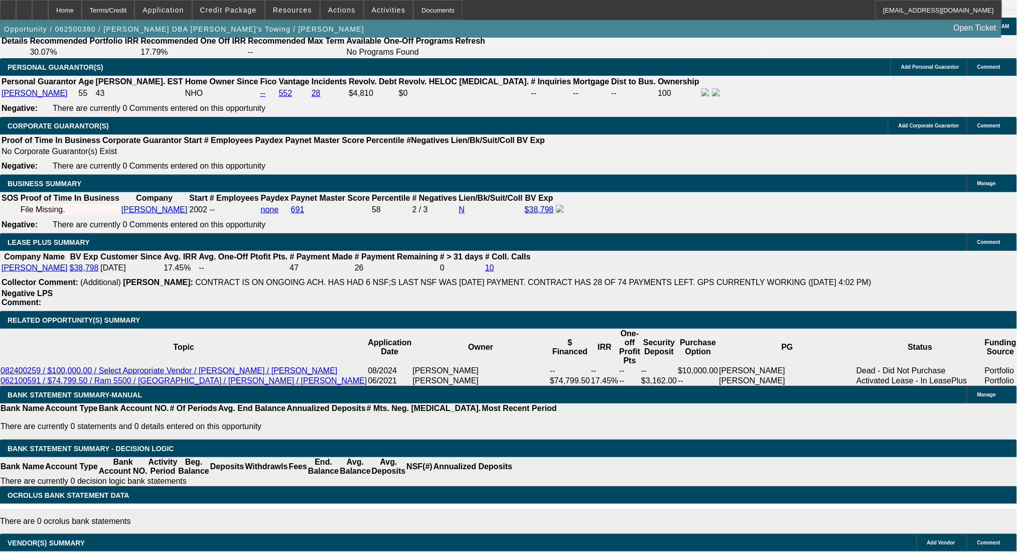
type input "12"
type input "12354.97"
drag, startPoint x: 195, startPoint y: 176, endPoint x: 290, endPoint y: 176, distance: 94.3
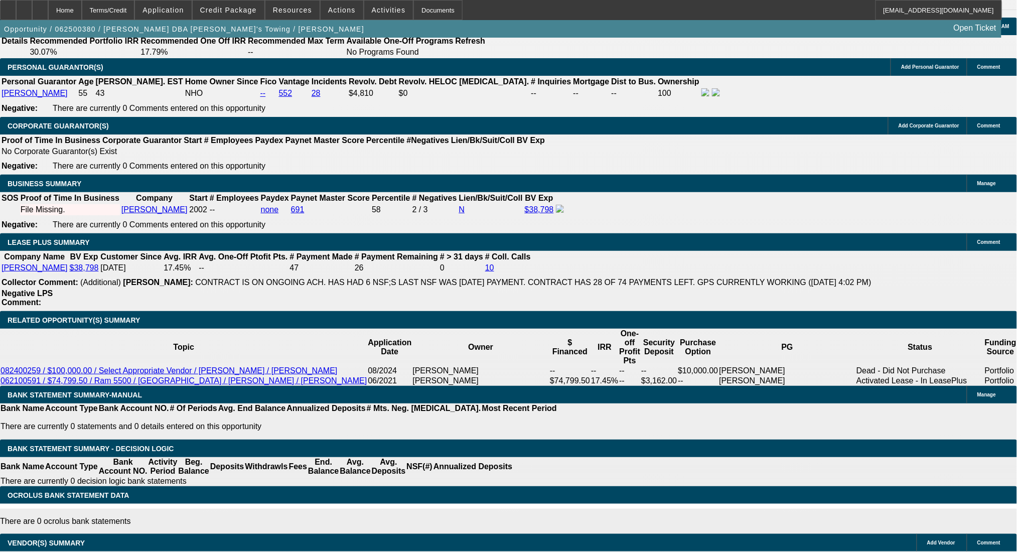
type input "$0.00"
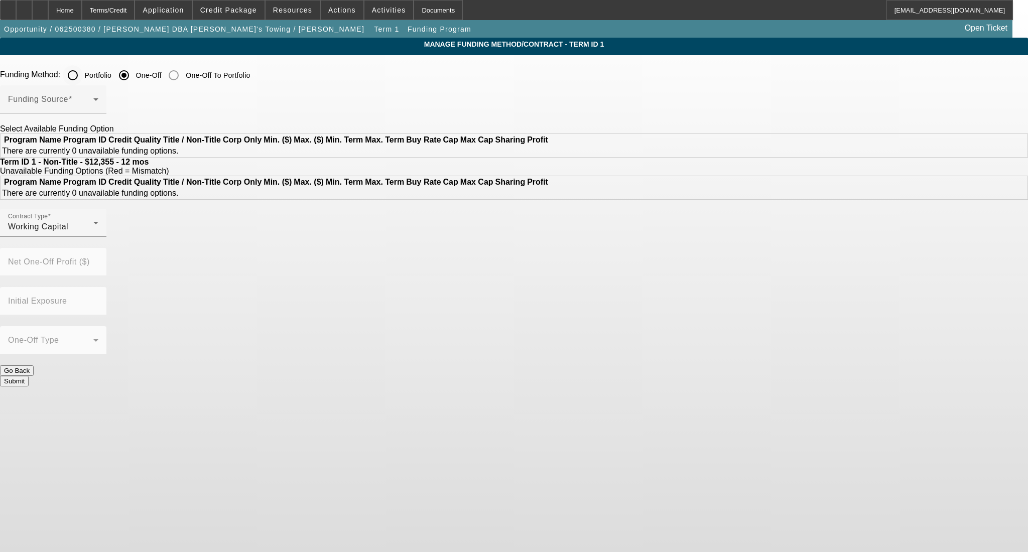
click at [83, 72] on input "Portfolio" at bounding box center [73, 75] width 20 height 20
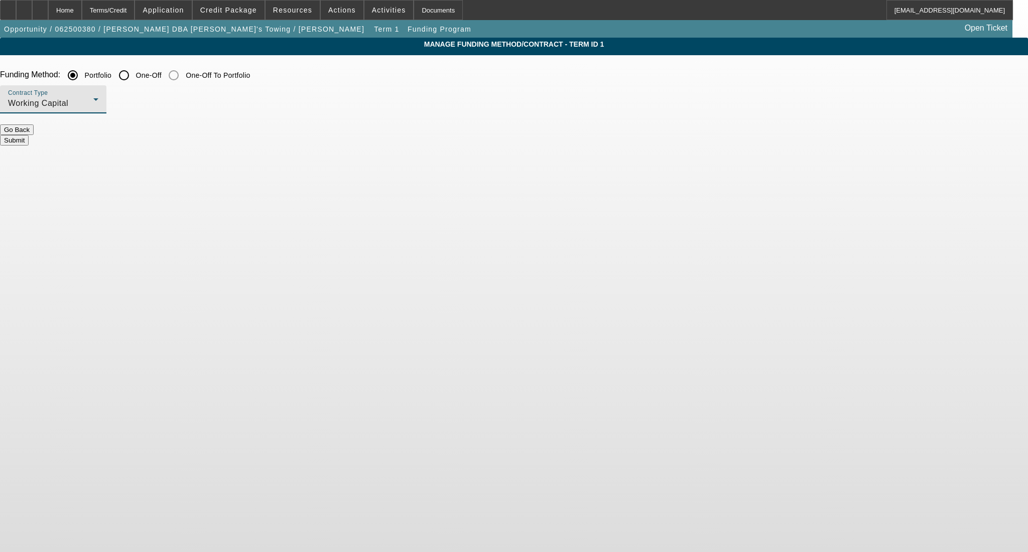
click at [93, 100] on div "Working Capital" at bounding box center [50, 103] width 85 height 12
click at [299, 157] on span "Equipment Finance Agreement" at bounding box center [293, 155] width 115 height 24
click at [29, 135] on button "Submit" at bounding box center [14, 140] width 29 height 11
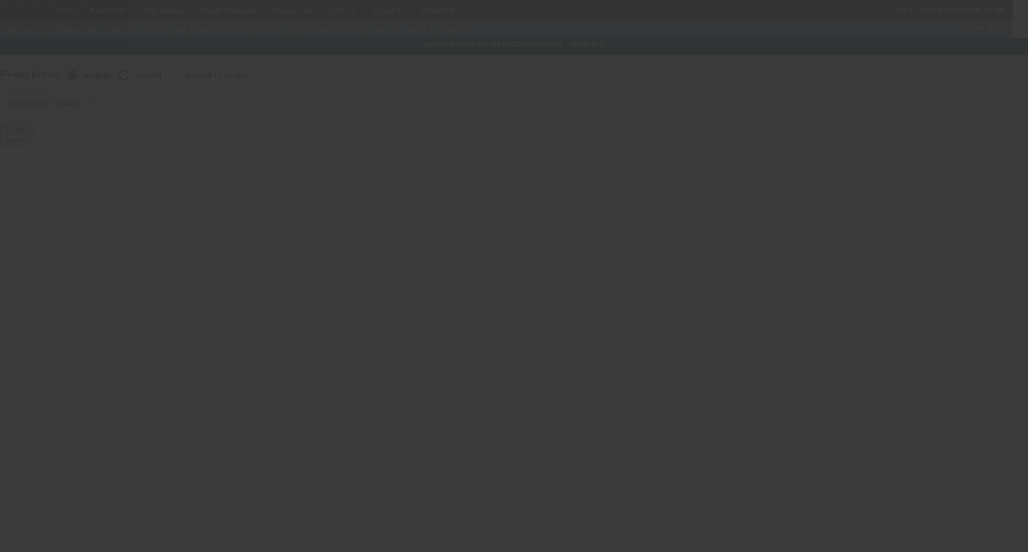
radio input "false"
radio input "true"
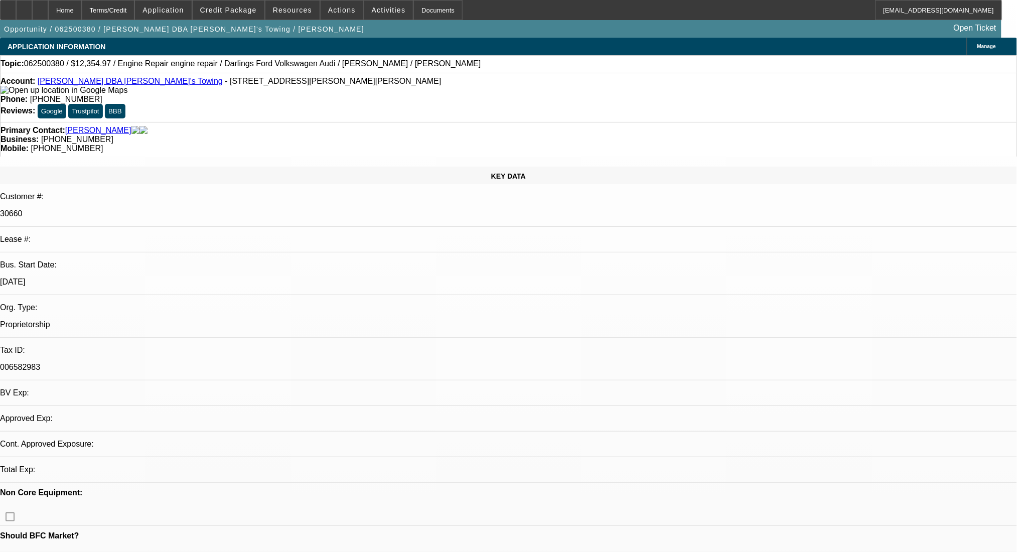
select select "0"
select select "2"
select select "0"
select select "6"
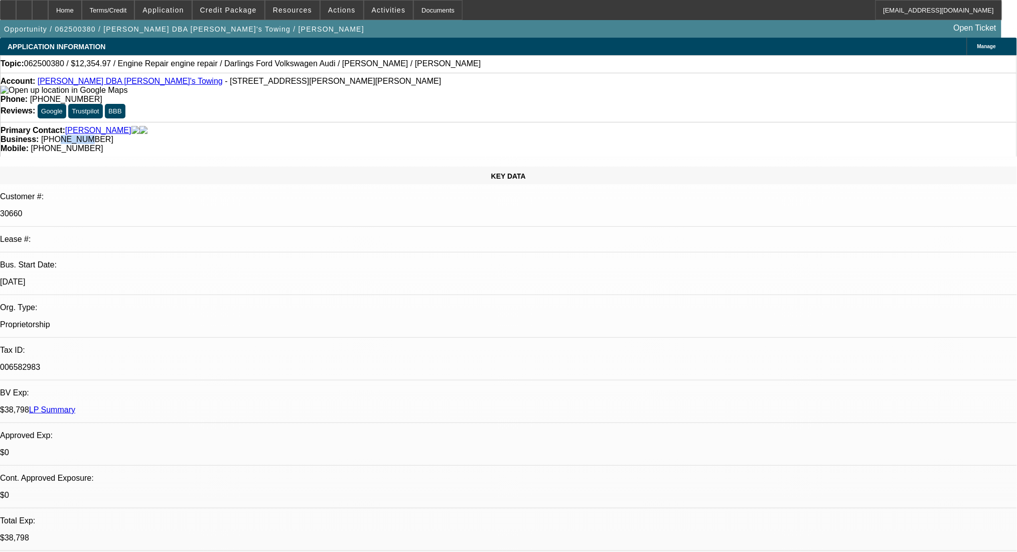
drag, startPoint x: 395, startPoint y: 103, endPoint x: 386, endPoint y: 113, distance: 13.5
click at [388, 122] on div "Primary Contact: Wilson, Michael Business: (207) 592-8801 Mobile: (207) 485-2511" at bounding box center [508, 139] width 1017 height 35
click at [133, 1] on div "Terms/Credit" at bounding box center [108, 10] width 53 height 20
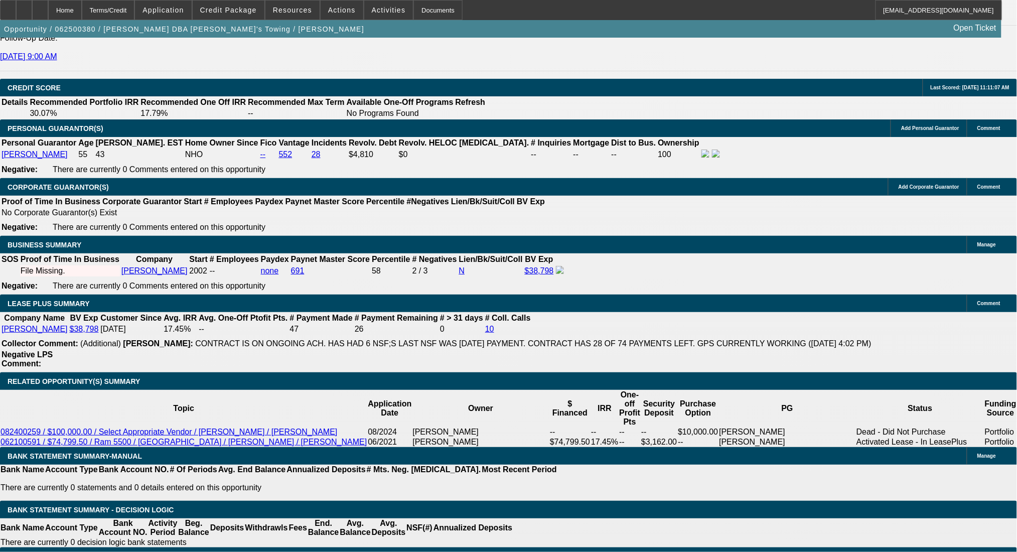
type input "1"
type input "$2,070.34"
type input "$1,035.17"
type input "18"
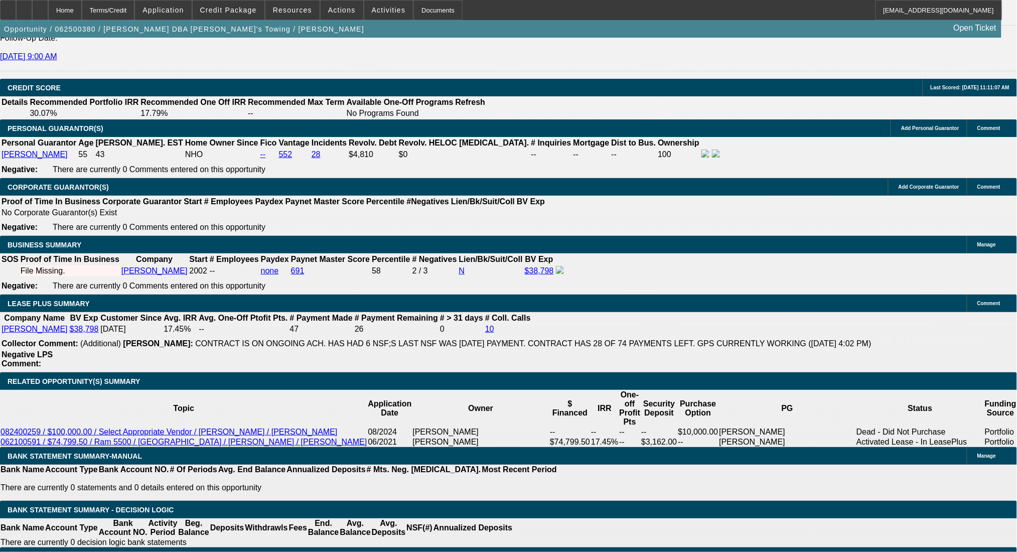
type input "$2,265.40"
type input "$1,132.70"
type input "18"
drag, startPoint x: 151, startPoint y: 316, endPoint x: 219, endPoint y: 318, distance: 67.8
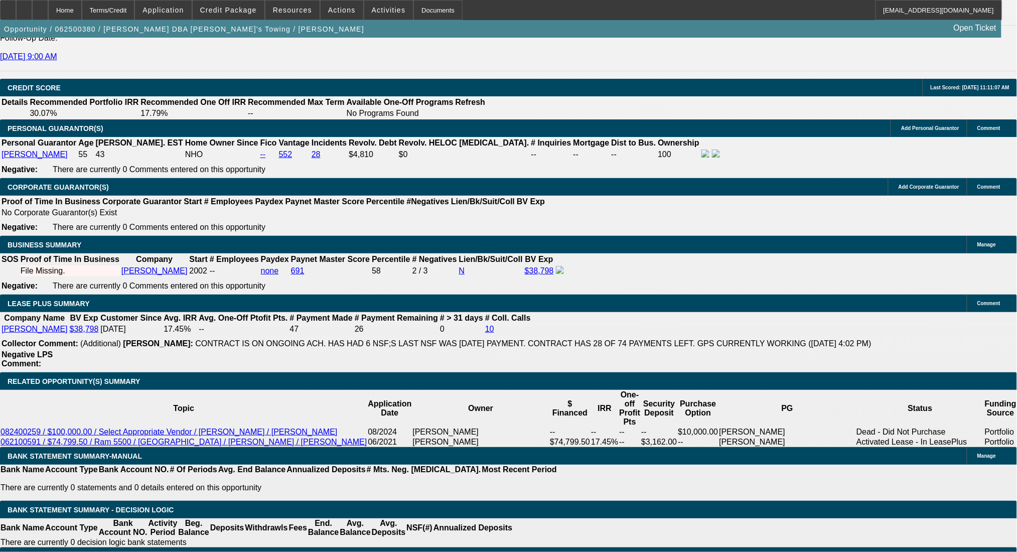
type input "11"
type input "$22.00"
type input "1130"
type input "$2,260.00"
type input "17.5"
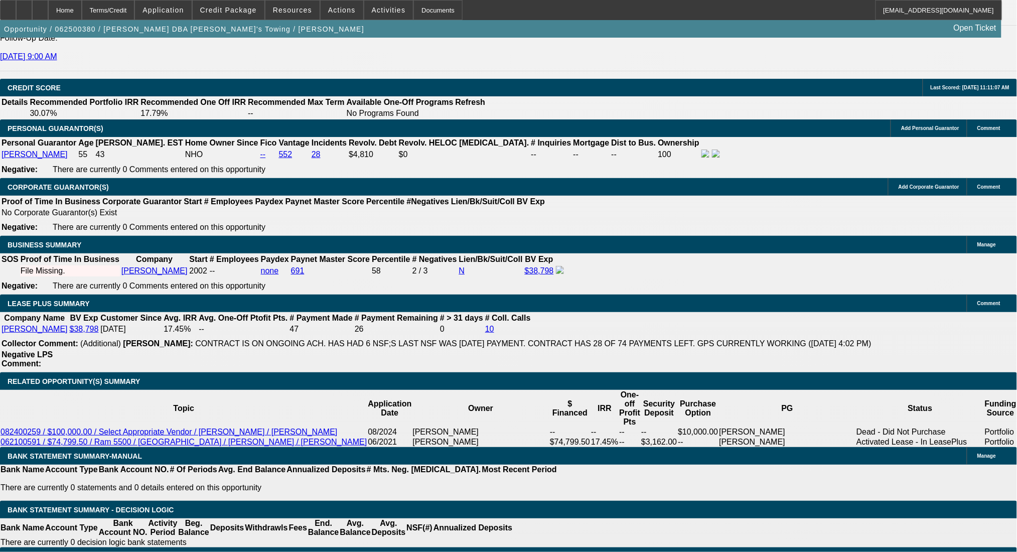
type input "$1,130.00"
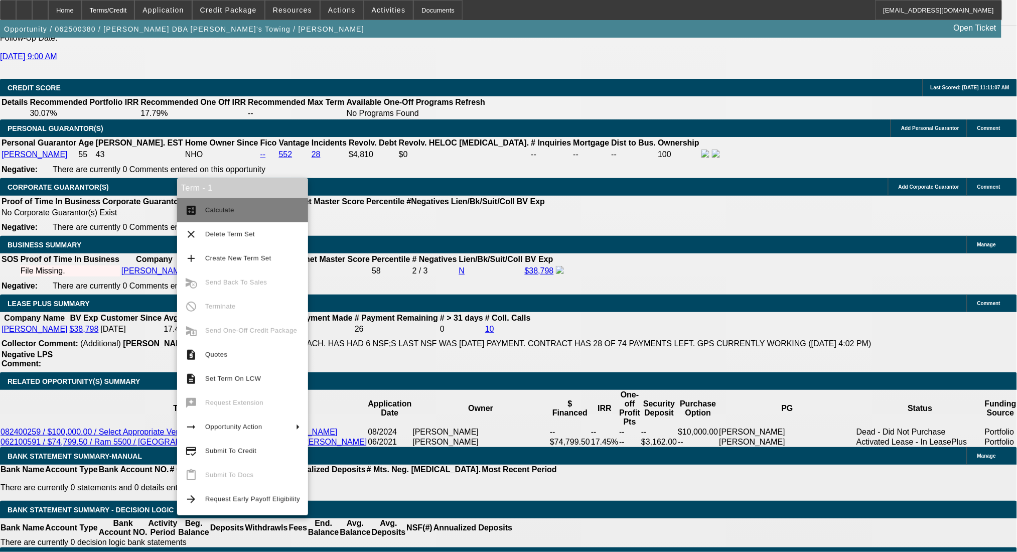
click at [213, 212] on span "Calculate" at bounding box center [219, 210] width 29 height 8
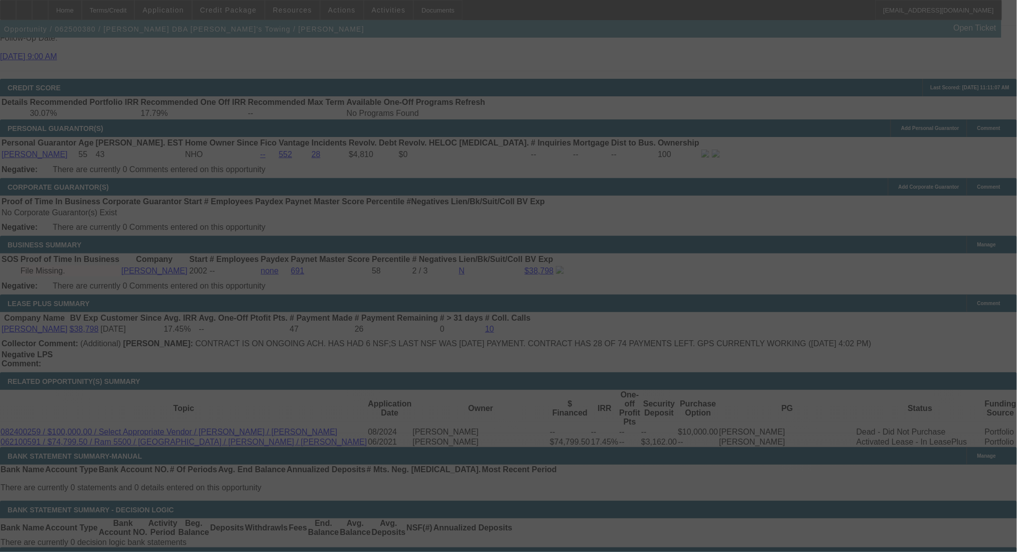
select select "0"
select select "2"
select select "0"
select select "6"
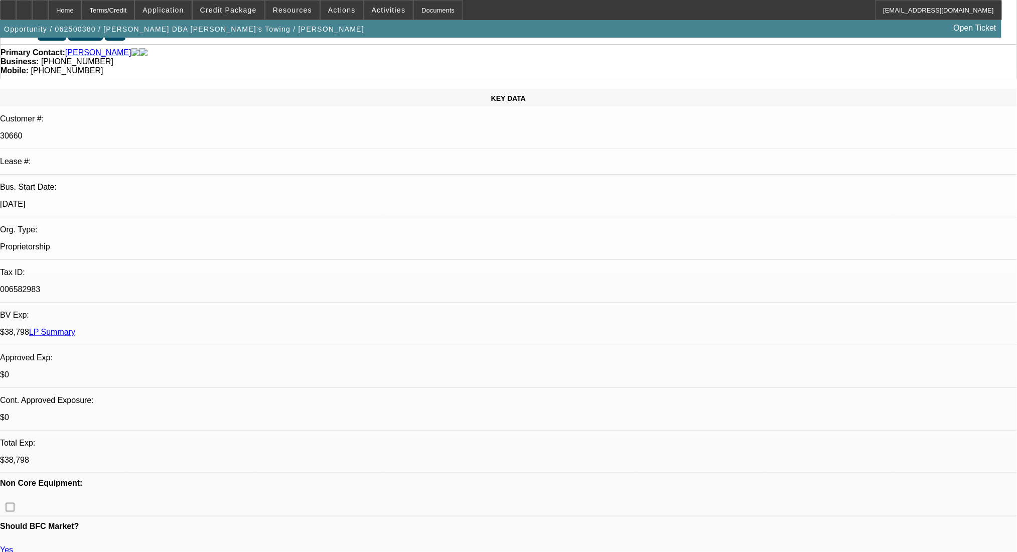
scroll to position [0, 0]
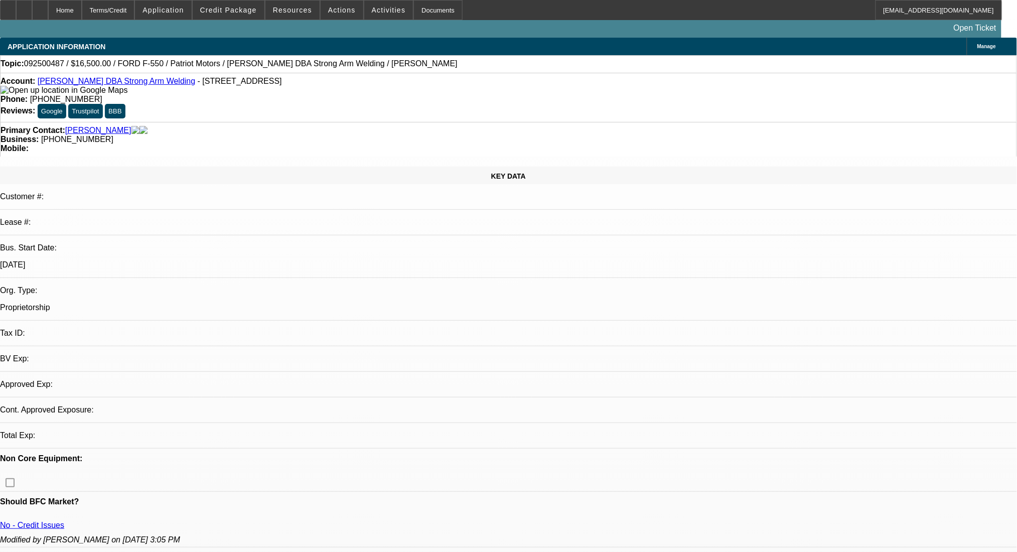
select select "0"
select select "2"
select select "0.1"
select select "4"
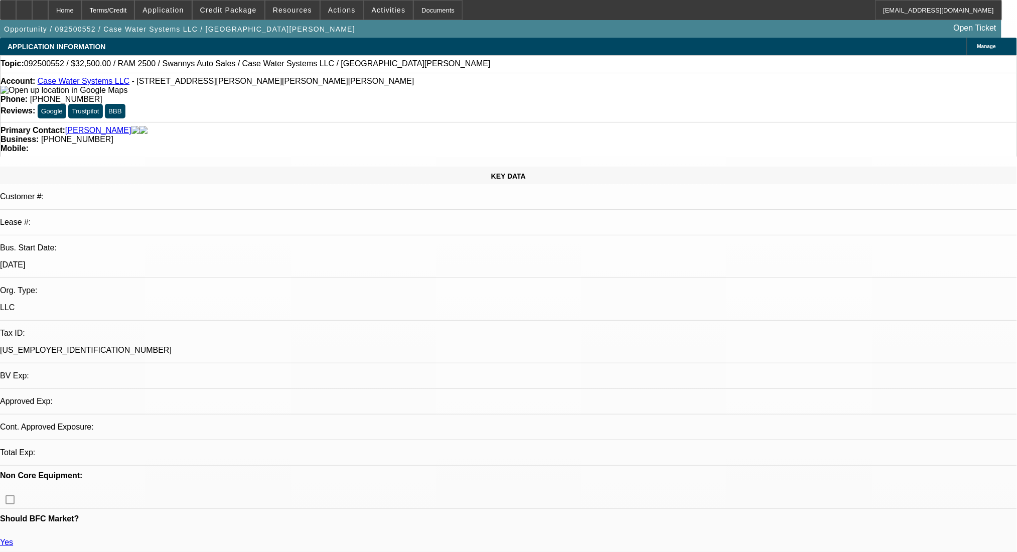
select select "0"
select select "2"
select select "0"
select select "6"
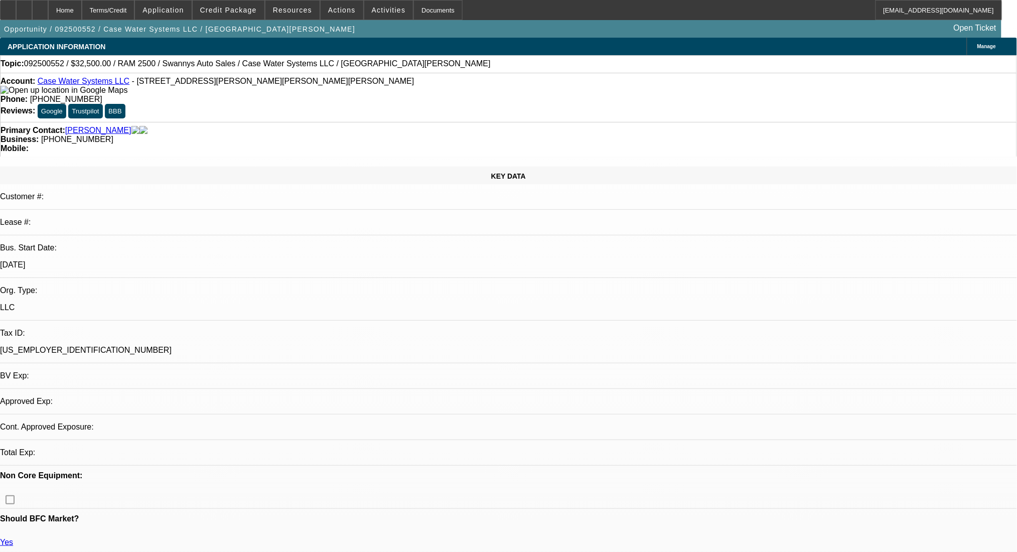
select select "0"
select select "2"
select select "0"
select select "6"
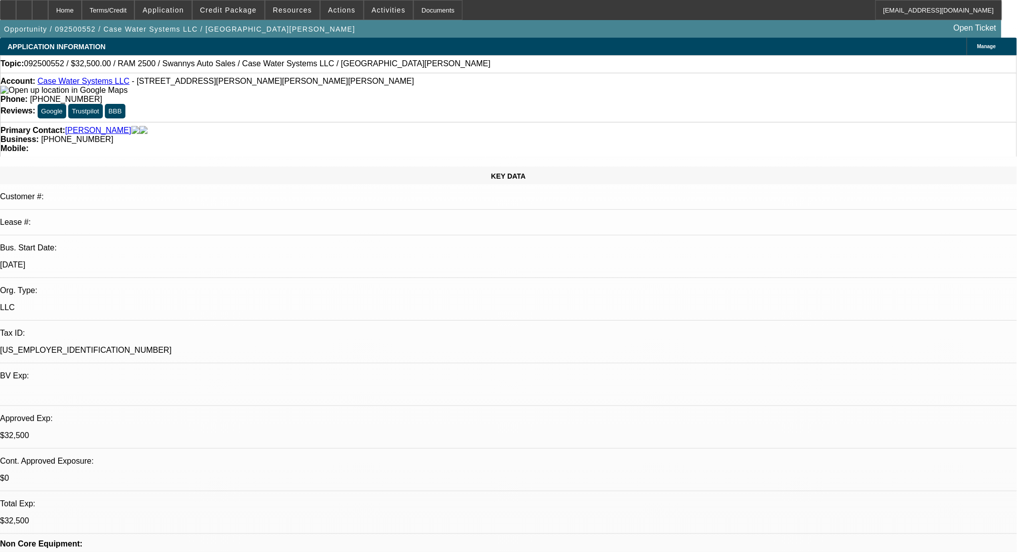
click at [132, 4] on div "Terms/Credit" at bounding box center [108, 10] width 53 height 20
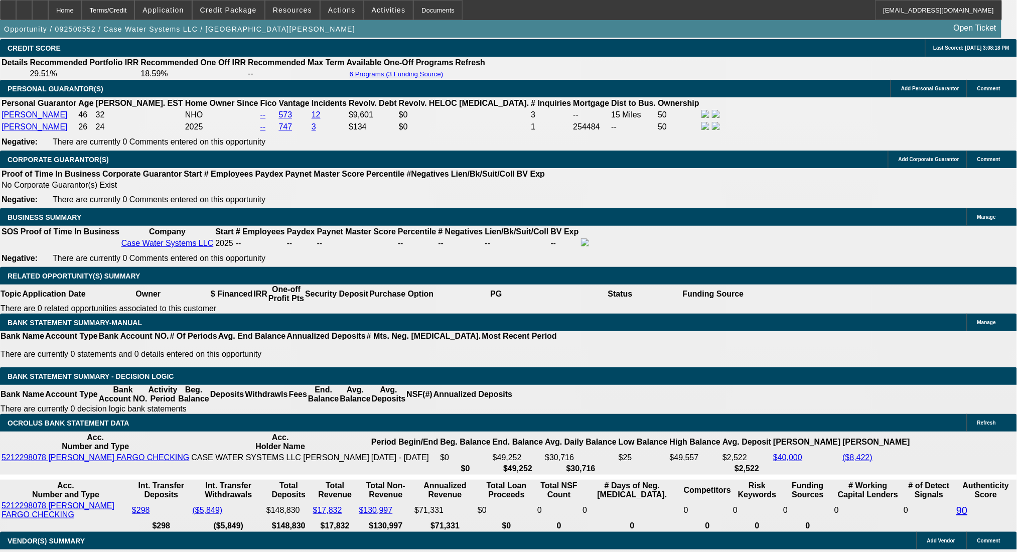
scroll to position [1592, 0]
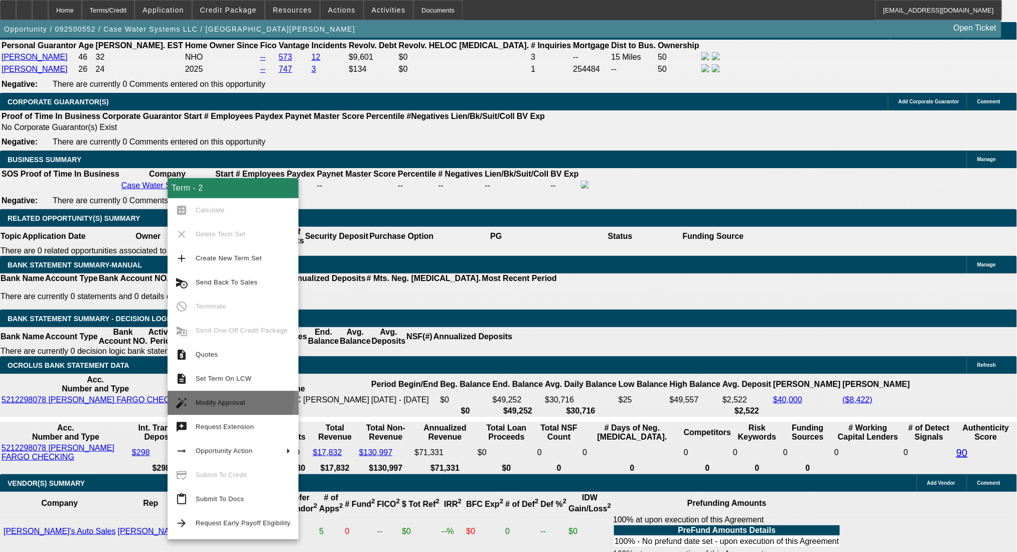
click at [228, 397] on span "Modify Approval" at bounding box center [243, 403] width 95 height 12
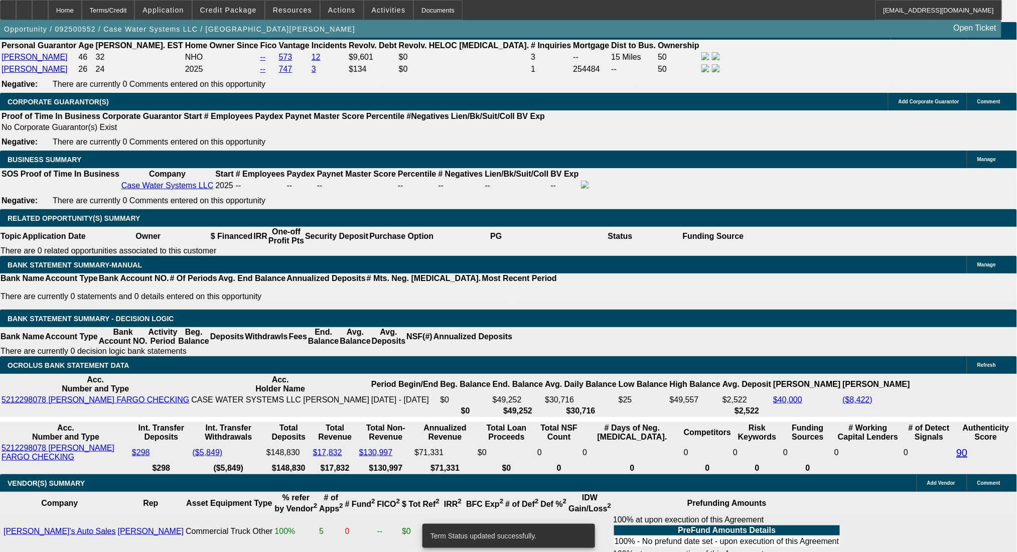
select select "0"
select select "2"
select select "0"
select select "6"
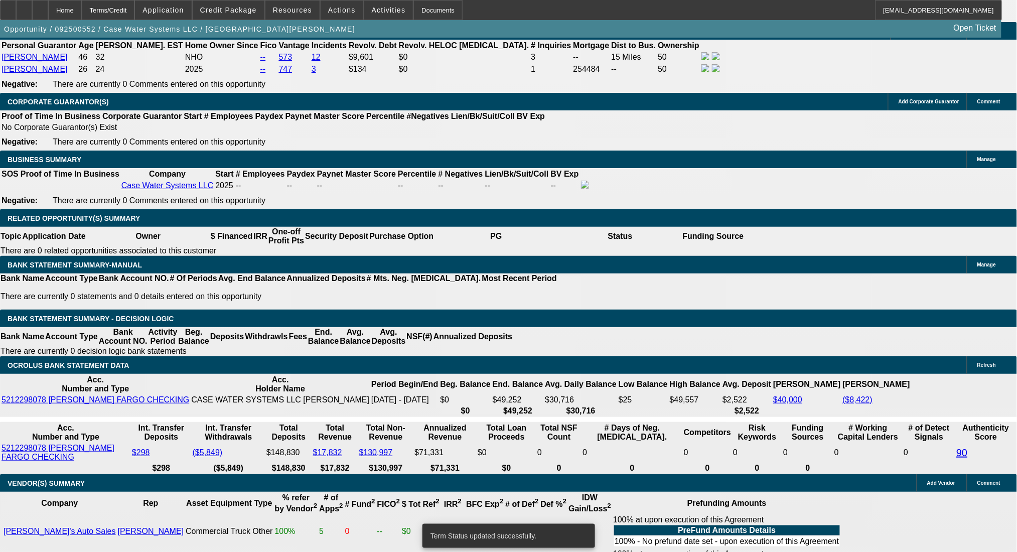
select select "0"
select select "2"
select select "0"
select select "6"
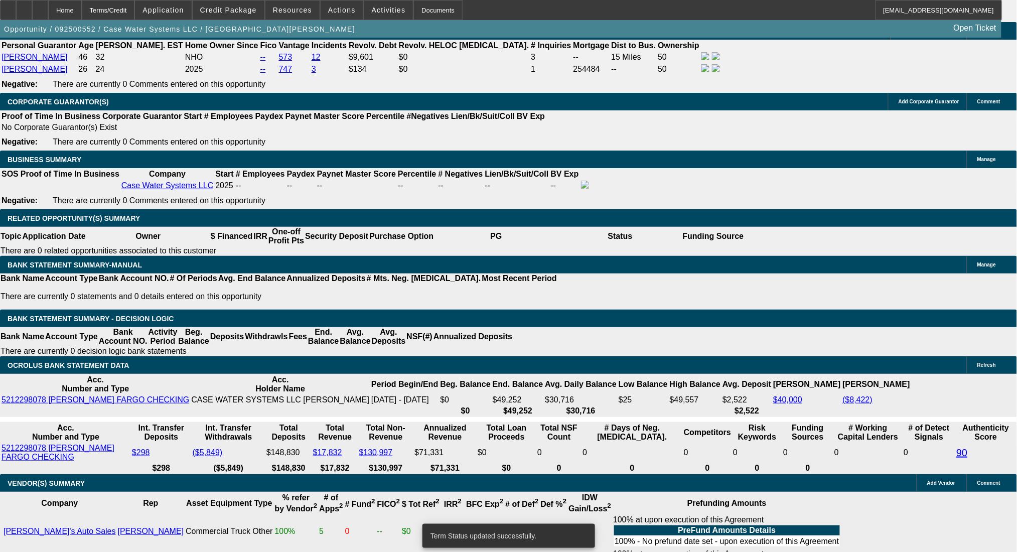
select select "0"
select select "2"
select select "0"
select select "6"
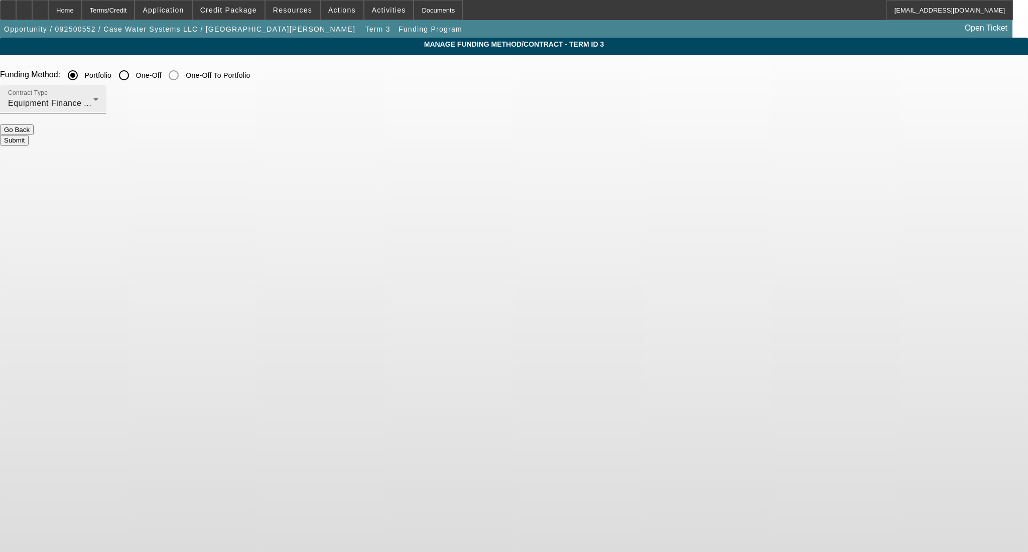
click at [98, 111] on div "Contract Type Equipment Finance Agreement" at bounding box center [53, 99] width 90 height 28
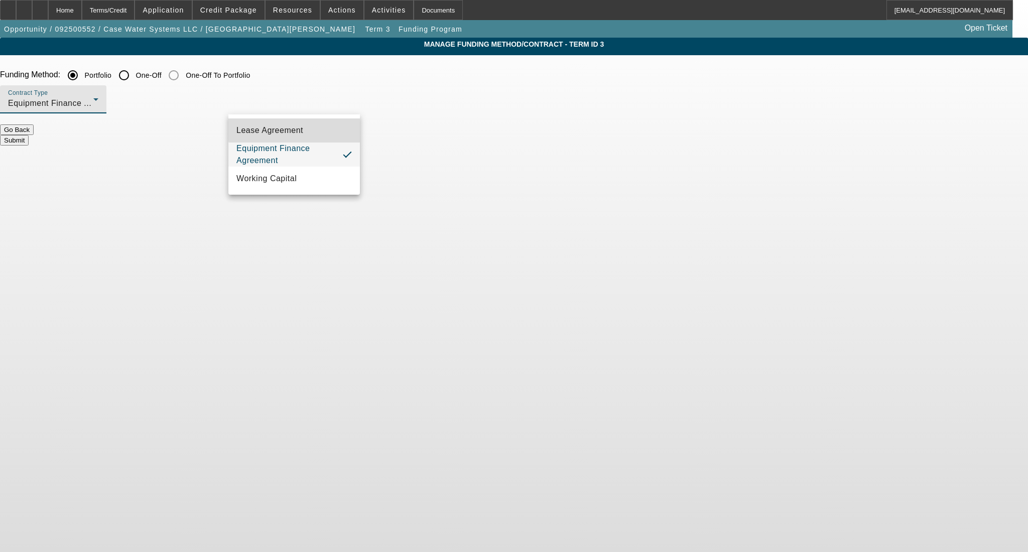
click at [301, 129] on span "Lease Agreement" at bounding box center [269, 130] width 67 height 12
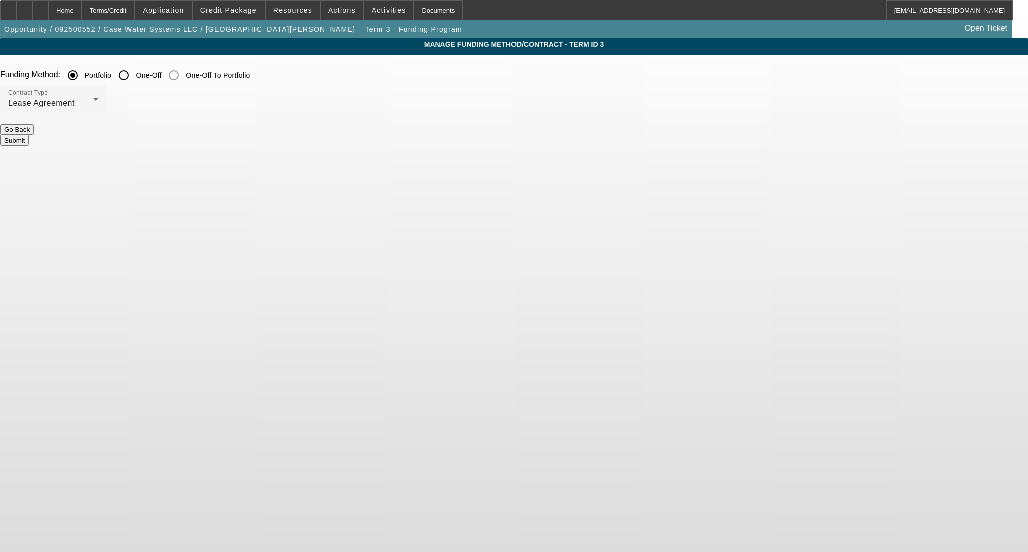
click at [29, 135] on button "Submit" at bounding box center [14, 140] width 29 height 11
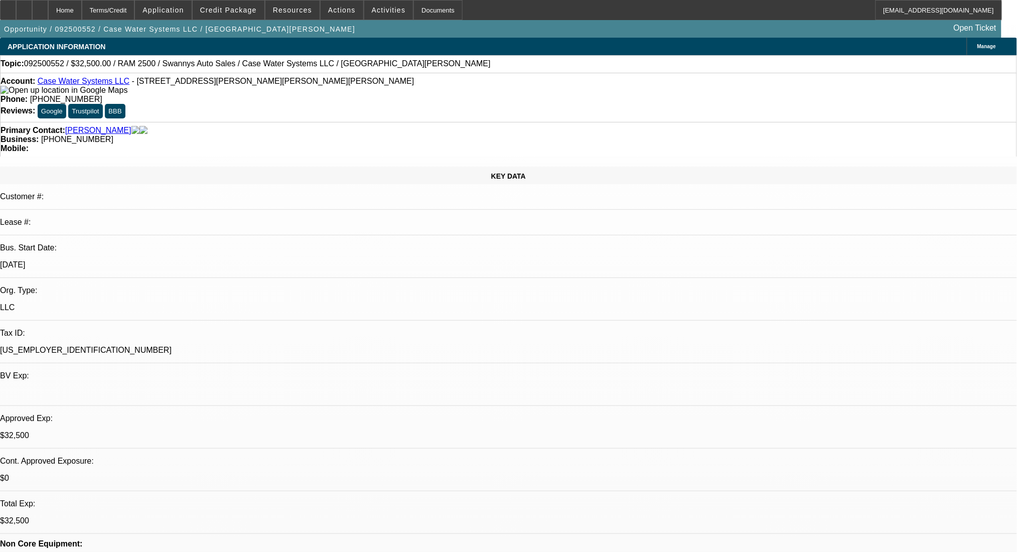
select select "0"
select select "2"
select select "0"
select select "6"
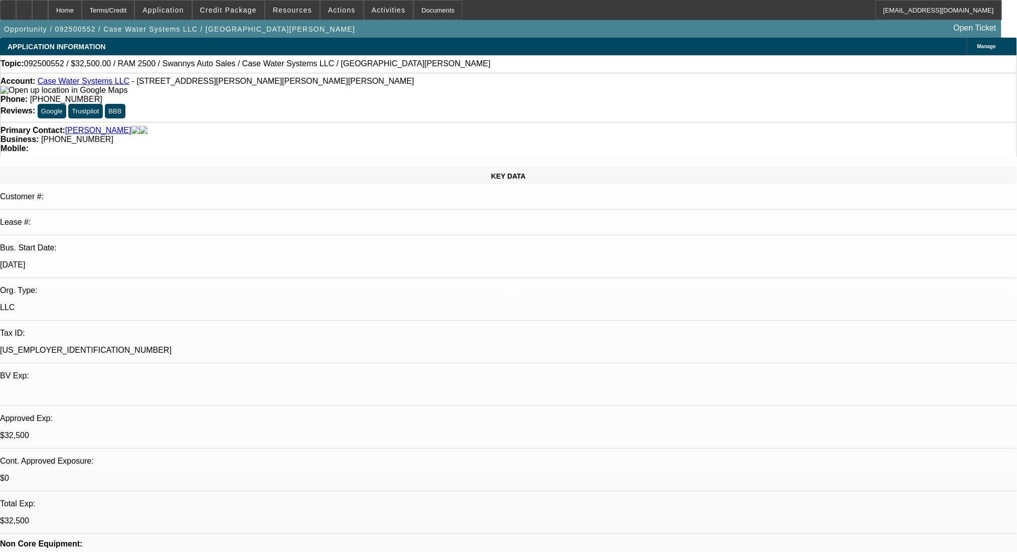
select select "0"
select select "2"
select select "0"
select select "6"
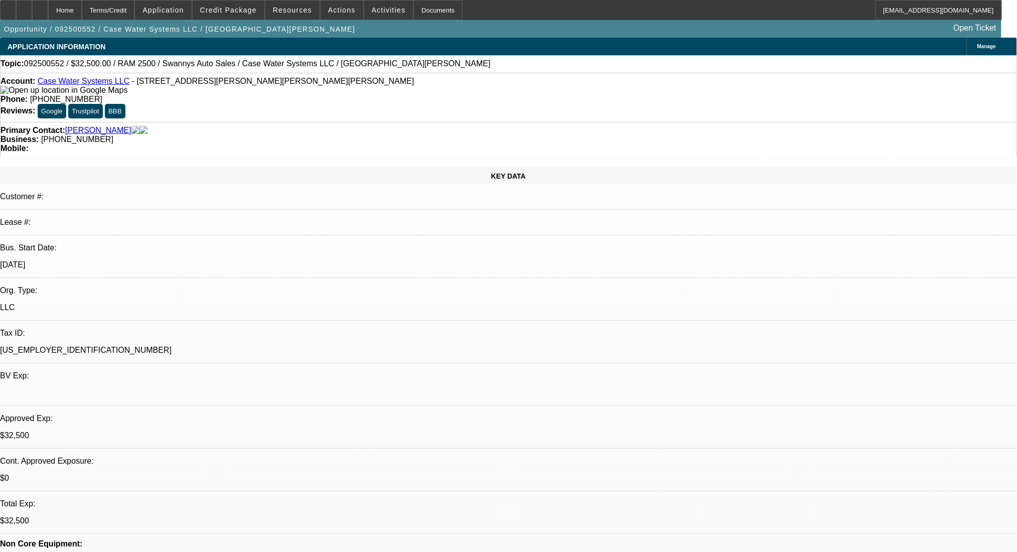
select select "0"
select select "2"
select select "0"
select select "6"
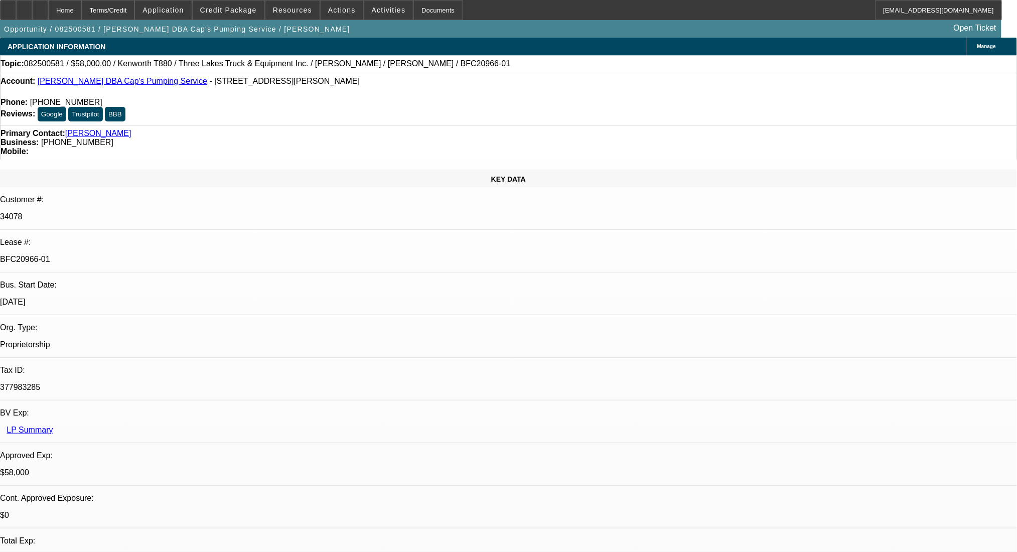
select select "0"
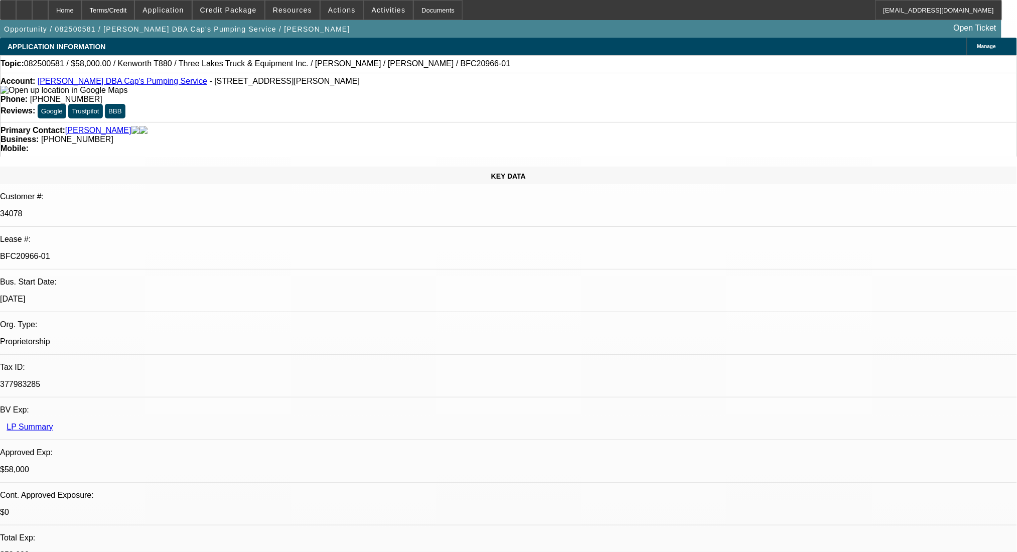
select select "0"
select select "9"
select select "0"
select select "6"
select select "0"
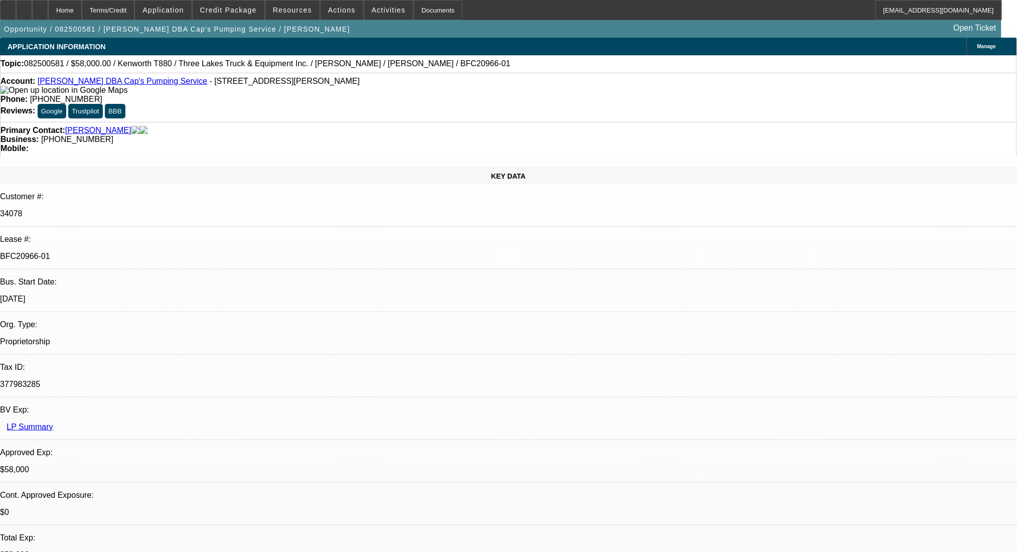
select select "0"
select select "9"
select select "0"
select select "6"
select select "0"
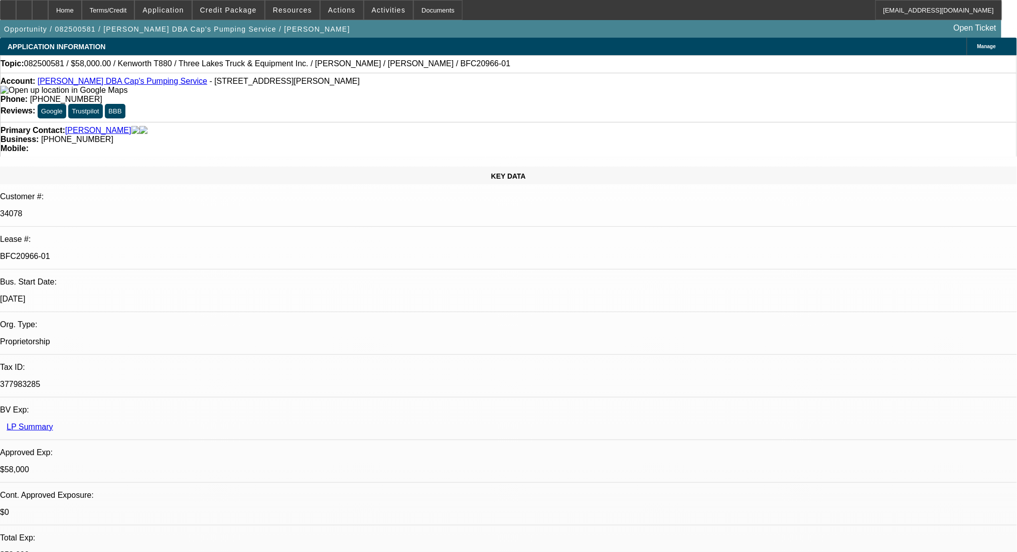
select select "0"
select select "9"
select select "0"
select select "6"
select select "0"
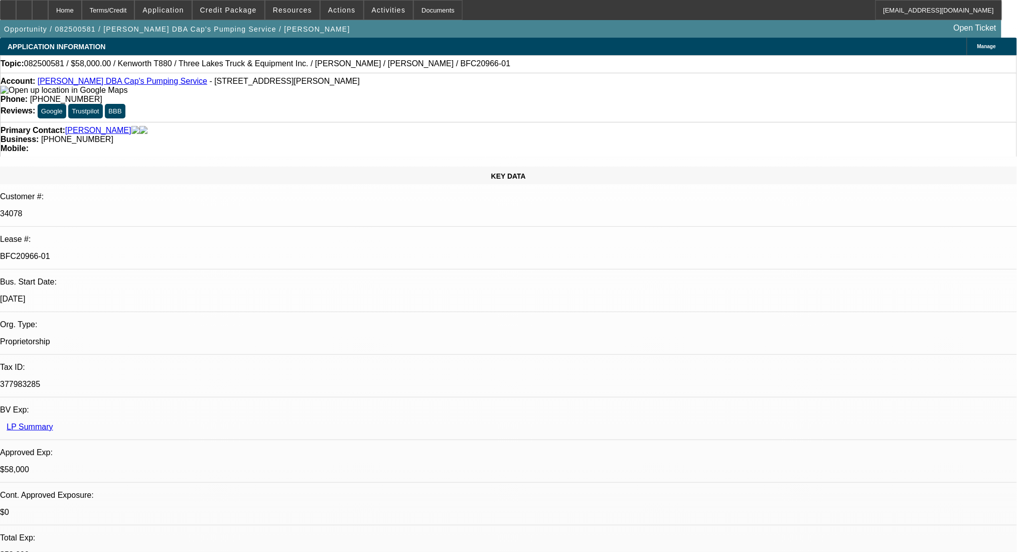
select select "0"
select select "9"
select select "0.1"
select select "4"
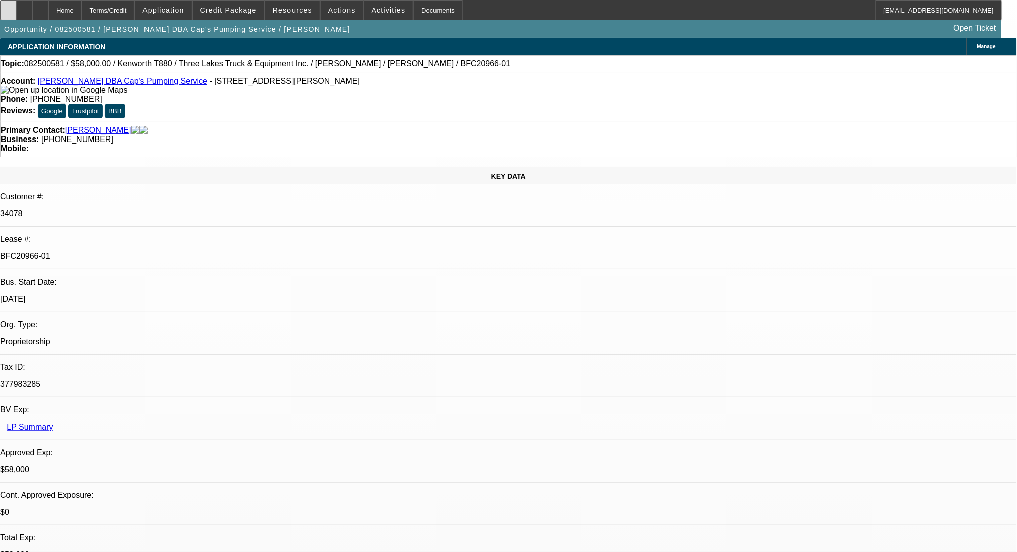
click at [8, 7] on icon at bounding box center [8, 7] width 0 height 0
